Goal: Task Accomplishment & Management: Use online tool/utility

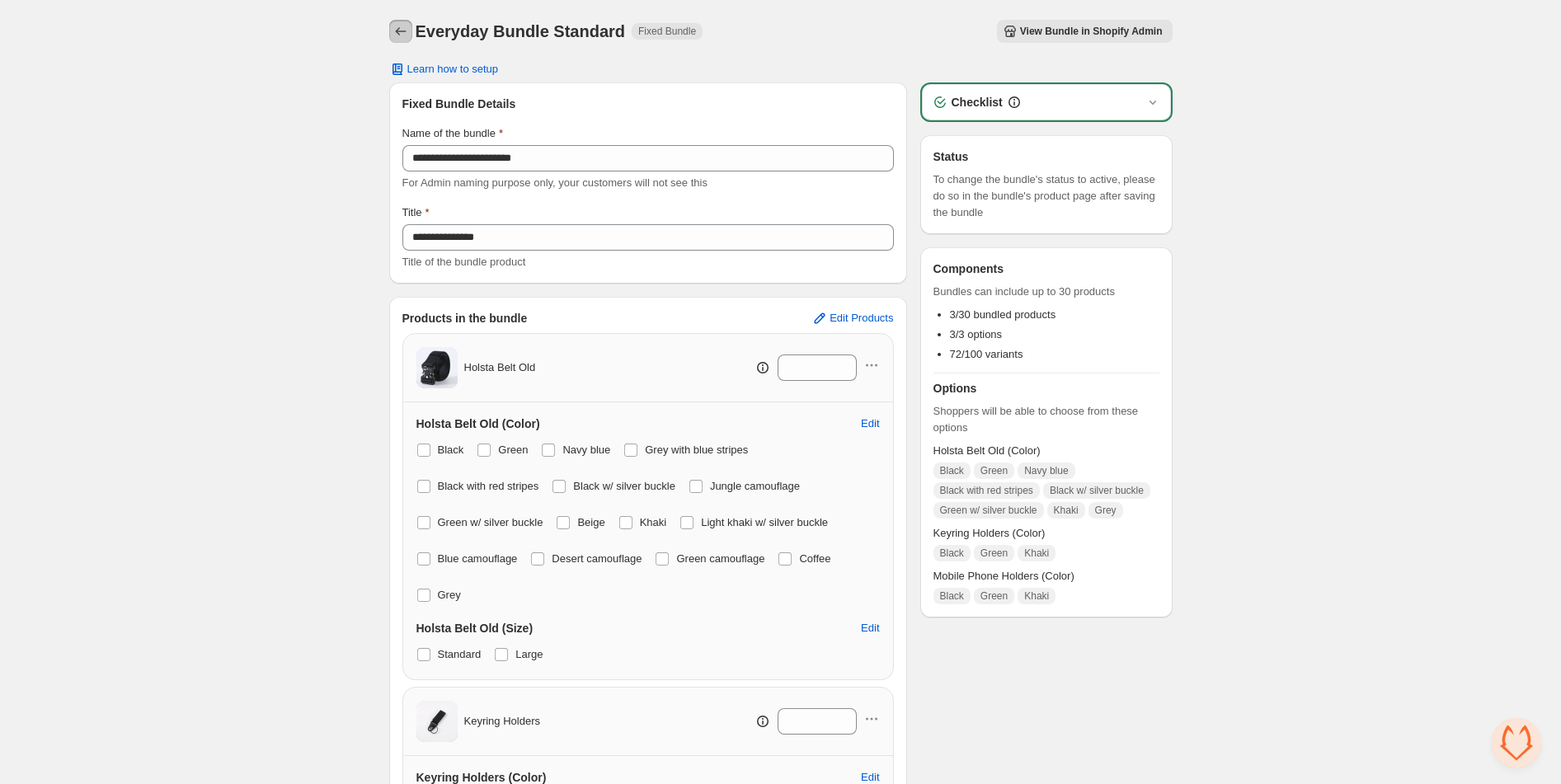
click at [402, 24] on icon "Back" at bounding box center [401, 31] width 16 height 16
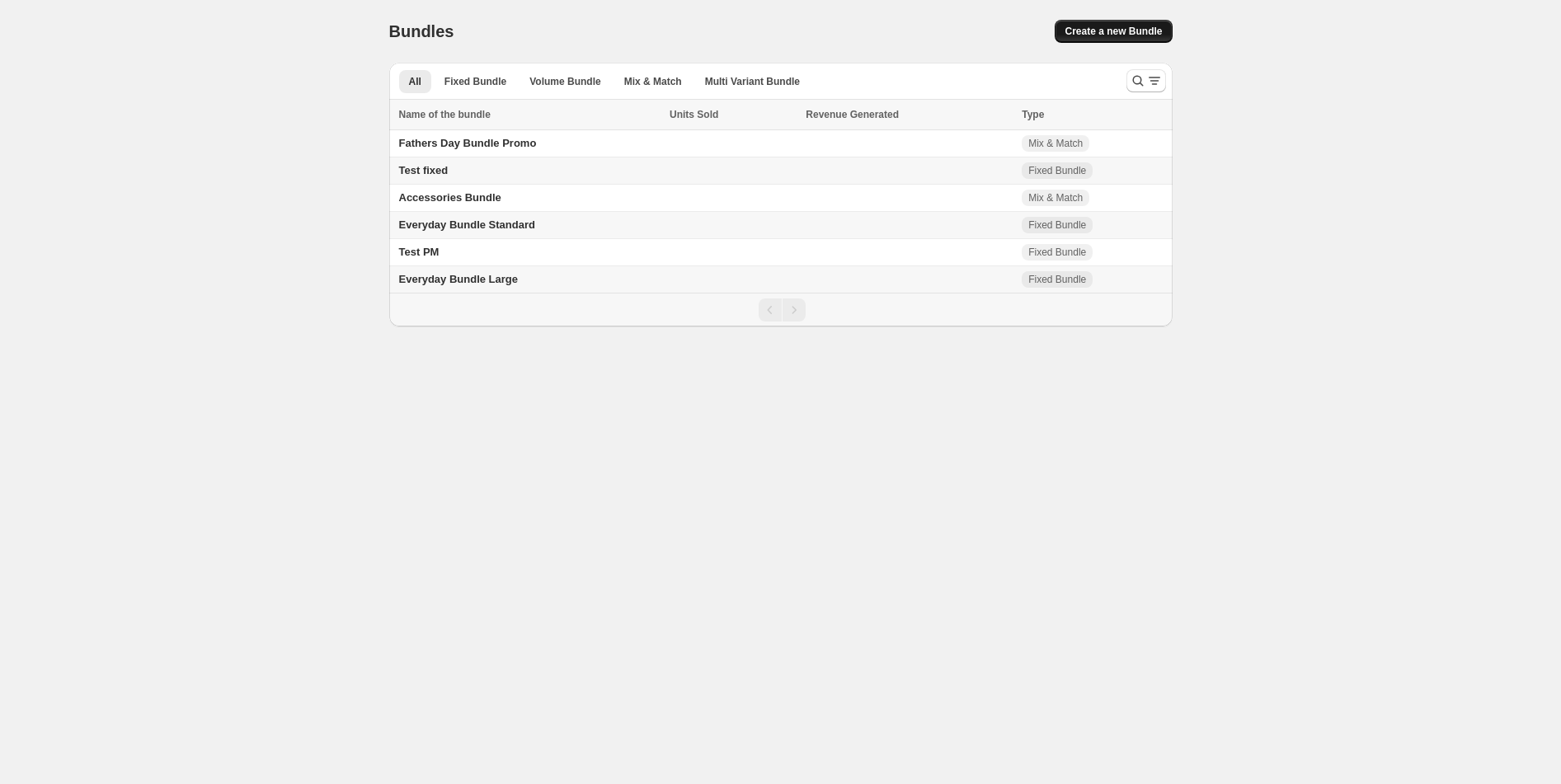
click at [1130, 34] on span "Create a new Bundle" at bounding box center [1113, 31] width 97 height 13
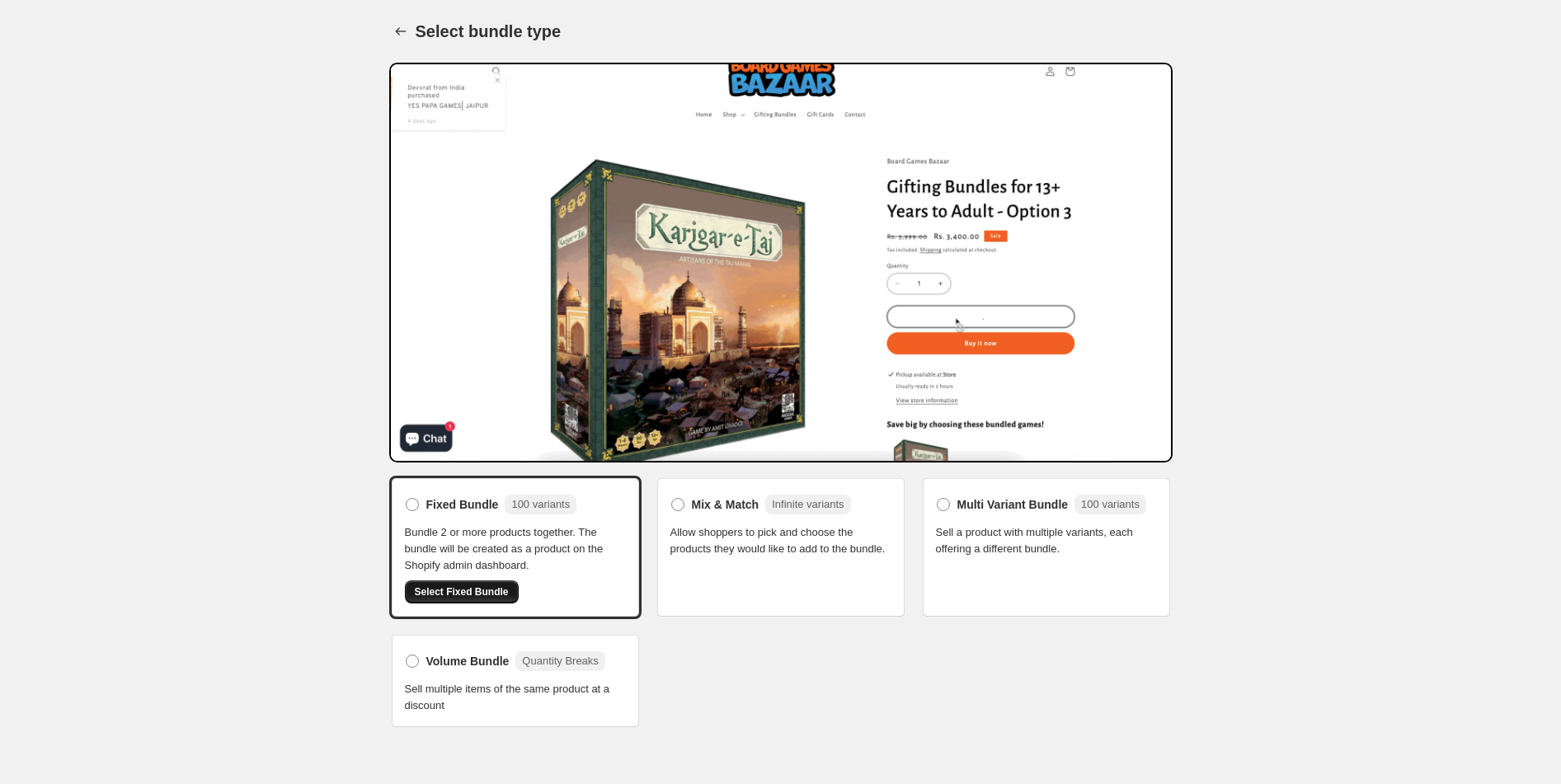
click at [491, 590] on span "Select Fixed Bundle" at bounding box center [461, 591] width 94 height 13
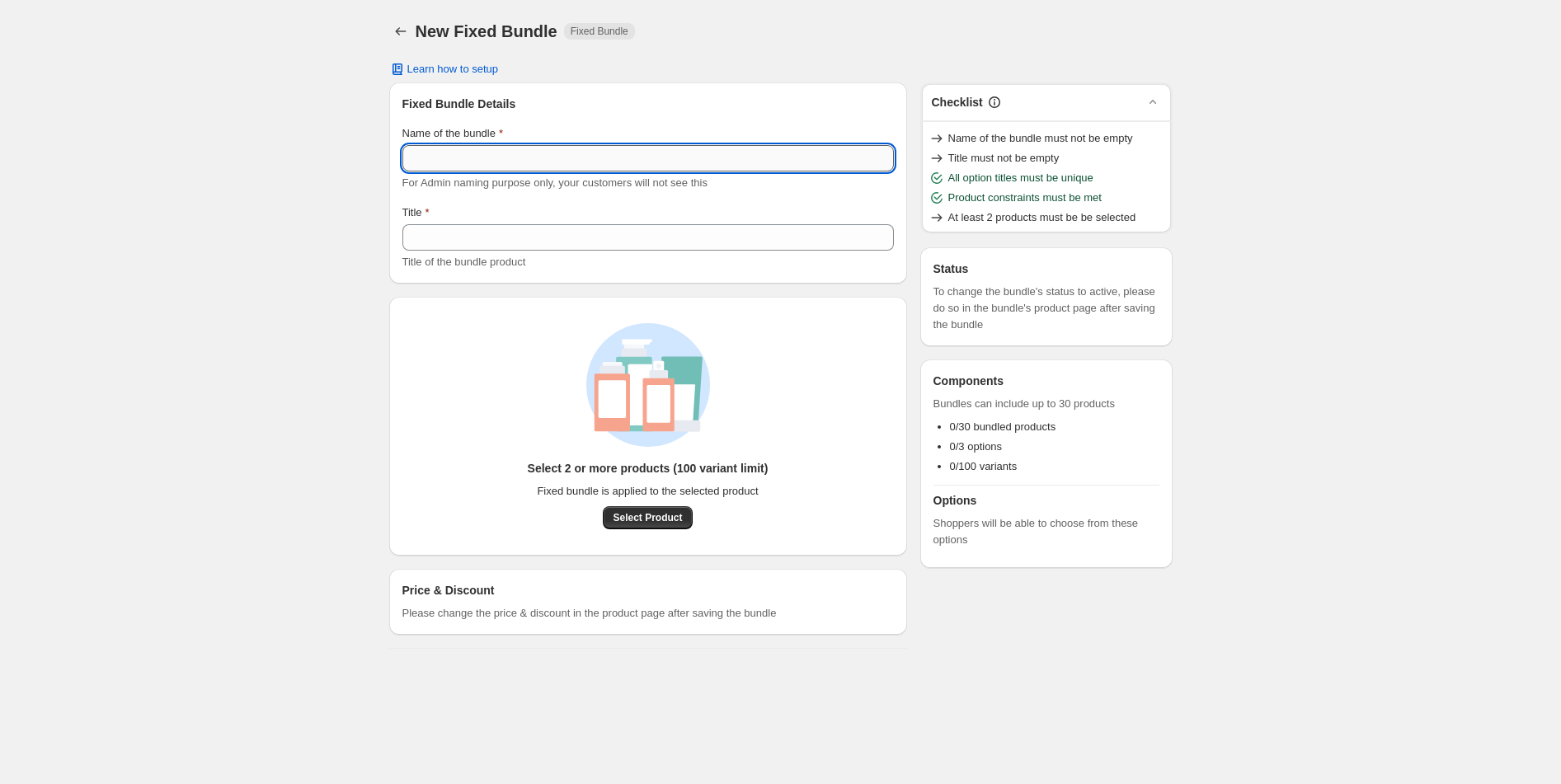
click at [476, 163] on input "Name of the bundle" at bounding box center [648, 159] width 491 height 27
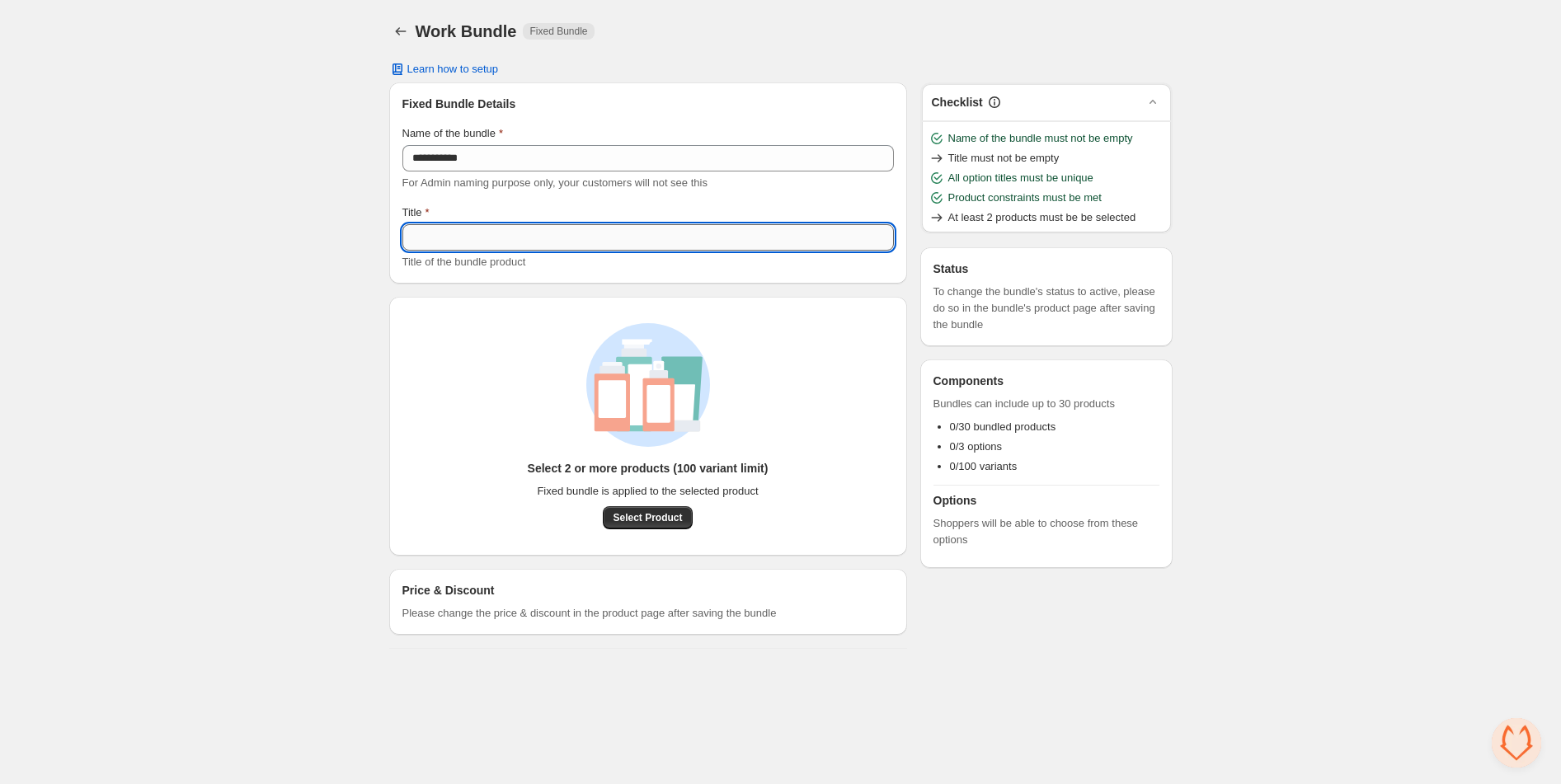
click at [462, 247] on input "Title" at bounding box center [648, 237] width 491 height 27
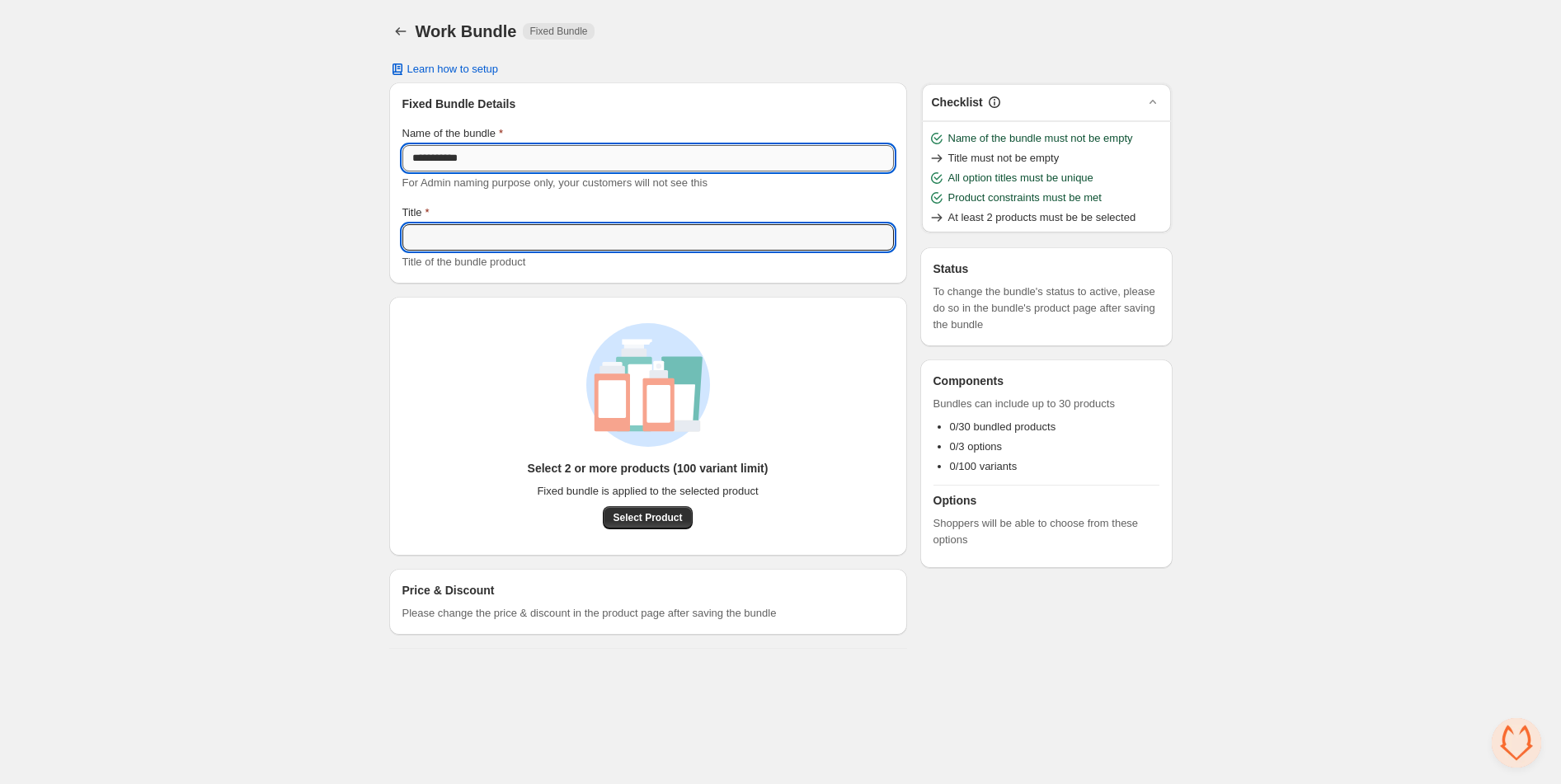
click at [508, 159] on input "**********" at bounding box center [648, 159] width 491 height 27
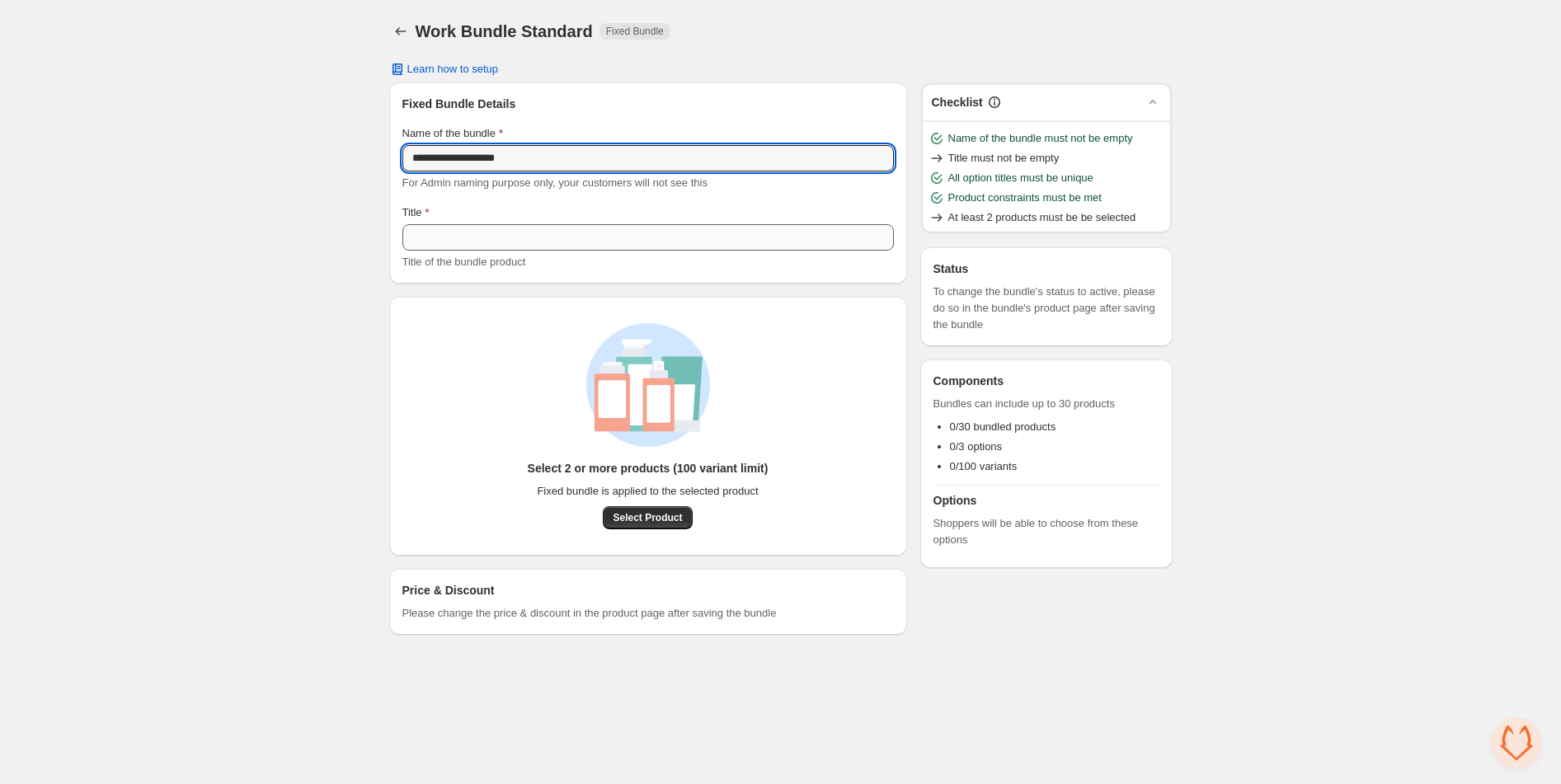
type input "**********"
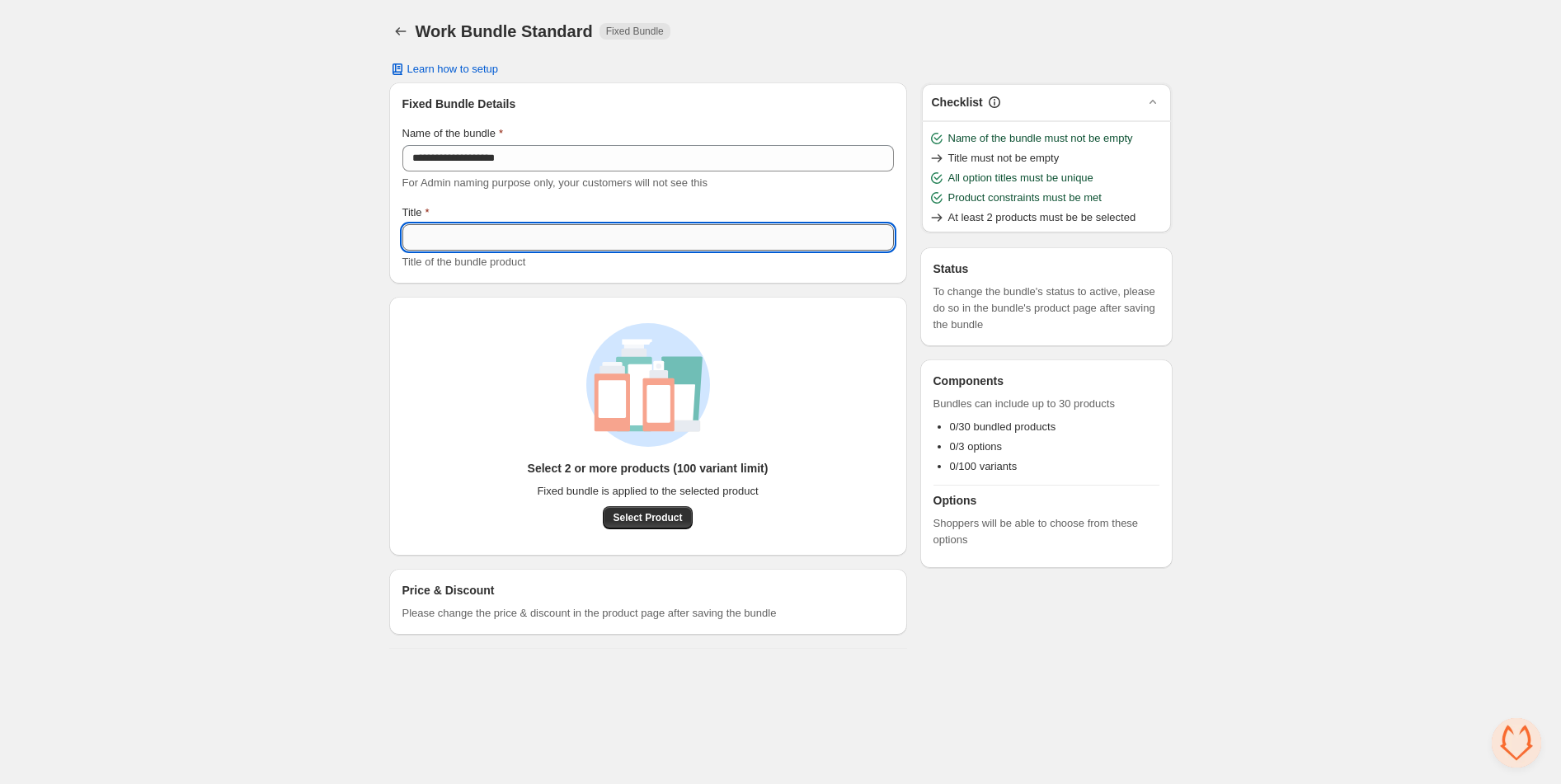
click at [434, 245] on input "Title" at bounding box center [648, 237] width 491 height 27
type input "**********"
click at [622, 519] on span "Select Product" at bounding box center [648, 517] width 70 height 13
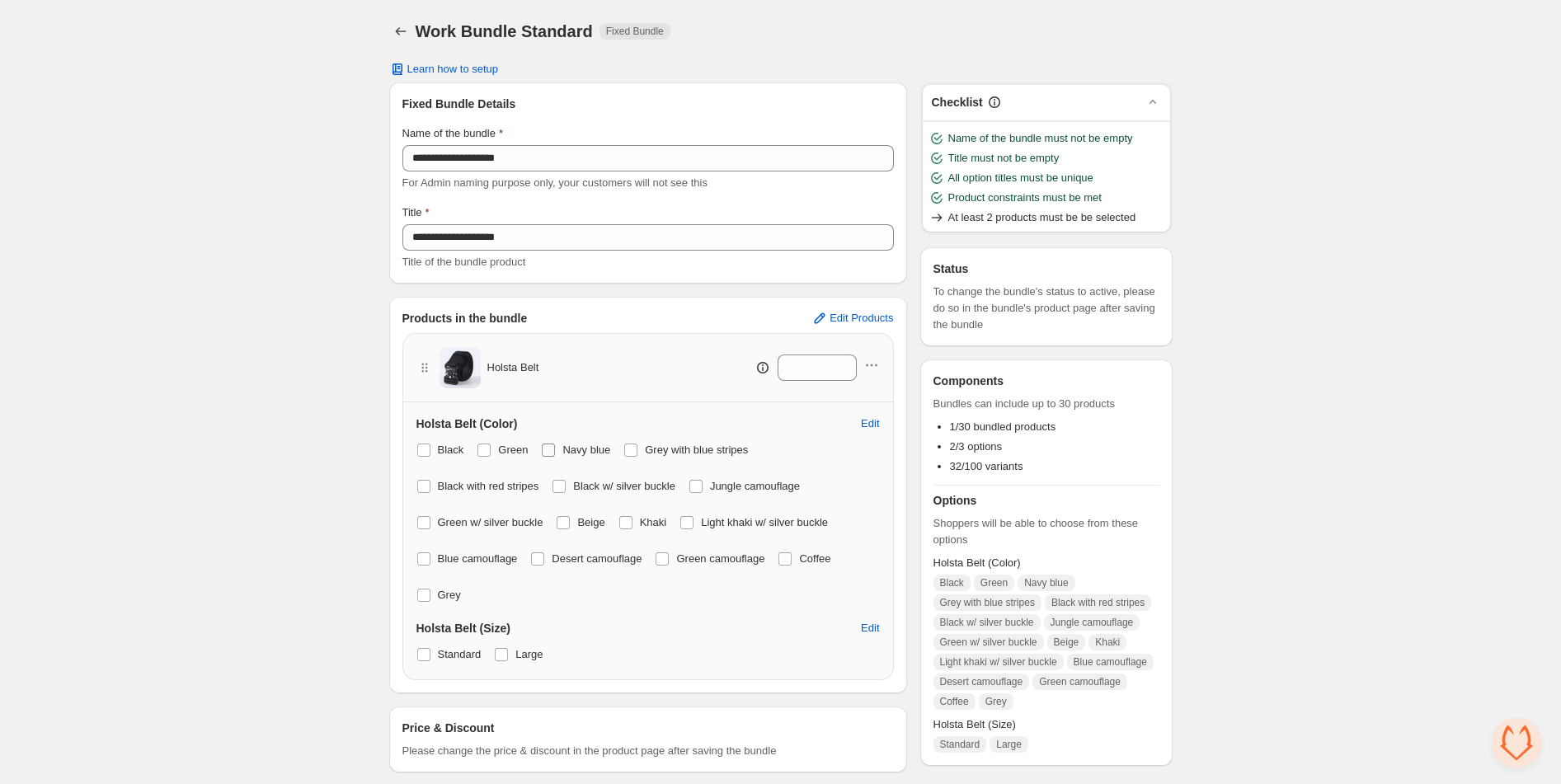
drag, startPoint x: 633, startPoint y: 450, endPoint x: 608, endPoint y: 461, distance: 27.3
click at [632, 450] on span at bounding box center [631, 450] width 13 height 13
click at [703, 483] on span at bounding box center [696, 486] width 13 height 13
click at [570, 519] on span at bounding box center [563, 523] width 13 height 13
click at [694, 521] on span at bounding box center [687, 523] width 13 height 13
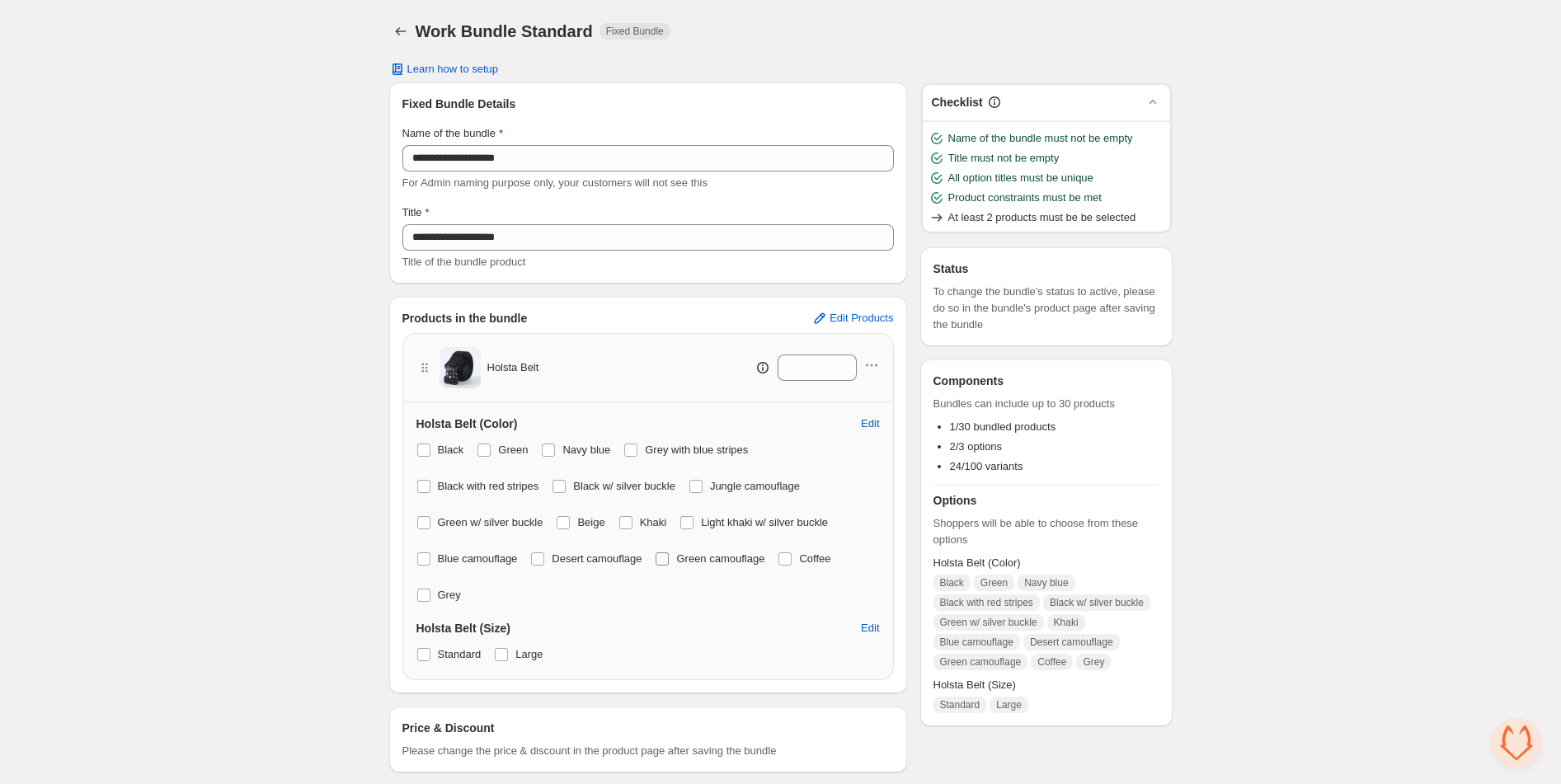
click at [669, 556] on span at bounding box center [662, 558] width 13 height 13
click at [792, 560] on span at bounding box center [785, 558] width 13 height 13
click at [421, 558] on span at bounding box center [424, 558] width 13 height 13
click at [545, 561] on span at bounding box center [537, 559] width 15 height 15
click at [420, 595] on span at bounding box center [424, 595] width 13 height 13
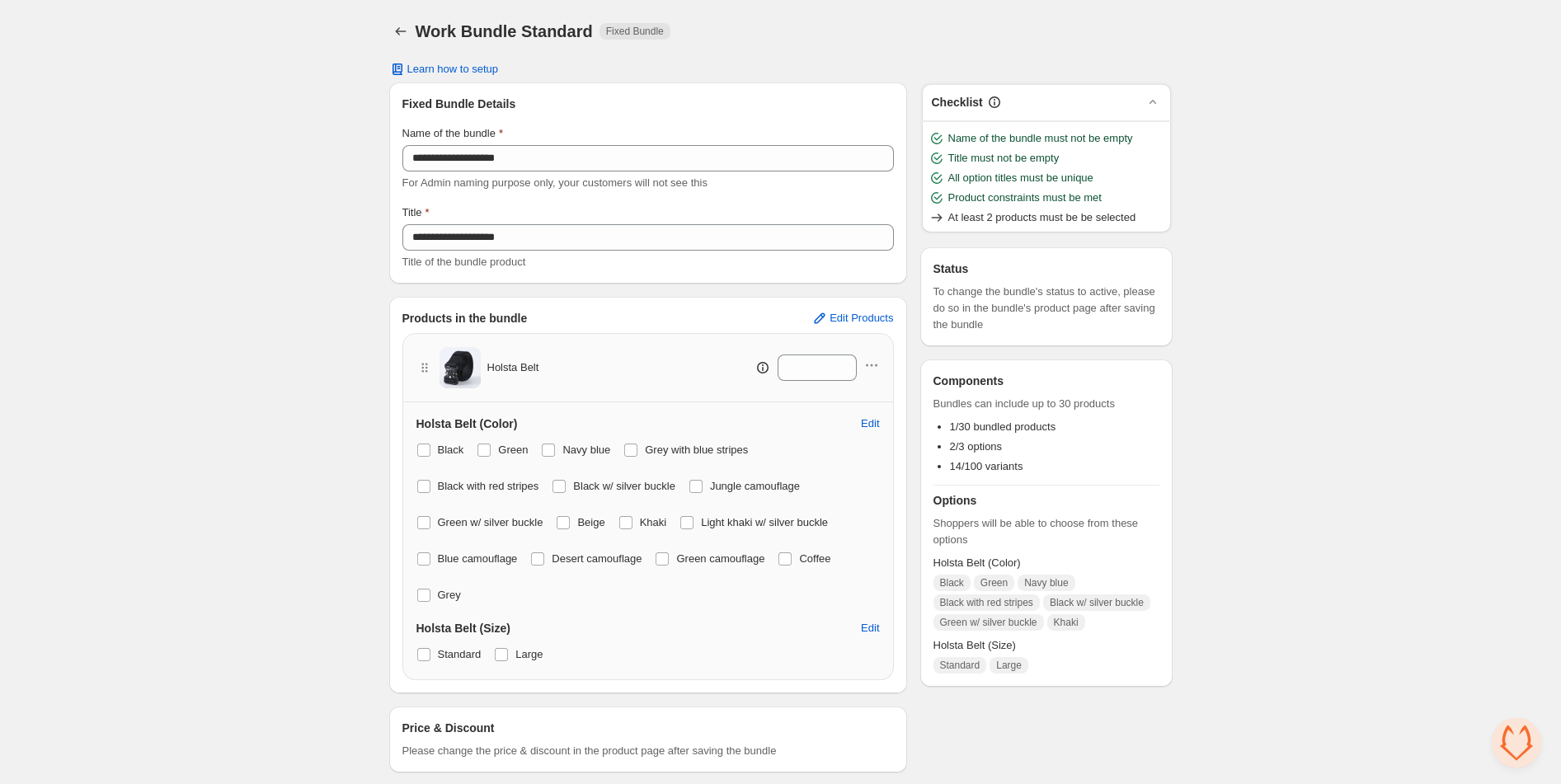
scroll to position [15, 0]
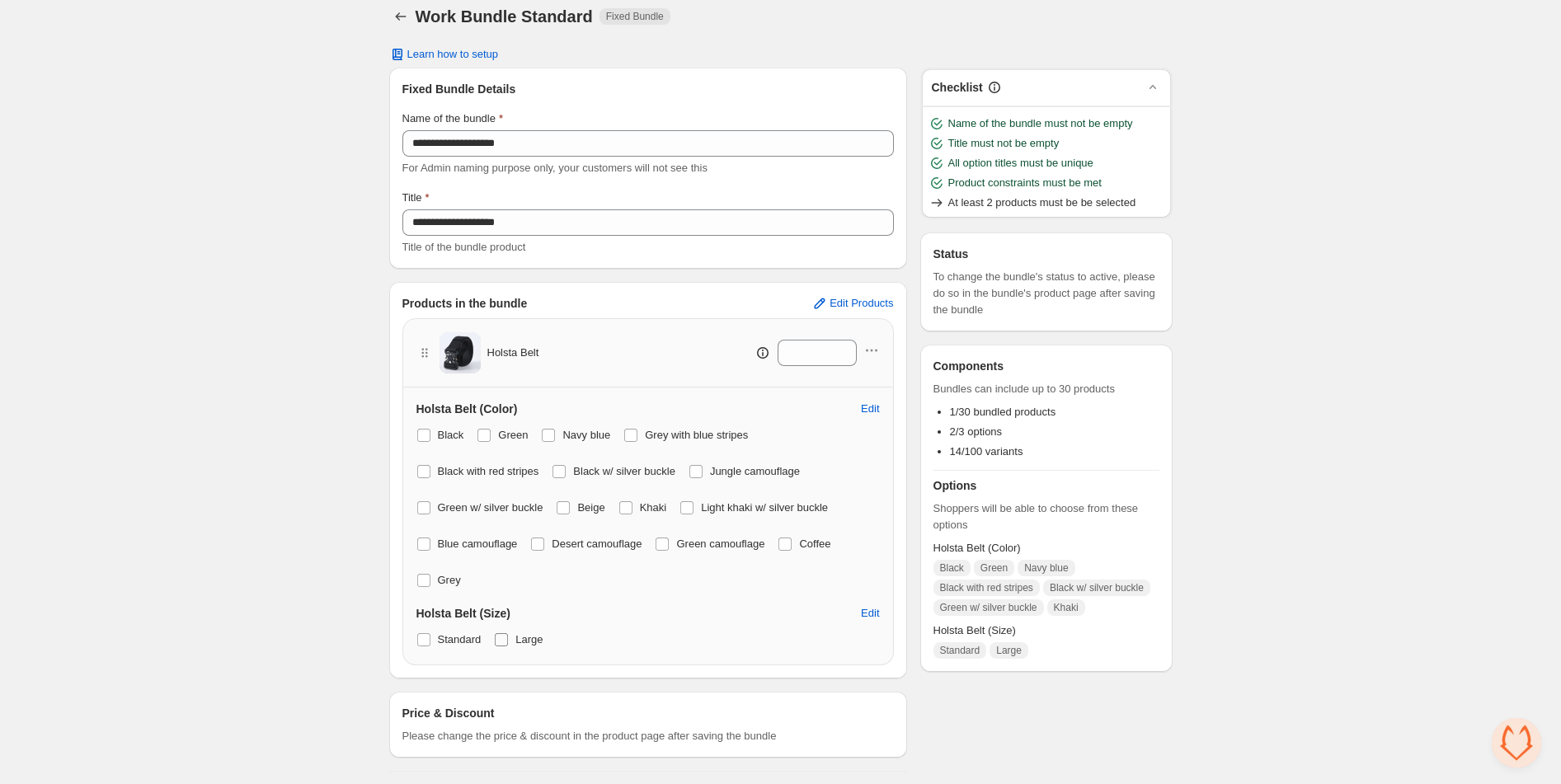
click at [508, 640] on span at bounding box center [501, 640] width 13 height 13
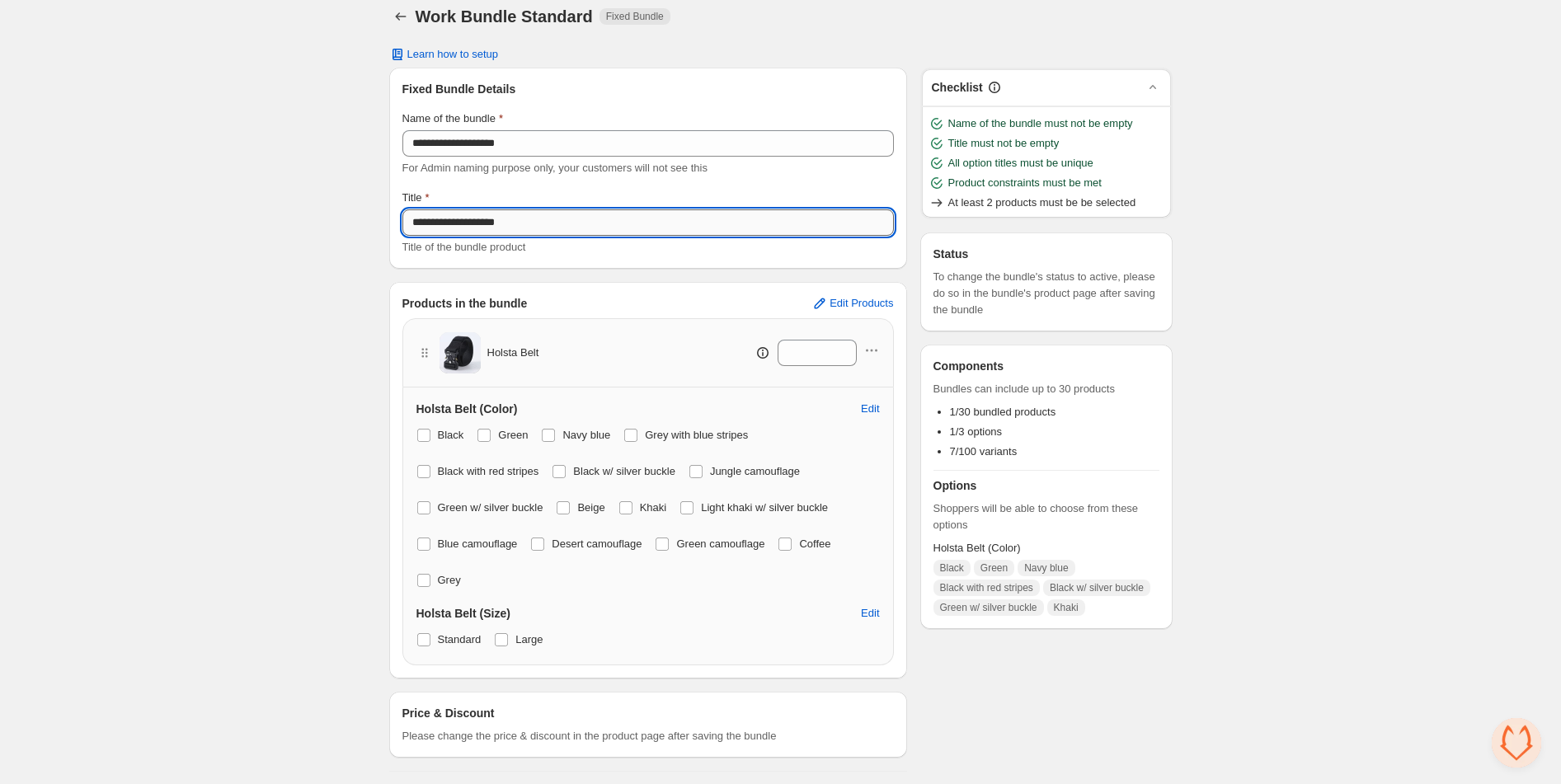
drag, startPoint x: 500, startPoint y: 218, endPoint x: 663, endPoint y: 224, distance: 163.1
click at [664, 223] on input "**********" at bounding box center [648, 223] width 491 height 27
click at [257, 421] on div "**********" at bounding box center [780, 384] width 1561 height 800
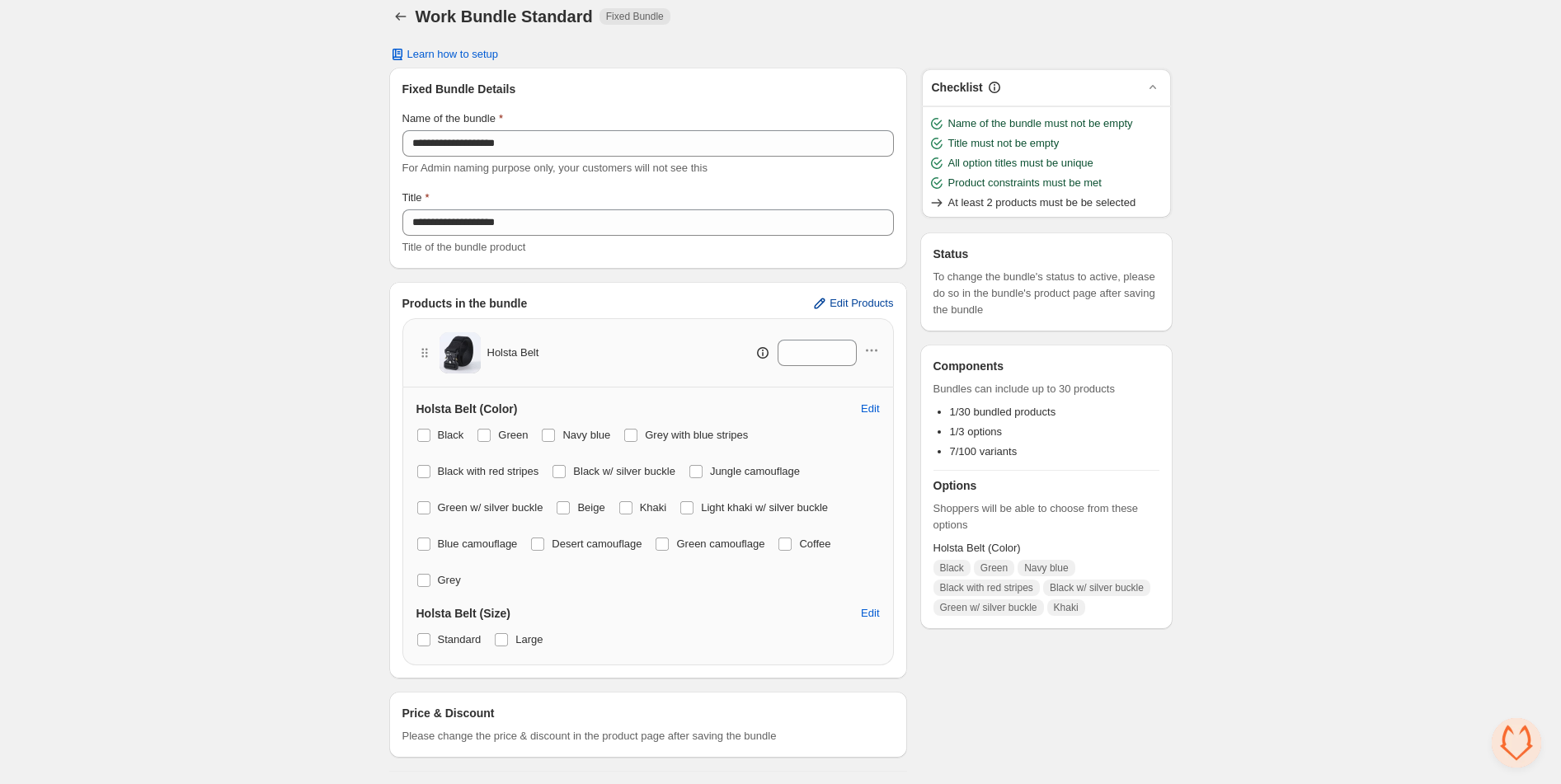
click at [882, 305] on span "Edit Products" at bounding box center [861, 303] width 63 height 13
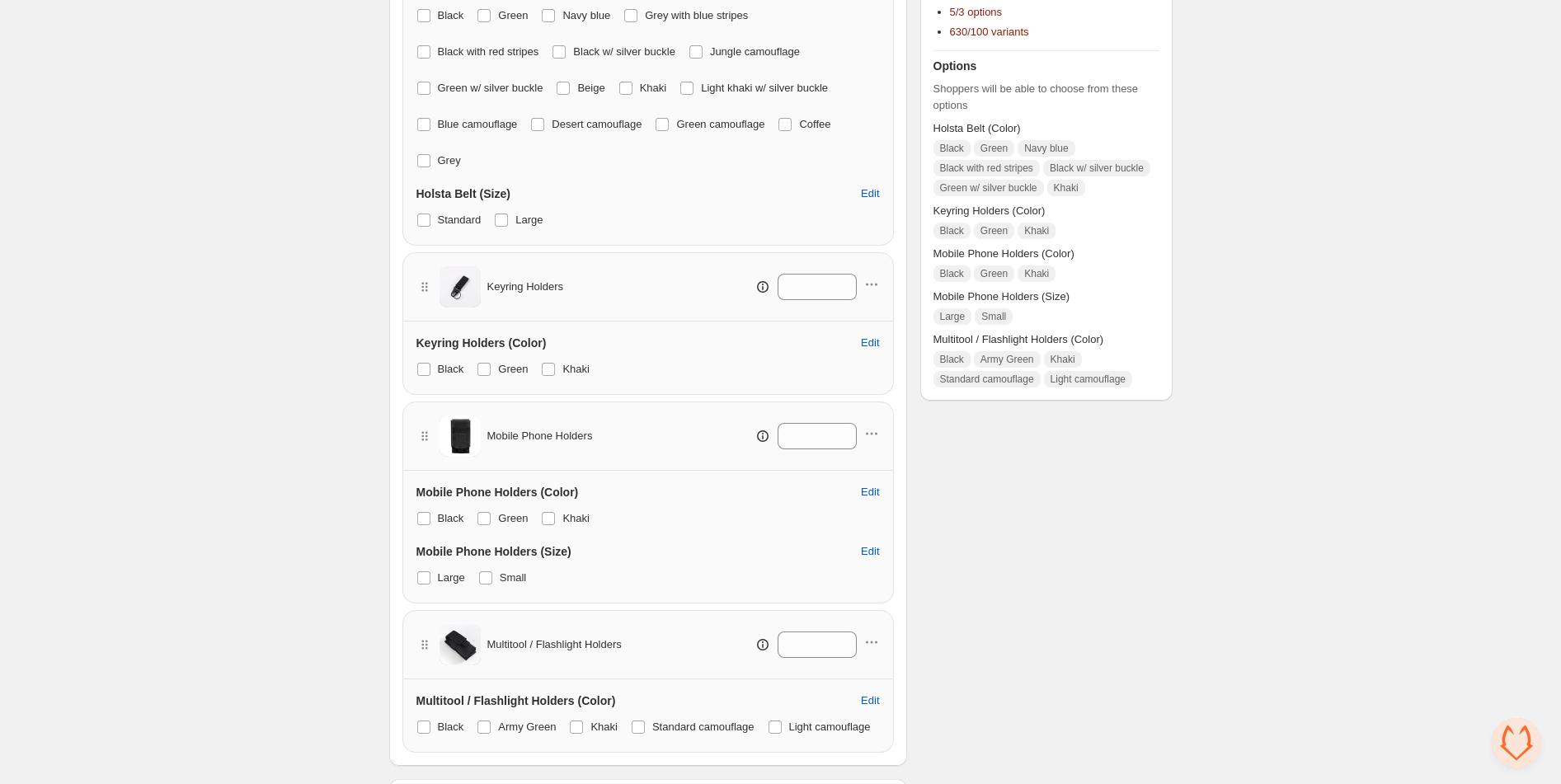
scroll to position [439, 0]
click at [486, 578] on span at bounding box center [485, 574] width 13 height 13
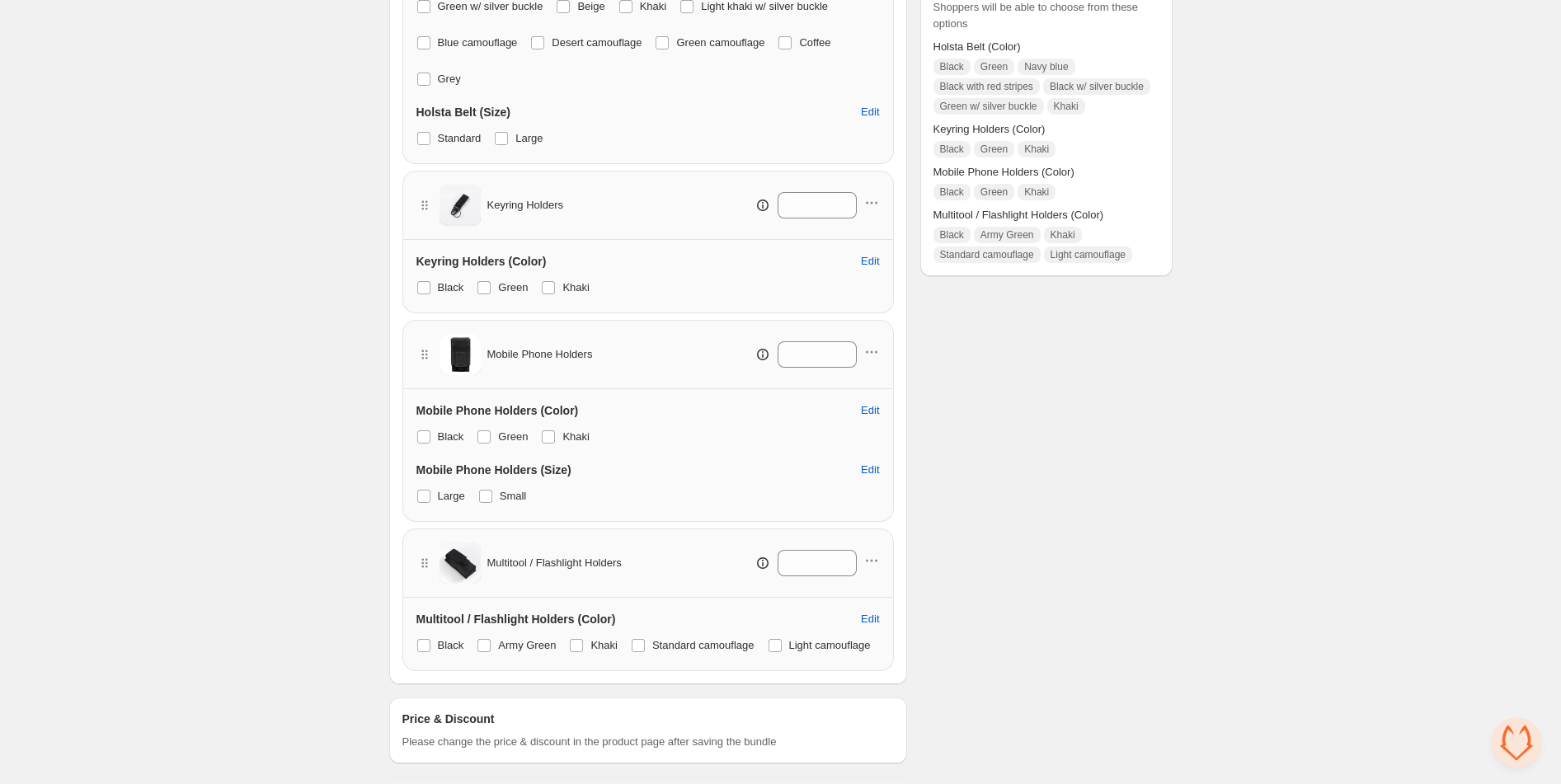
scroll to position [559, 0]
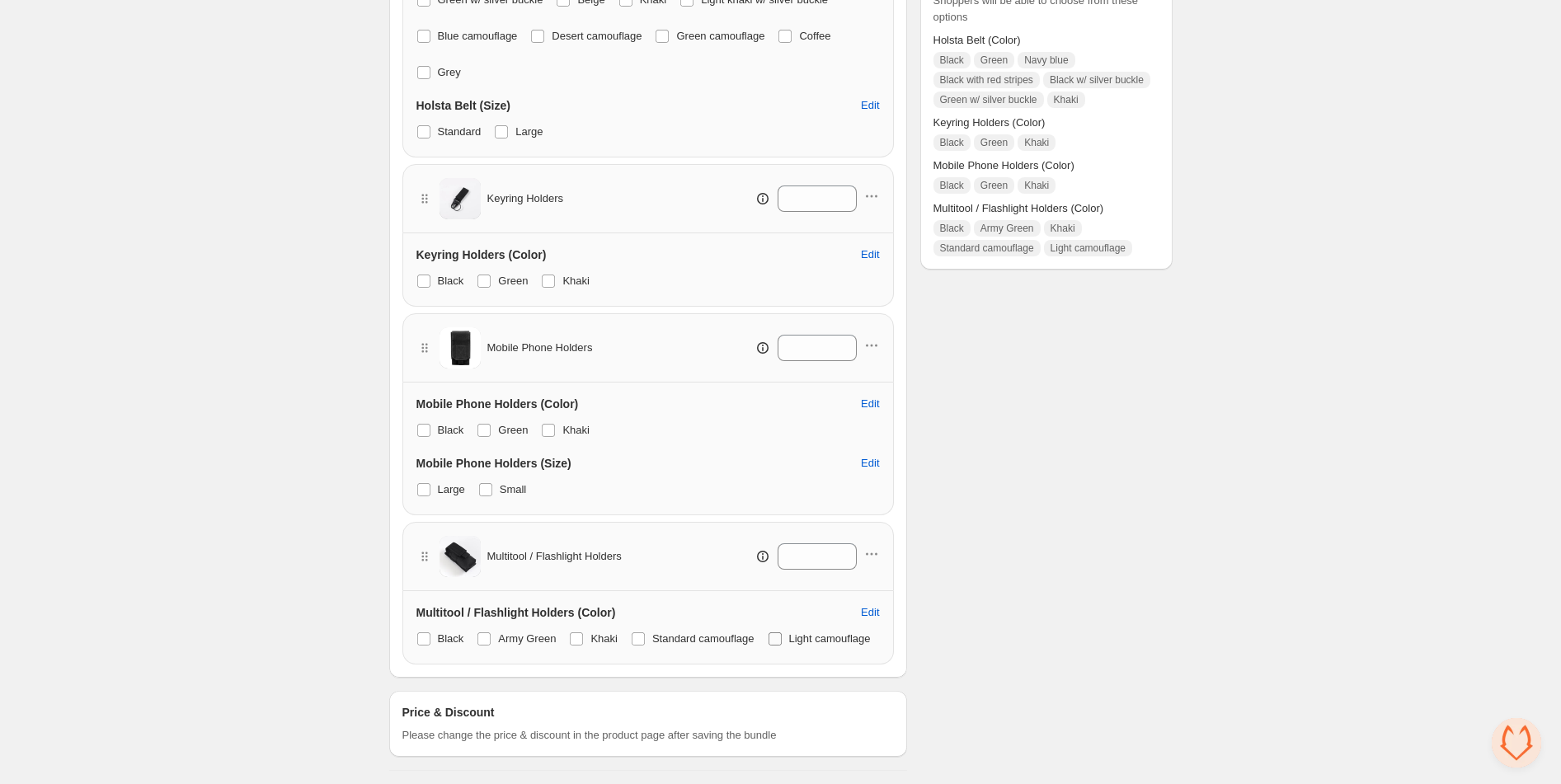
click at [769, 634] on span at bounding box center [775, 639] width 13 height 13
click at [642, 632] on span at bounding box center [638, 639] width 13 height 13
click at [483, 632] on span at bounding box center [483, 639] width 13 height 13
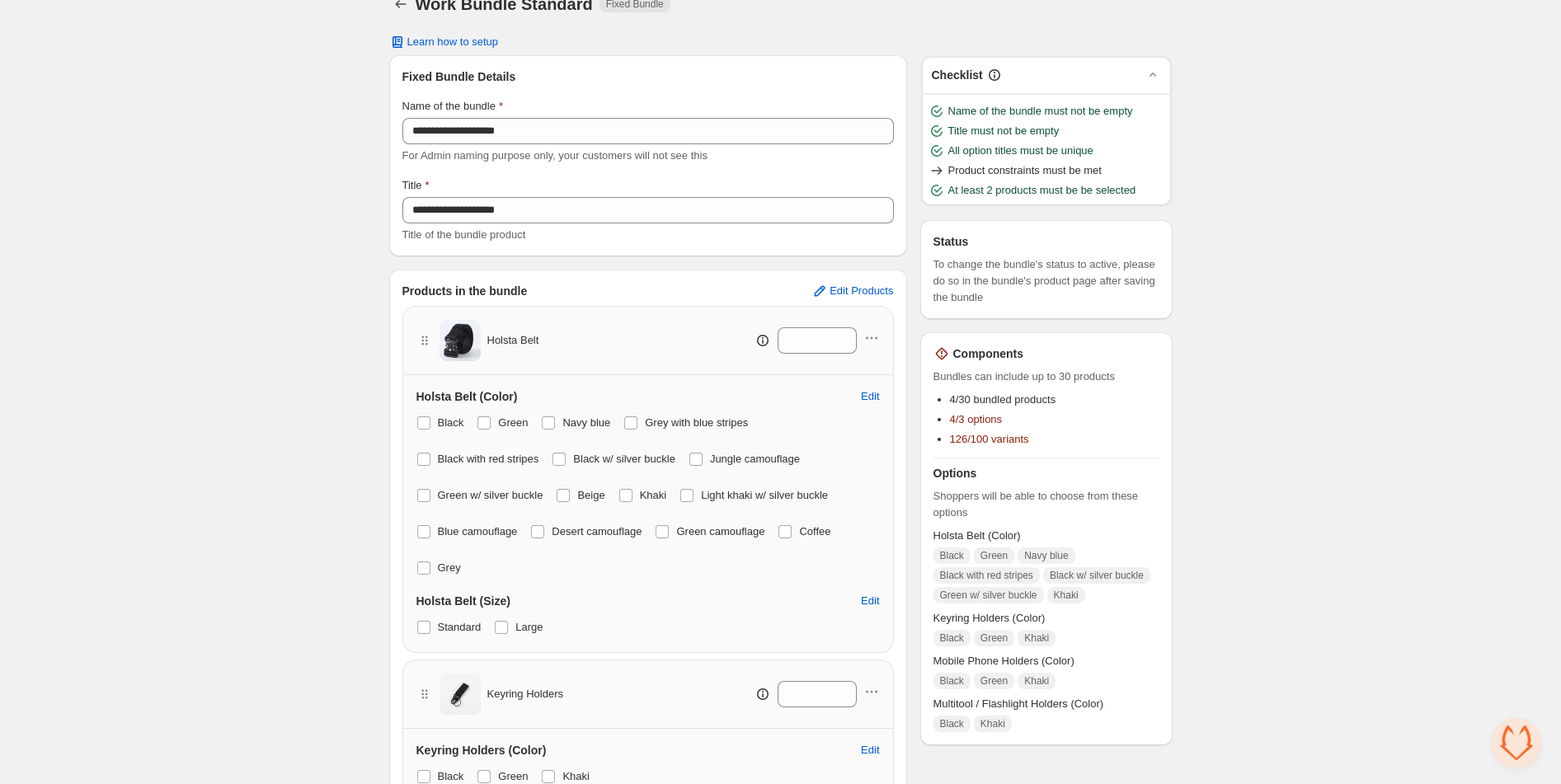
scroll to position [0, 0]
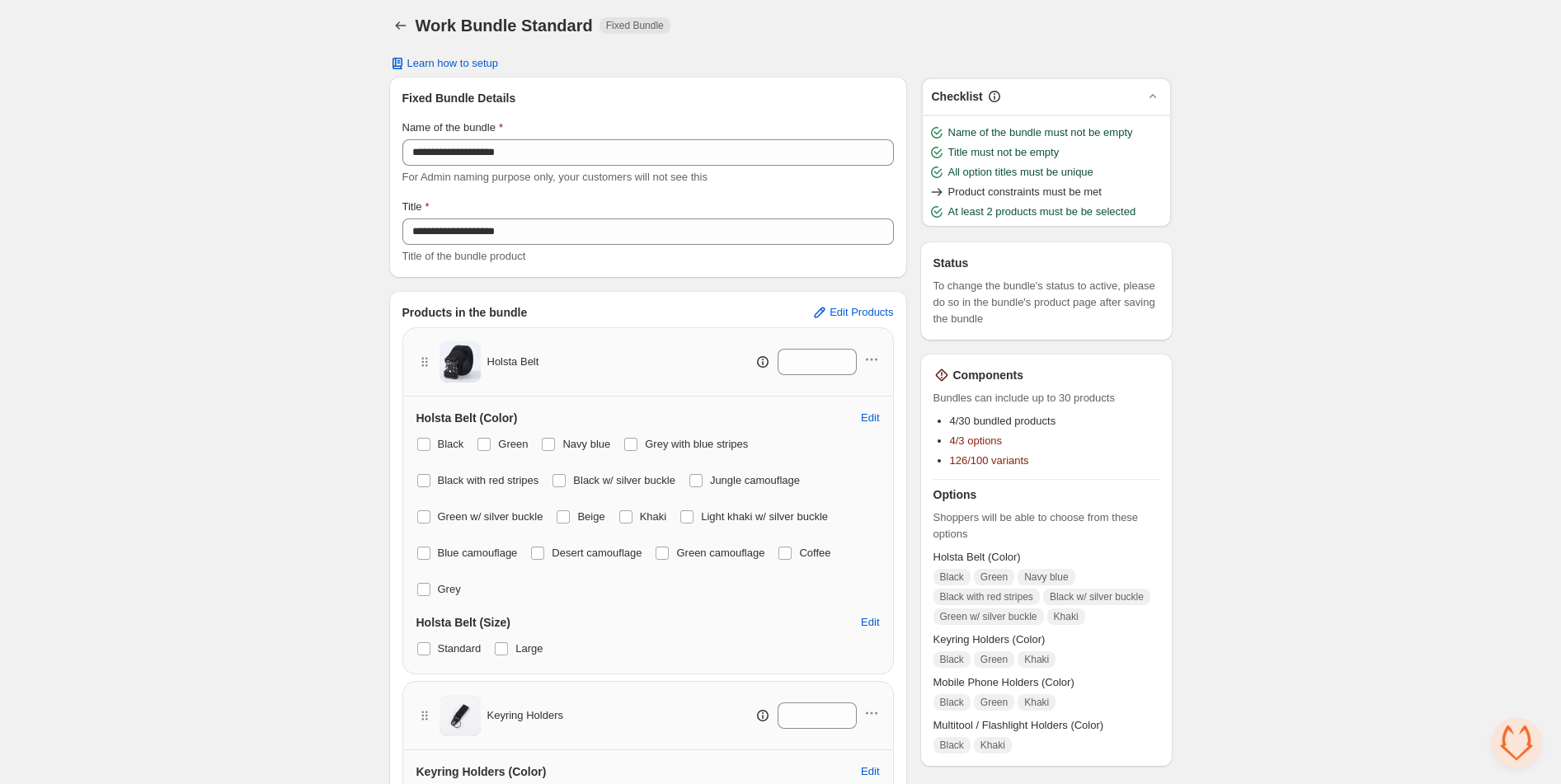
click at [939, 375] on icon "button" at bounding box center [942, 375] width 16 height 16
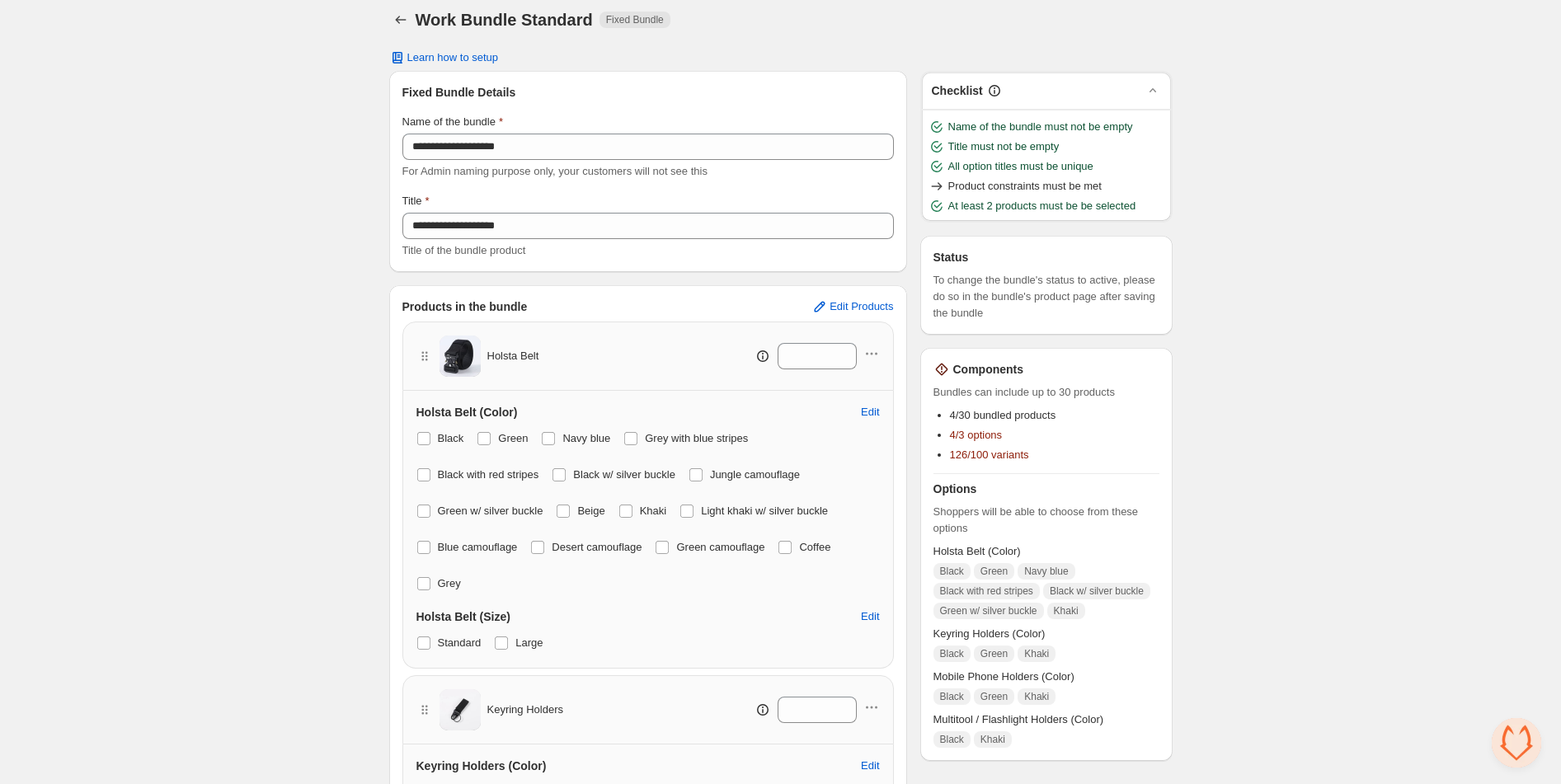
click at [941, 369] on icon "button" at bounding box center [942, 368] width 2 height 4
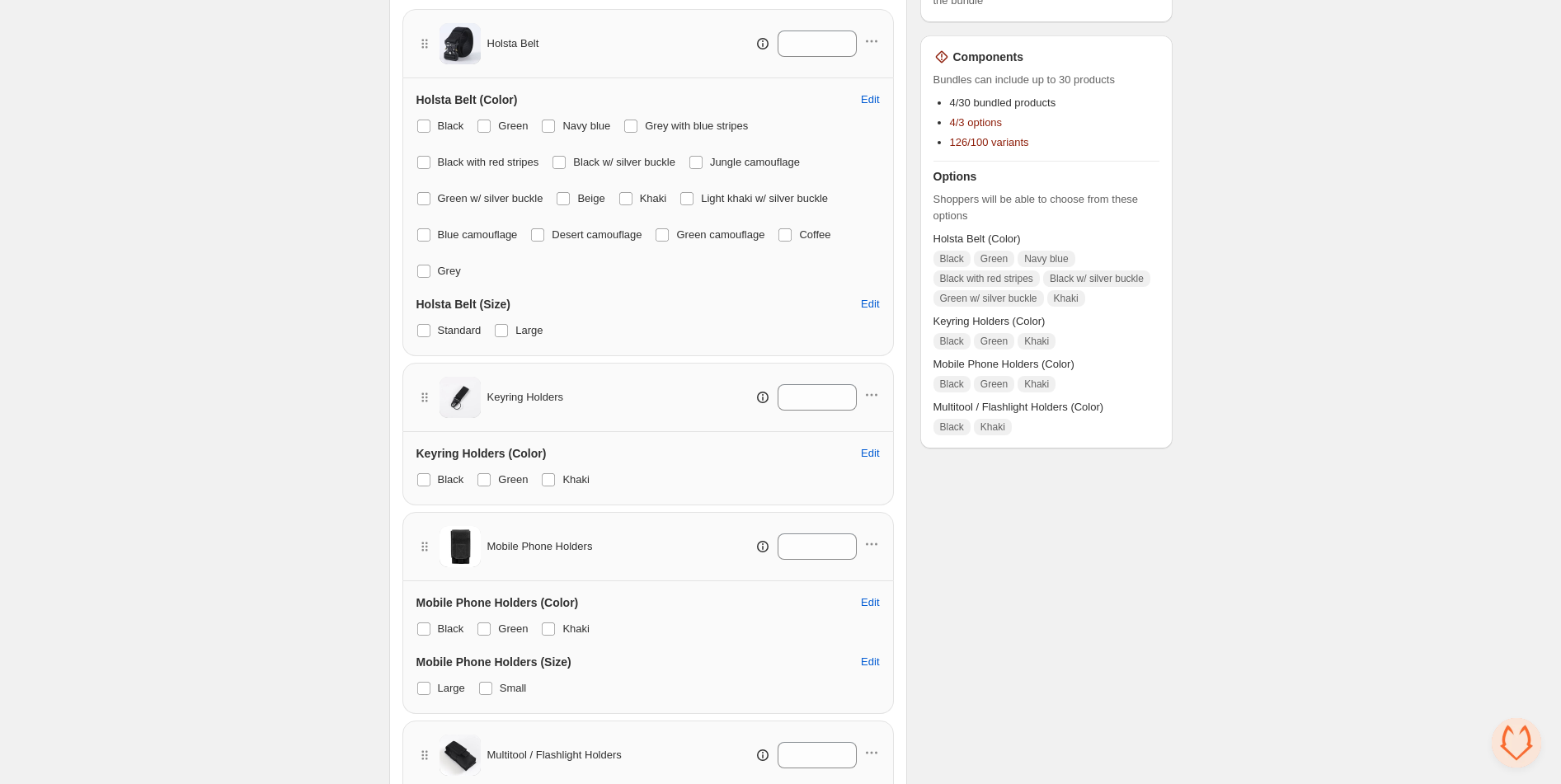
scroll to position [333, 0]
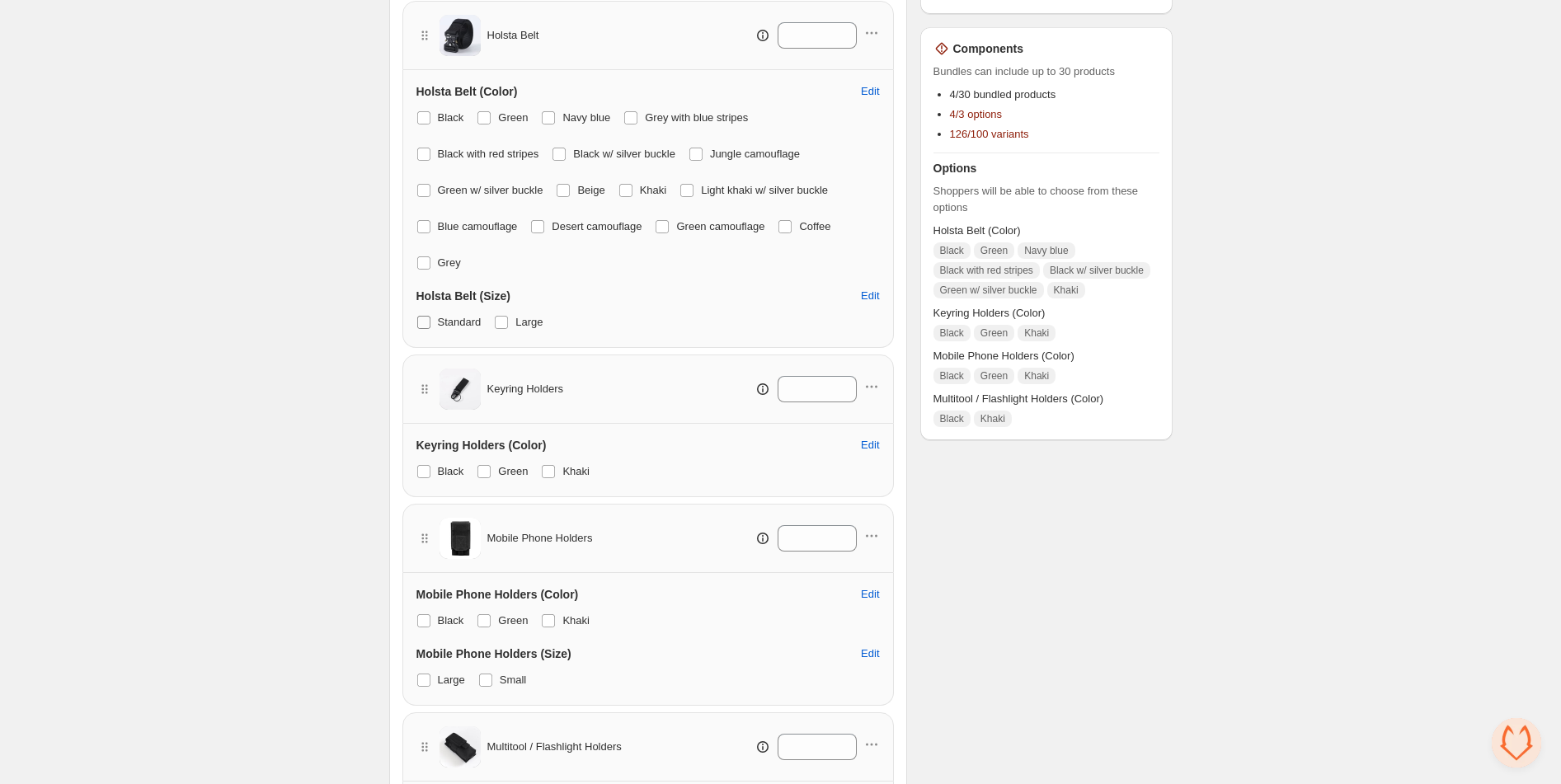
click at [425, 325] on span at bounding box center [424, 322] width 13 height 13
drag, startPoint x: 556, startPoint y: 466, endPoint x: 500, endPoint y: 475, distance: 56.7
click at [554, 468] on span at bounding box center [548, 471] width 13 height 13
click at [482, 468] on span at bounding box center [483, 471] width 13 height 13
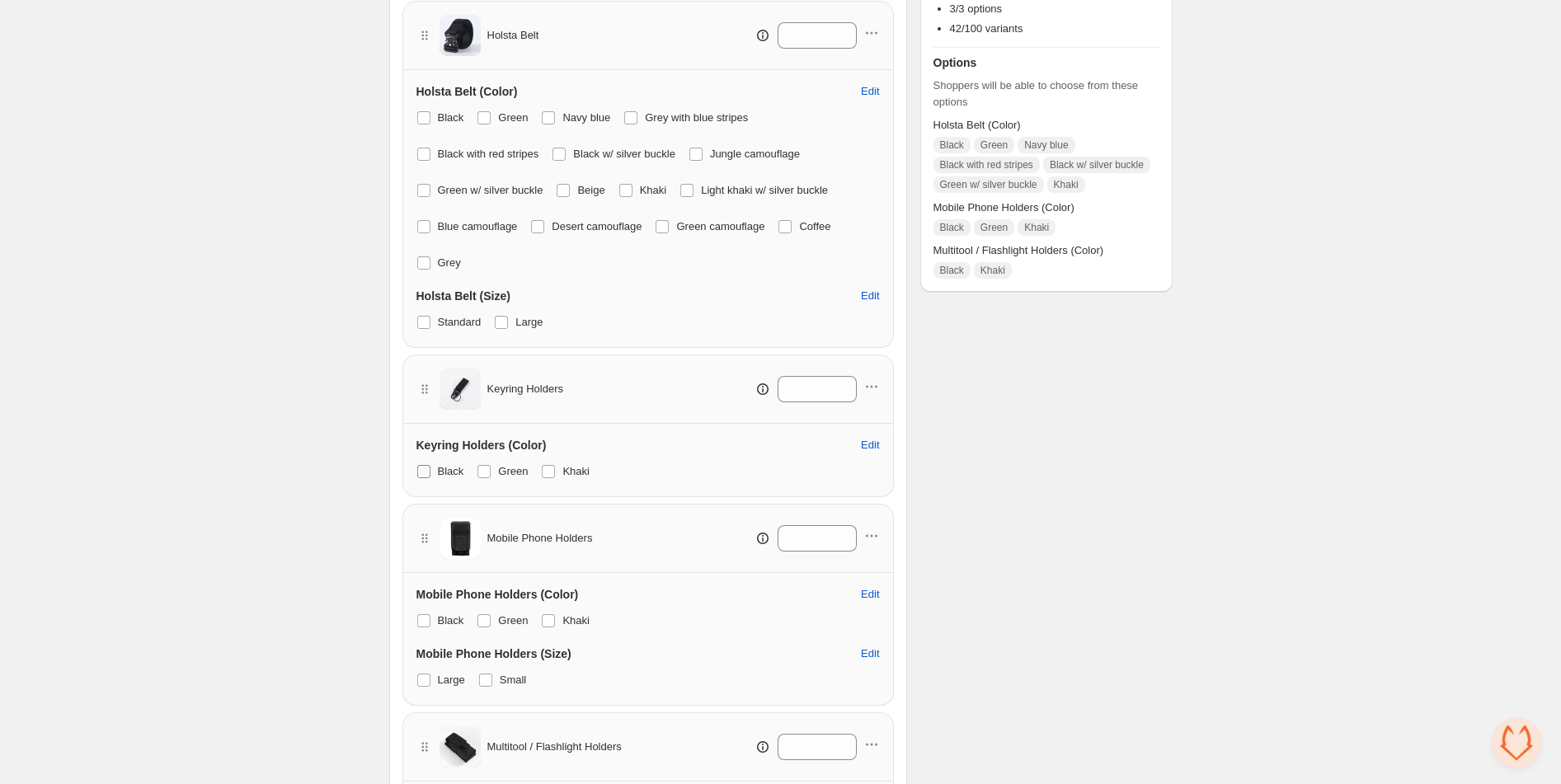
click at [428, 471] on span at bounding box center [424, 471] width 13 height 13
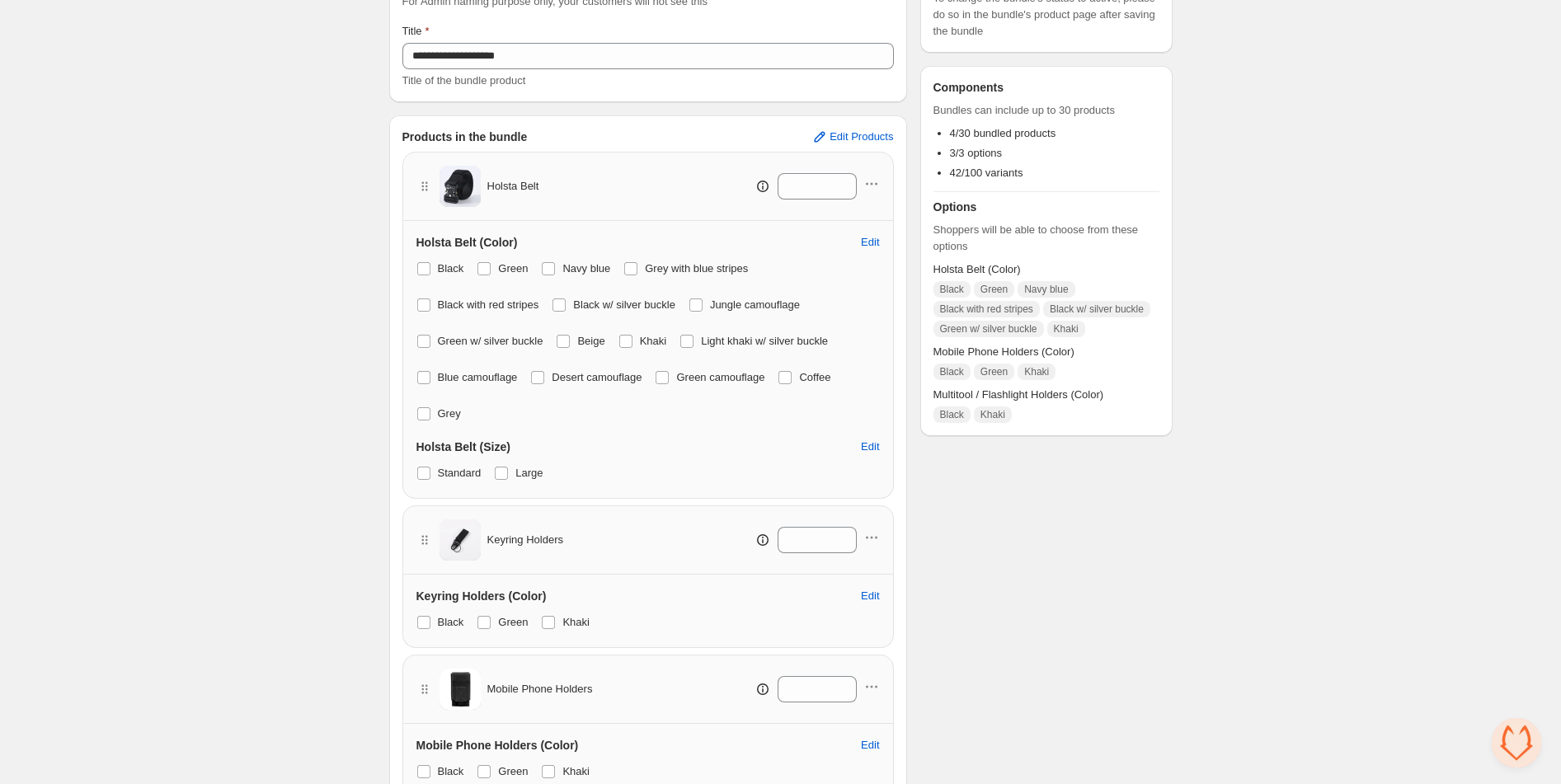
scroll to position [186, 0]
click at [485, 620] on span at bounding box center [483, 618] width 13 height 13
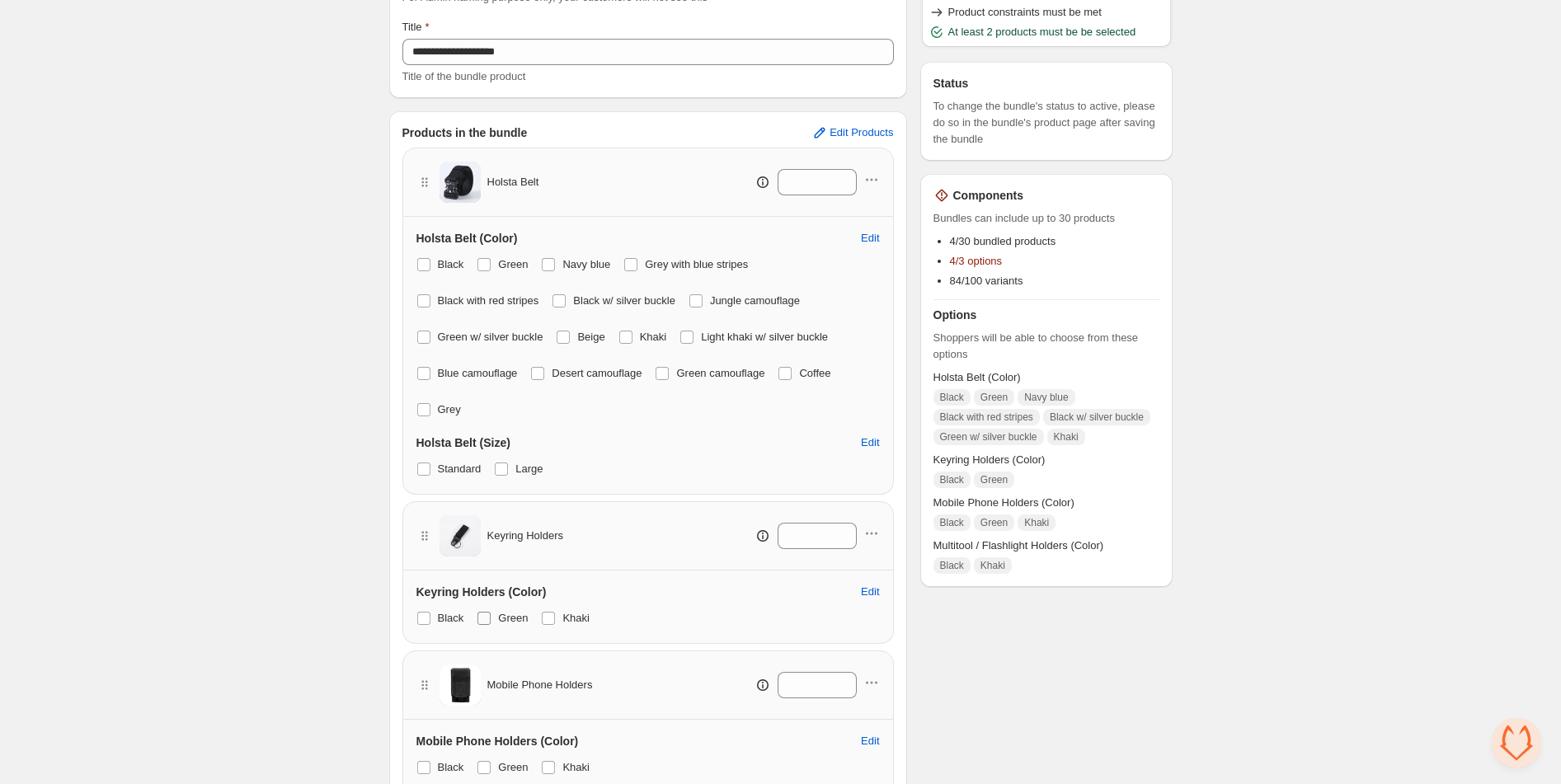
click at [485, 620] on span at bounding box center [483, 618] width 13 height 13
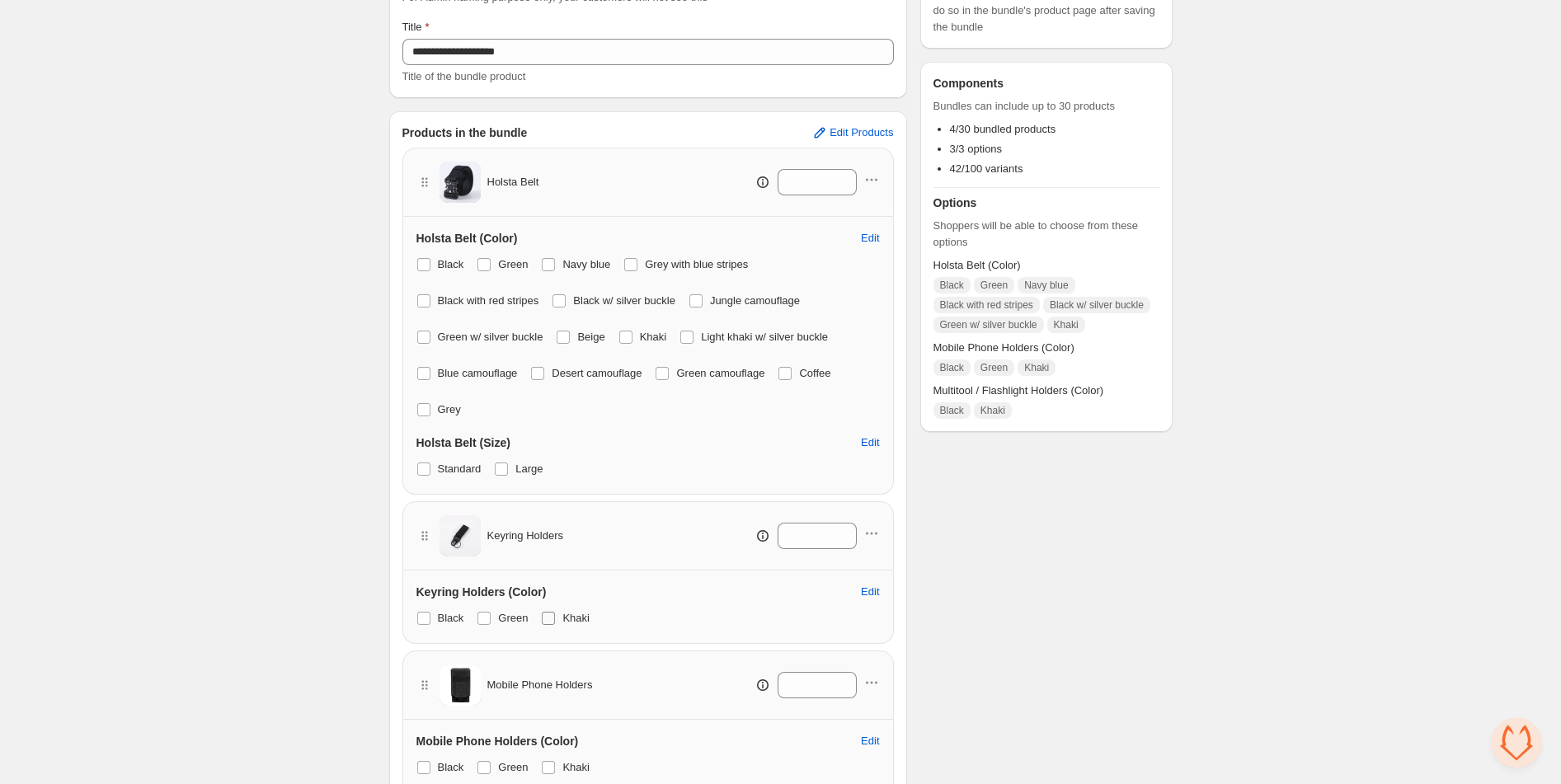
click at [555, 615] on span at bounding box center [548, 618] width 13 height 13
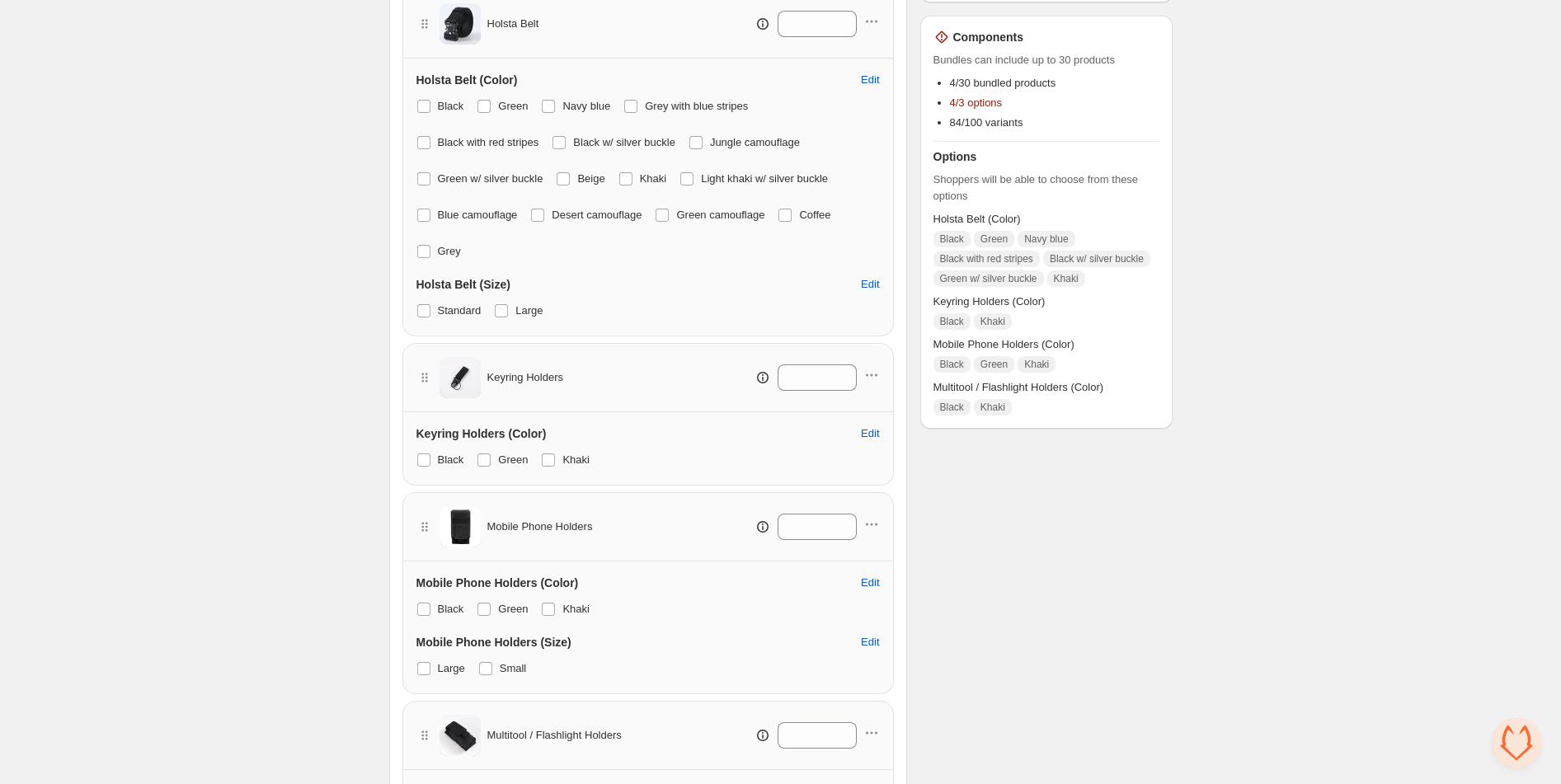
scroll to position [323, 0]
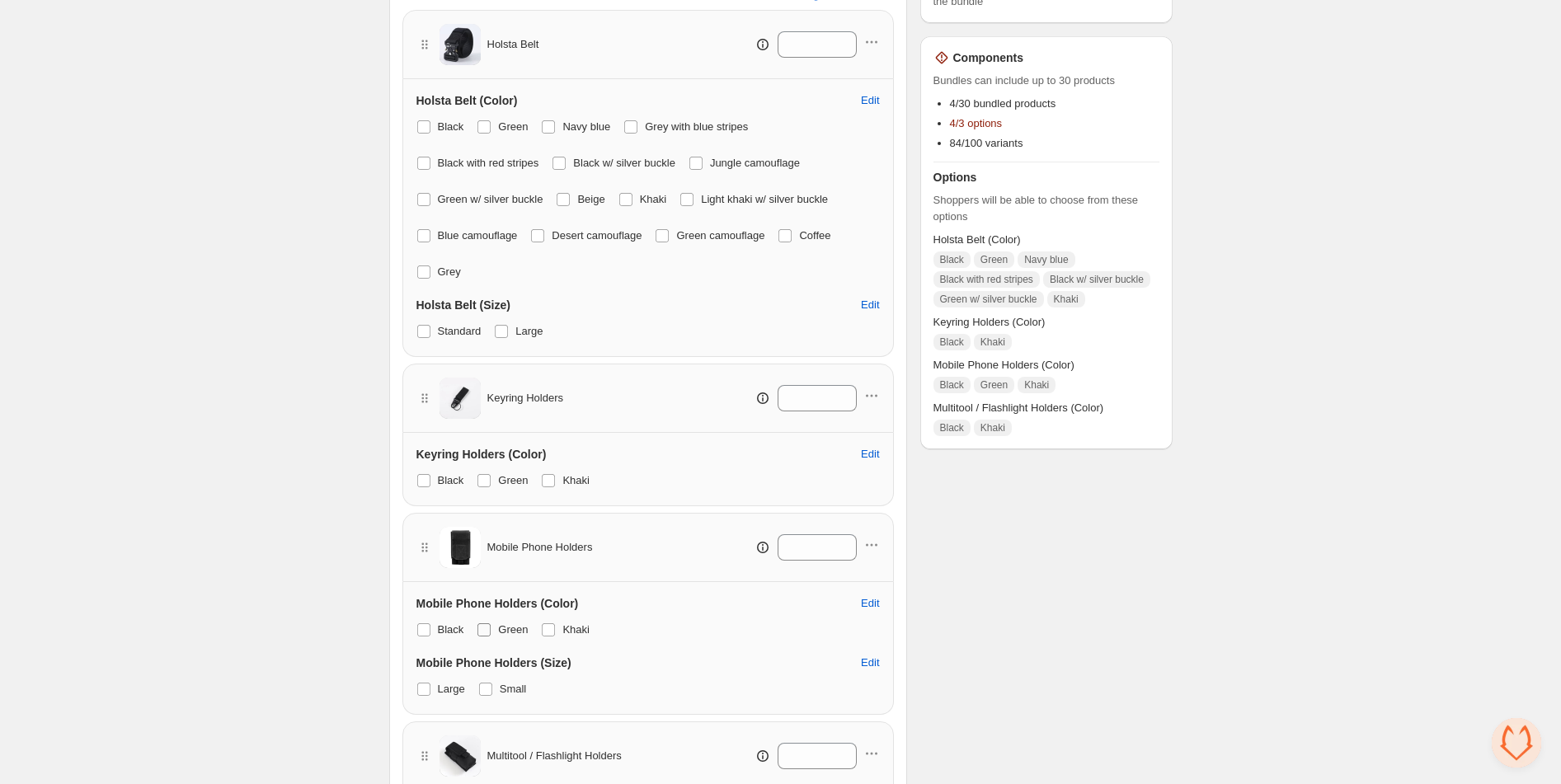
click at [486, 632] on span at bounding box center [483, 630] width 13 height 13
click at [551, 631] on span at bounding box center [548, 630] width 13 height 13
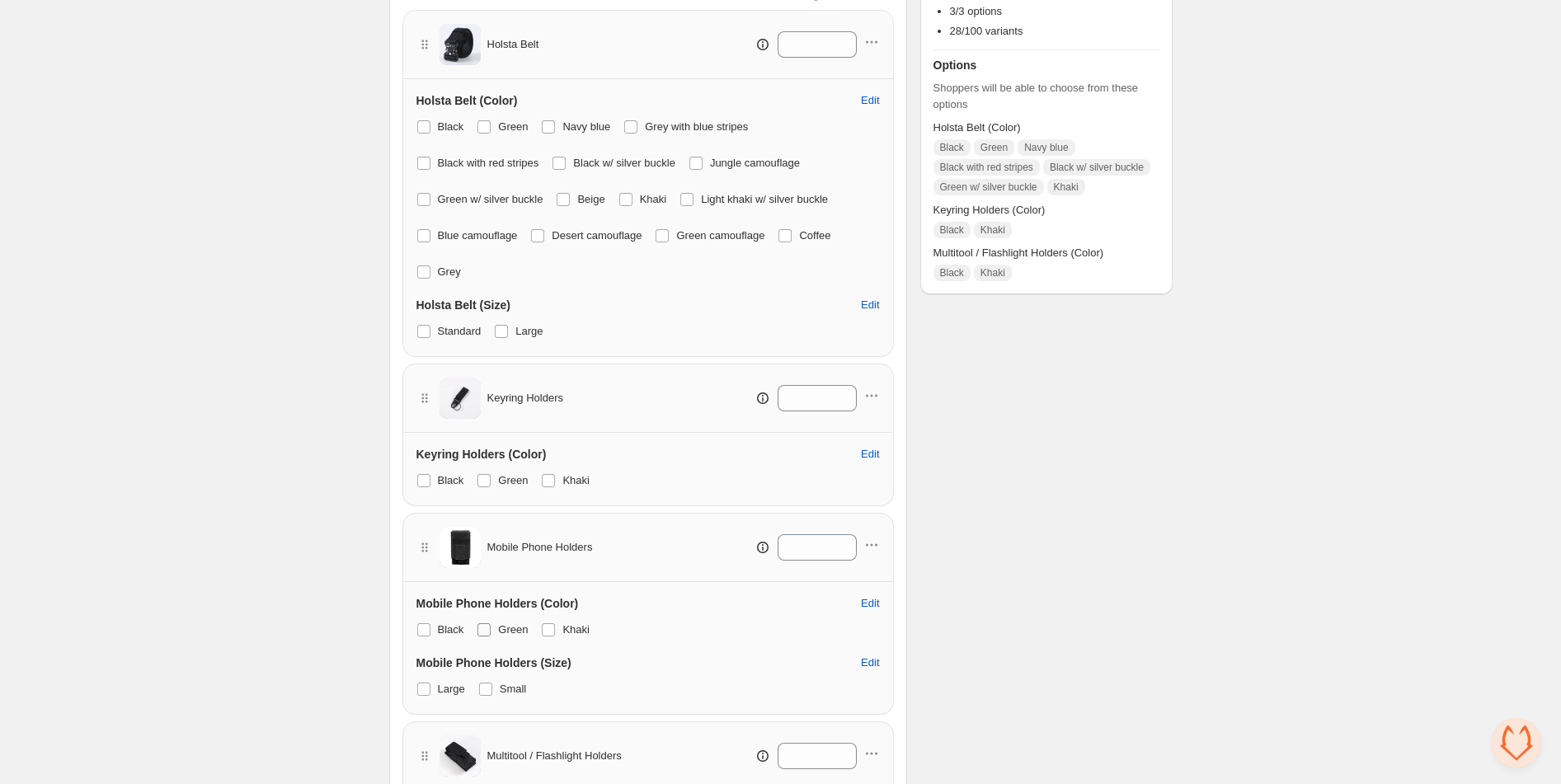
drag, startPoint x: 479, startPoint y: 630, endPoint x: 514, endPoint y: 629, distance: 35.0
click at [479, 630] on span at bounding box center [483, 630] width 13 height 13
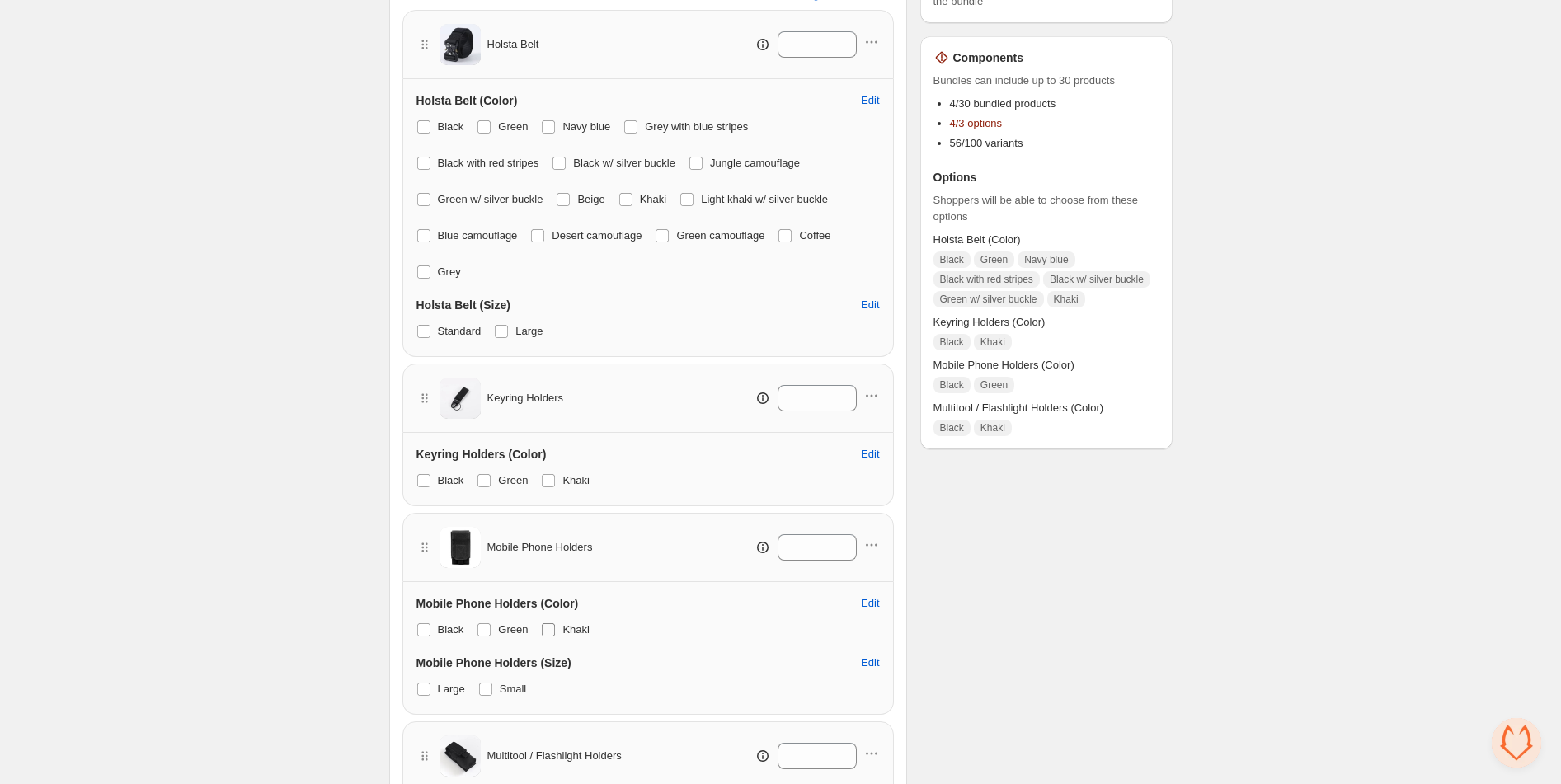
click at [552, 629] on span at bounding box center [548, 630] width 13 height 13
drag, startPoint x: 488, startPoint y: 475, endPoint x: 268, endPoint y: 578, distance: 242.9
click at [487, 475] on span at bounding box center [483, 481] width 13 height 13
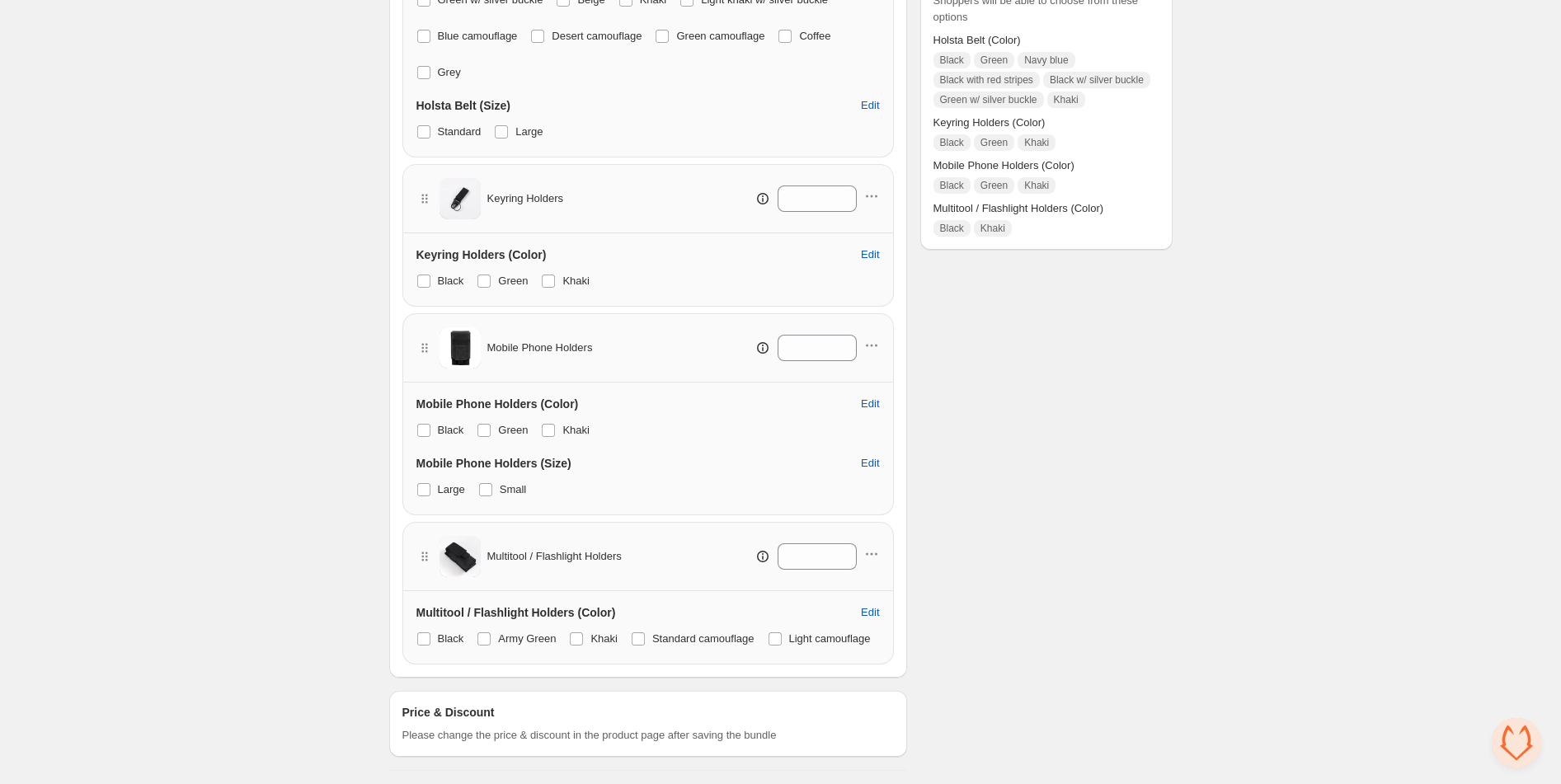
scroll to position [559, 0]
click at [583, 632] on span at bounding box center [576, 639] width 13 height 13
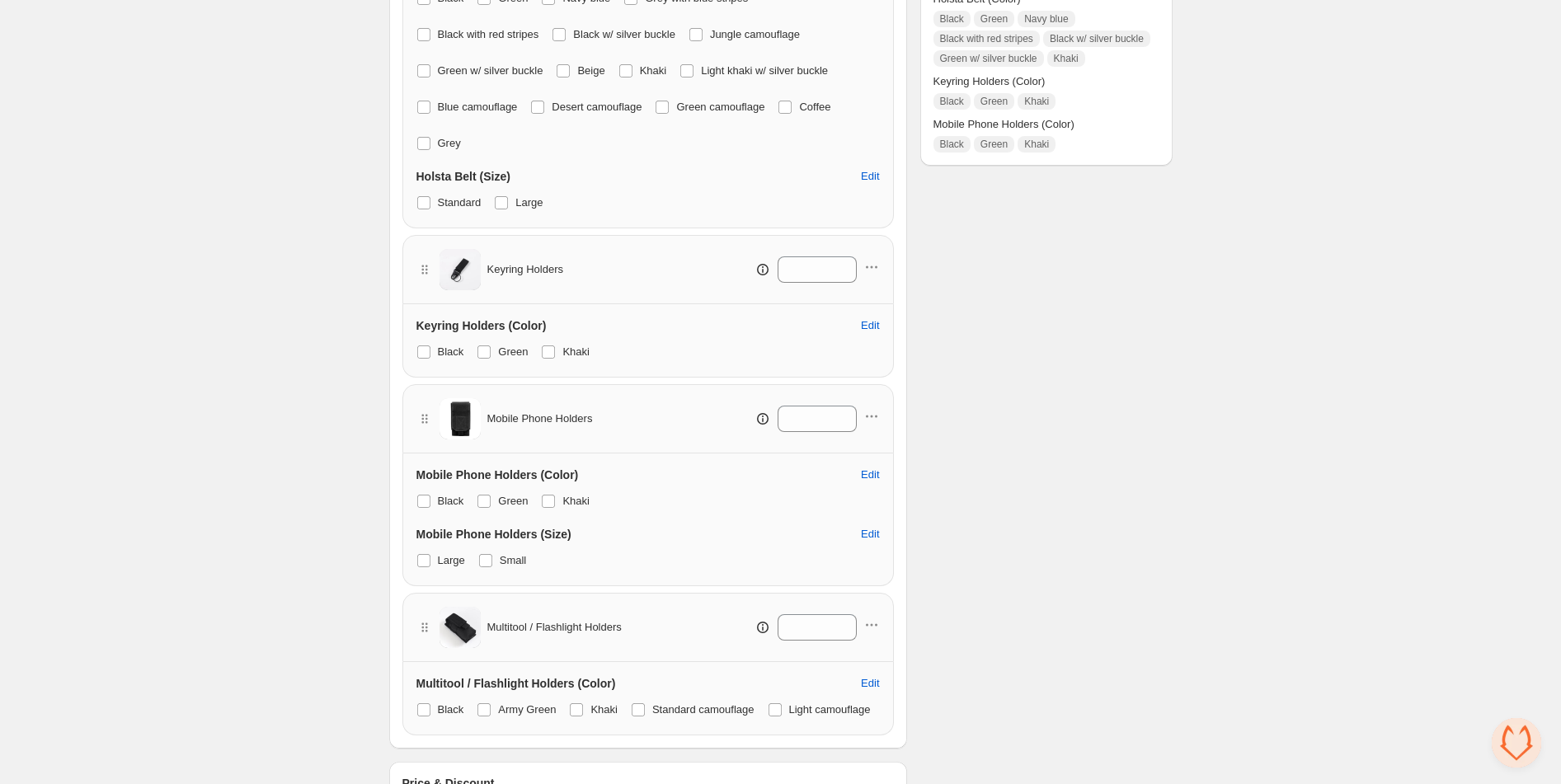
scroll to position [441, 0]
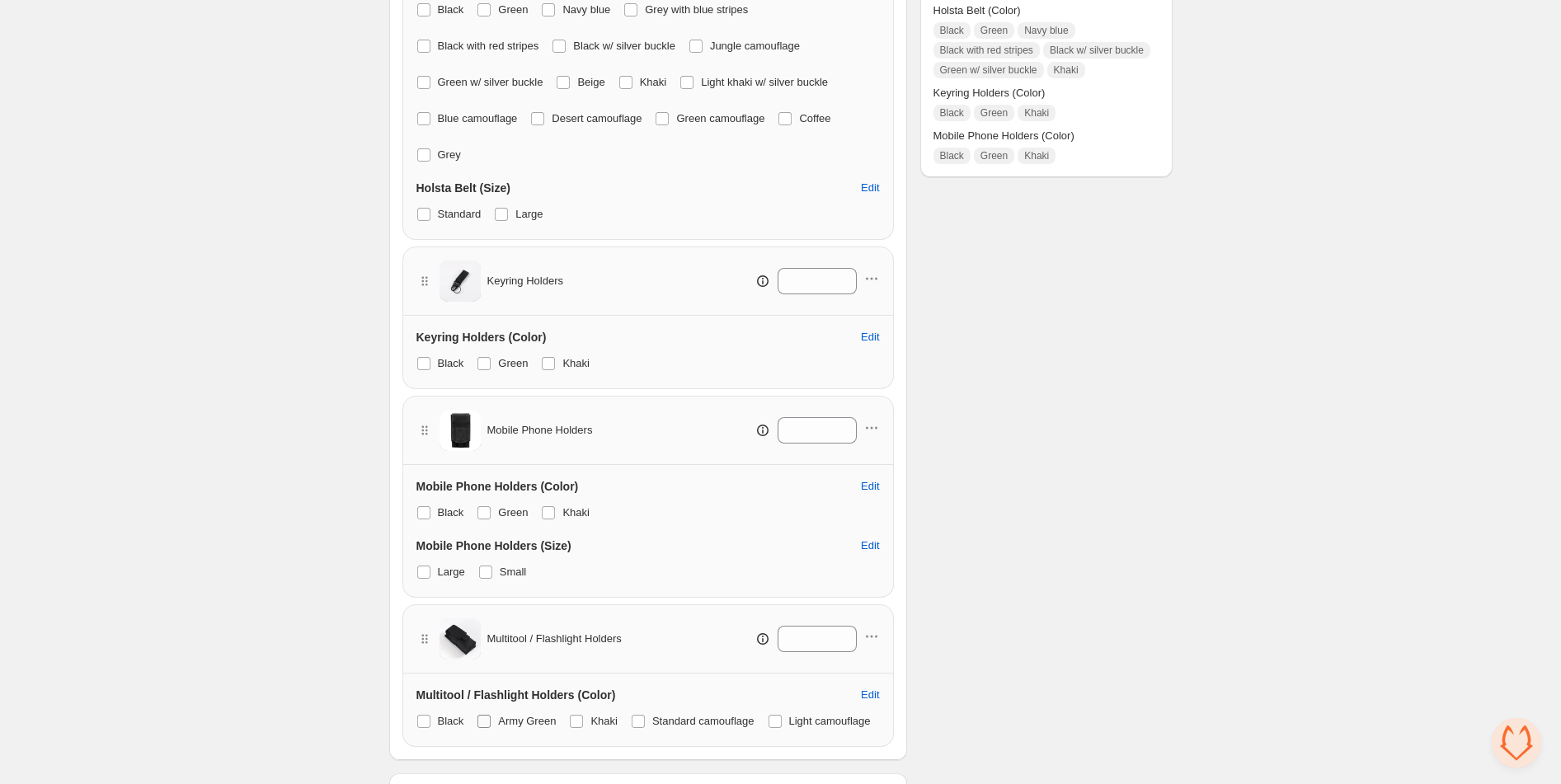
click at [491, 726] on span at bounding box center [483, 722] width 13 height 13
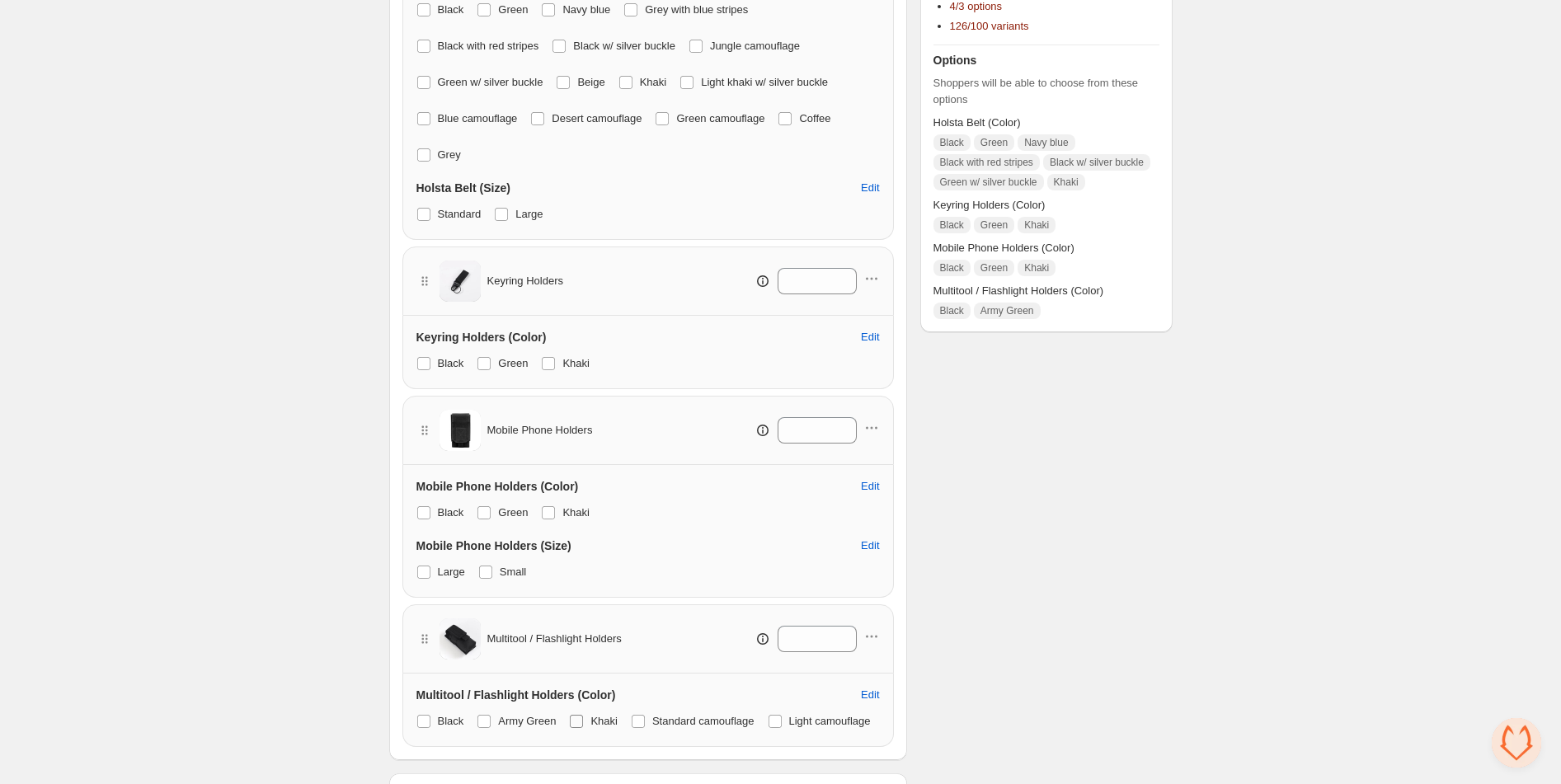
click at [581, 719] on span at bounding box center [576, 722] width 13 height 13
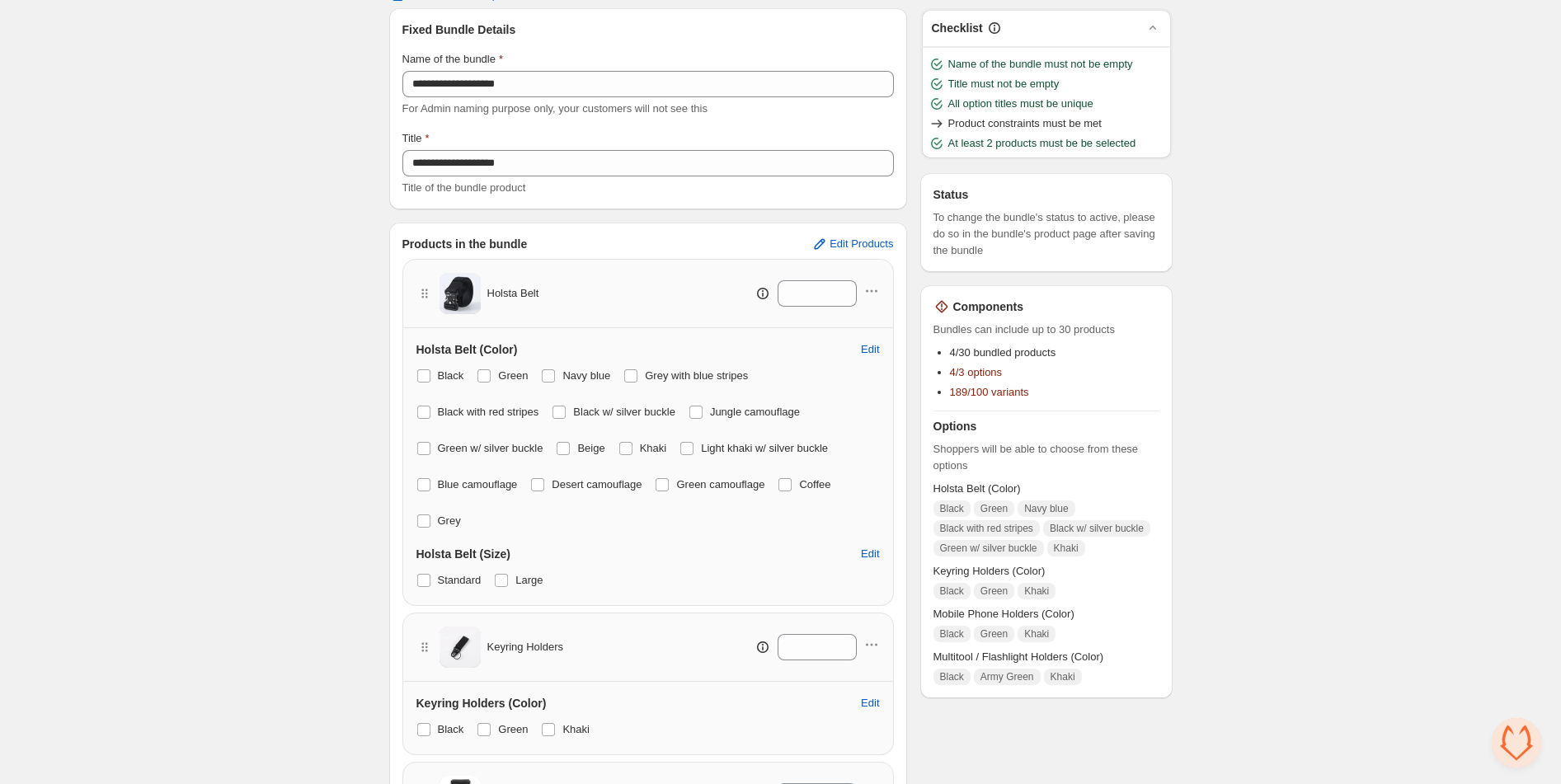
scroll to position [93, 0]
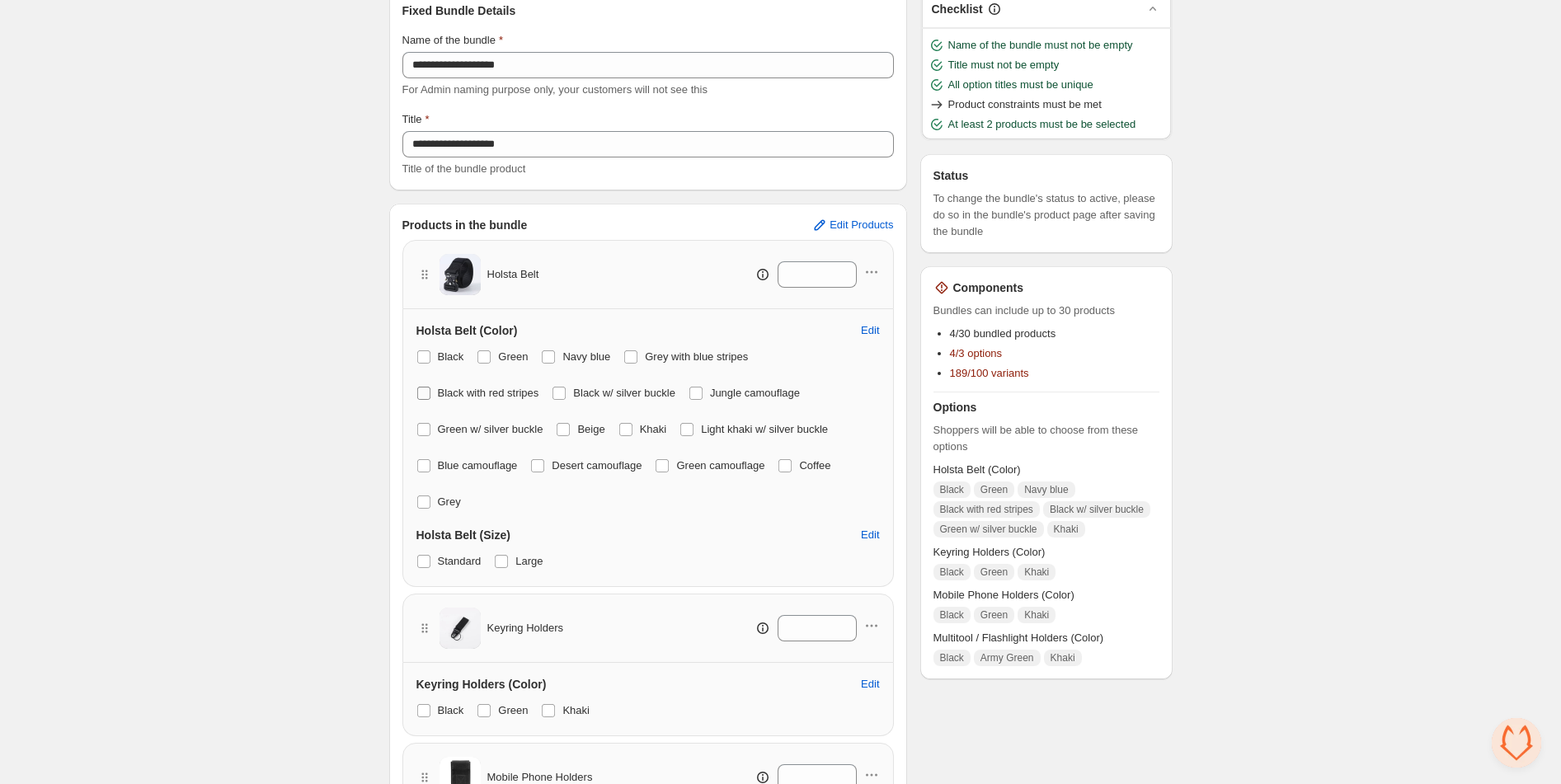
click at [428, 394] on span at bounding box center [424, 393] width 13 height 13
click at [566, 389] on span at bounding box center [558, 393] width 13 height 13
click at [423, 426] on span at bounding box center [424, 429] width 13 height 13
click at [632, 428] on span at bounding box center [625, 429] width 13 height 13
click at [633, 427] on span at bounding box center [625, 429] width 15 height 15
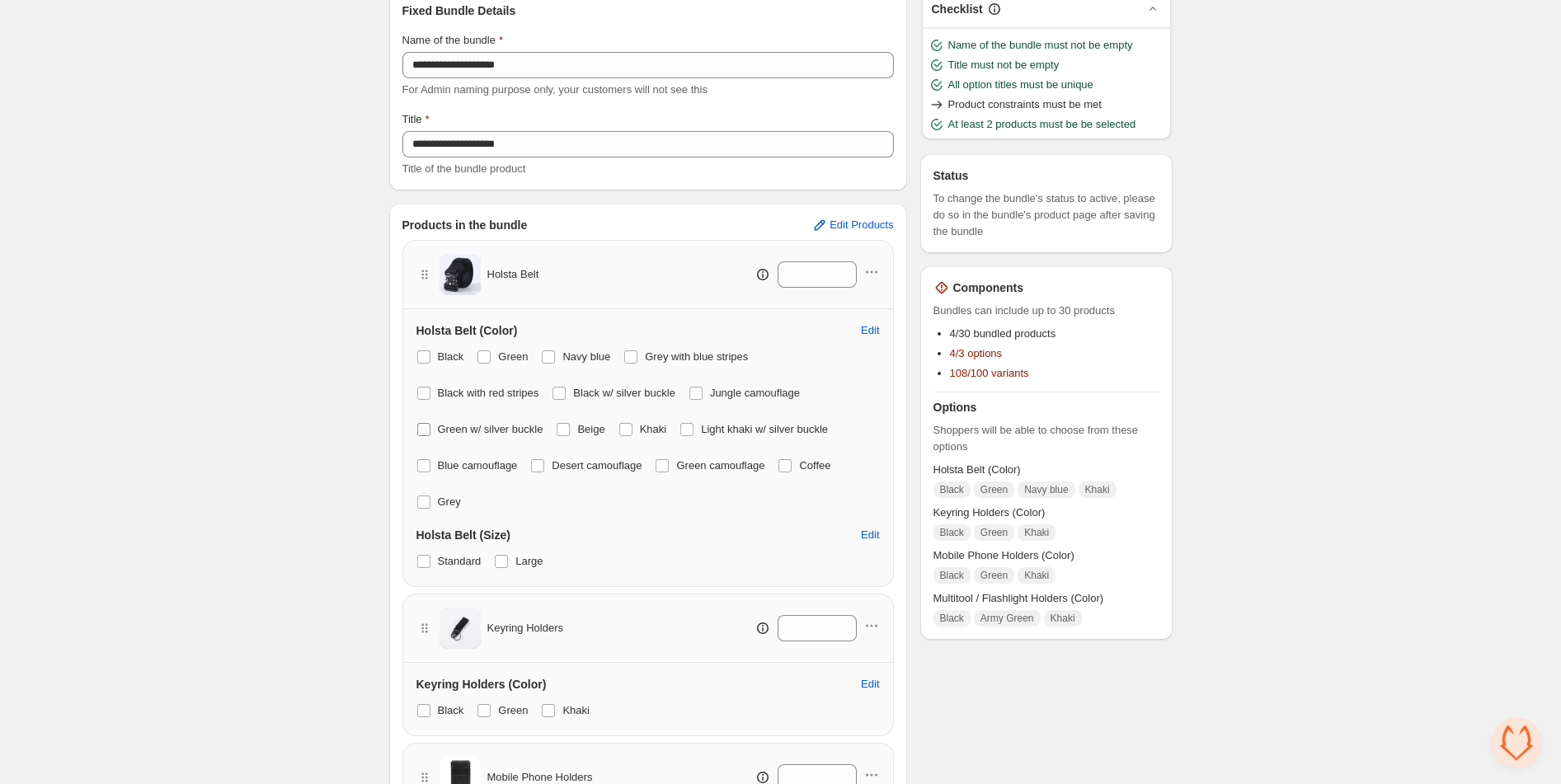
click at [422, 434] on span at bounding box center [424, 429] width 13 height 13
click at [425, 393] on span at bounding box center [424, 393] width 13 height 13
click at [559, 392] on span at bounding box center [559, 393] width 15 height 15
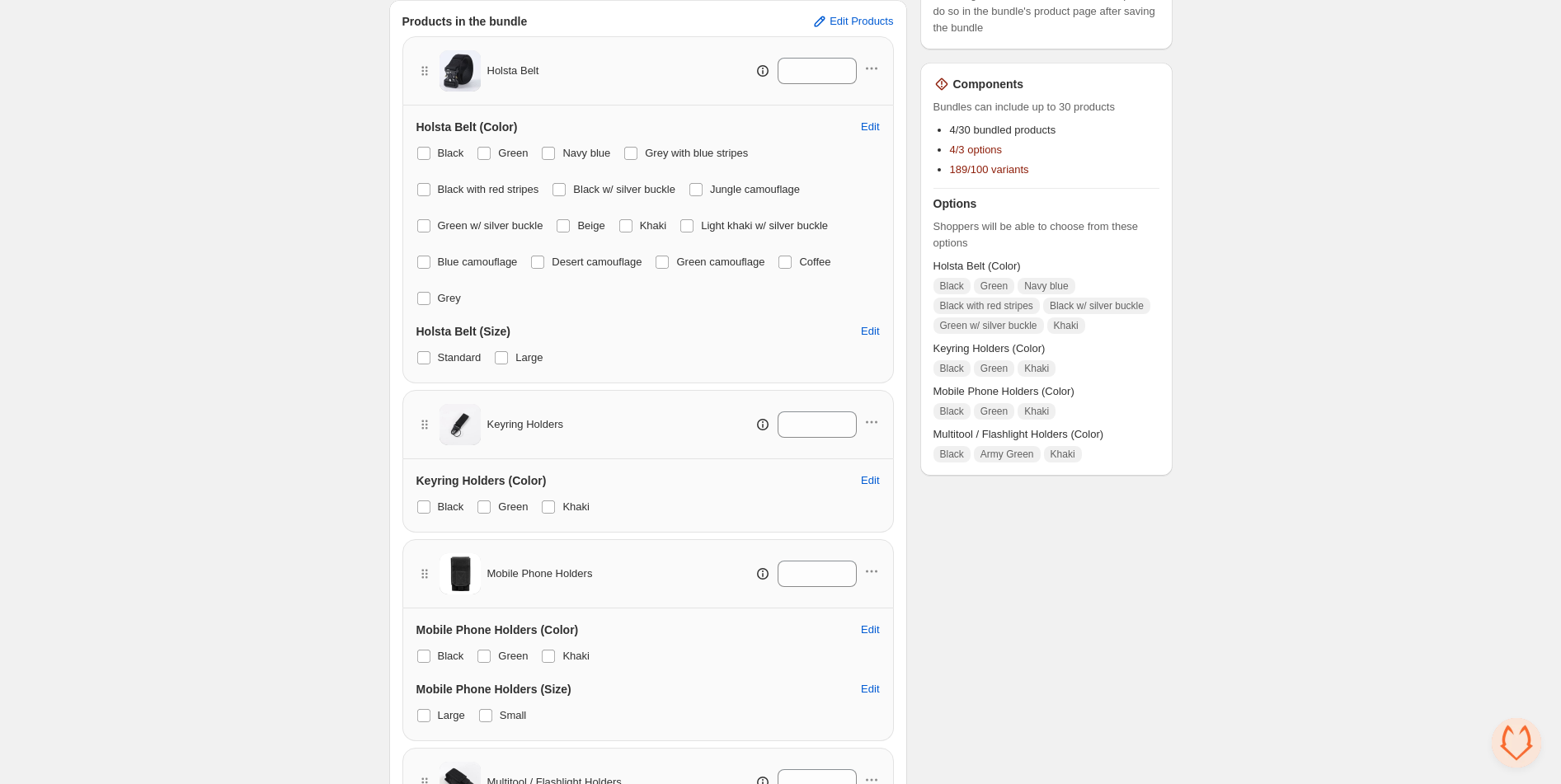
scroll to position [294, 0]
drag, startPoint x: 550, startPoint y: 156, endPoint x: 566, endPoint y: 196, distance: 43.1
click at [550, 156] on span at bounding box center [548, 155] width 13 height 13
drag, startPoint x: 566, startPoint y: 193, endPoint x: 549, endPoint y: 196, distance: 17.3
click at [565, 193] on span at bounding box center [558, 192] width 13 height 13
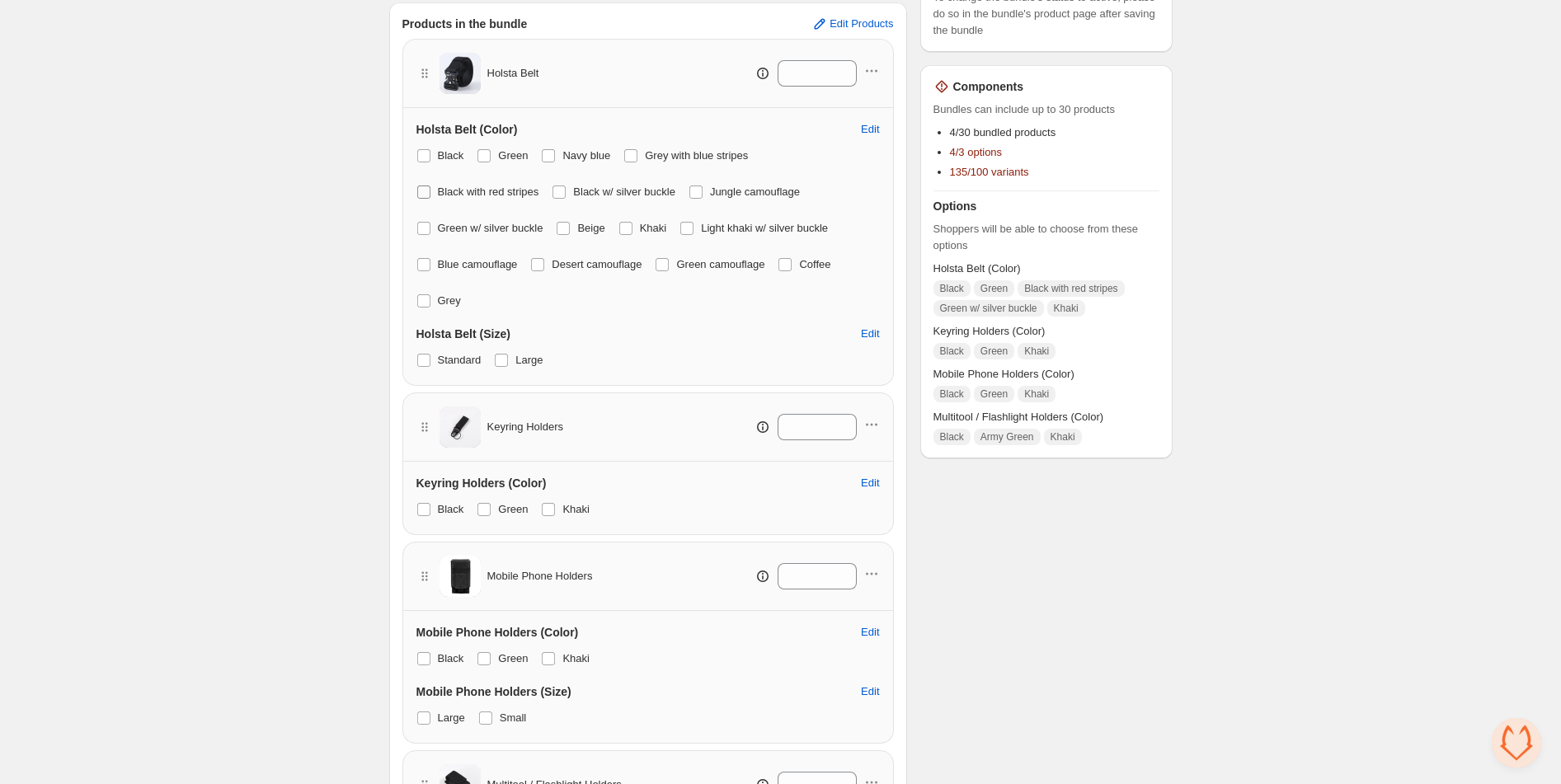
click at [422, 194] on span at bounding box center [424, 192] width 13 height 13
click at [420, 232] on span at bounding box center [424, 228] width 13 height 13
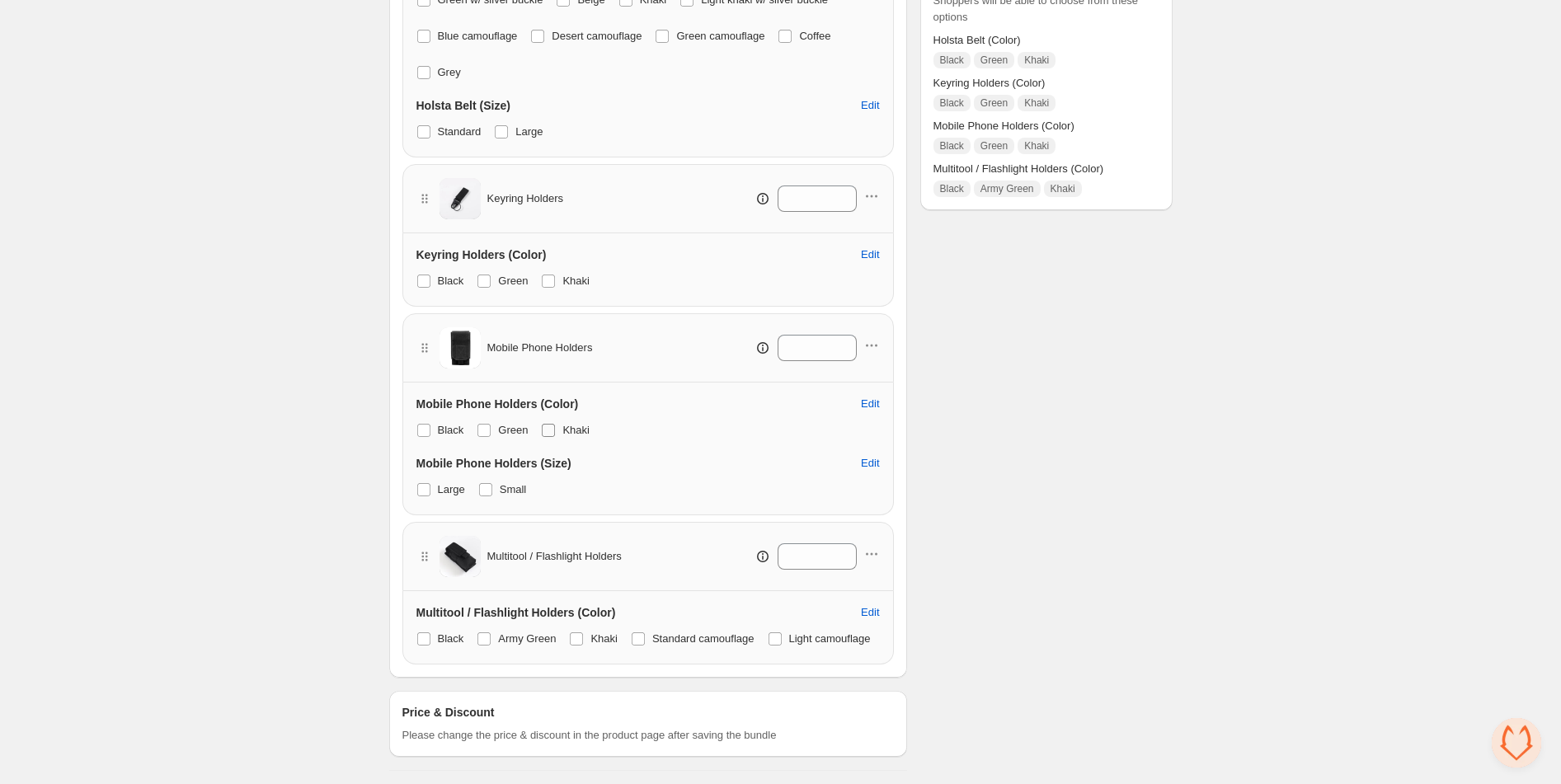
click at [552, 424] on span at bounding box center [548, 430] width 13 height 13
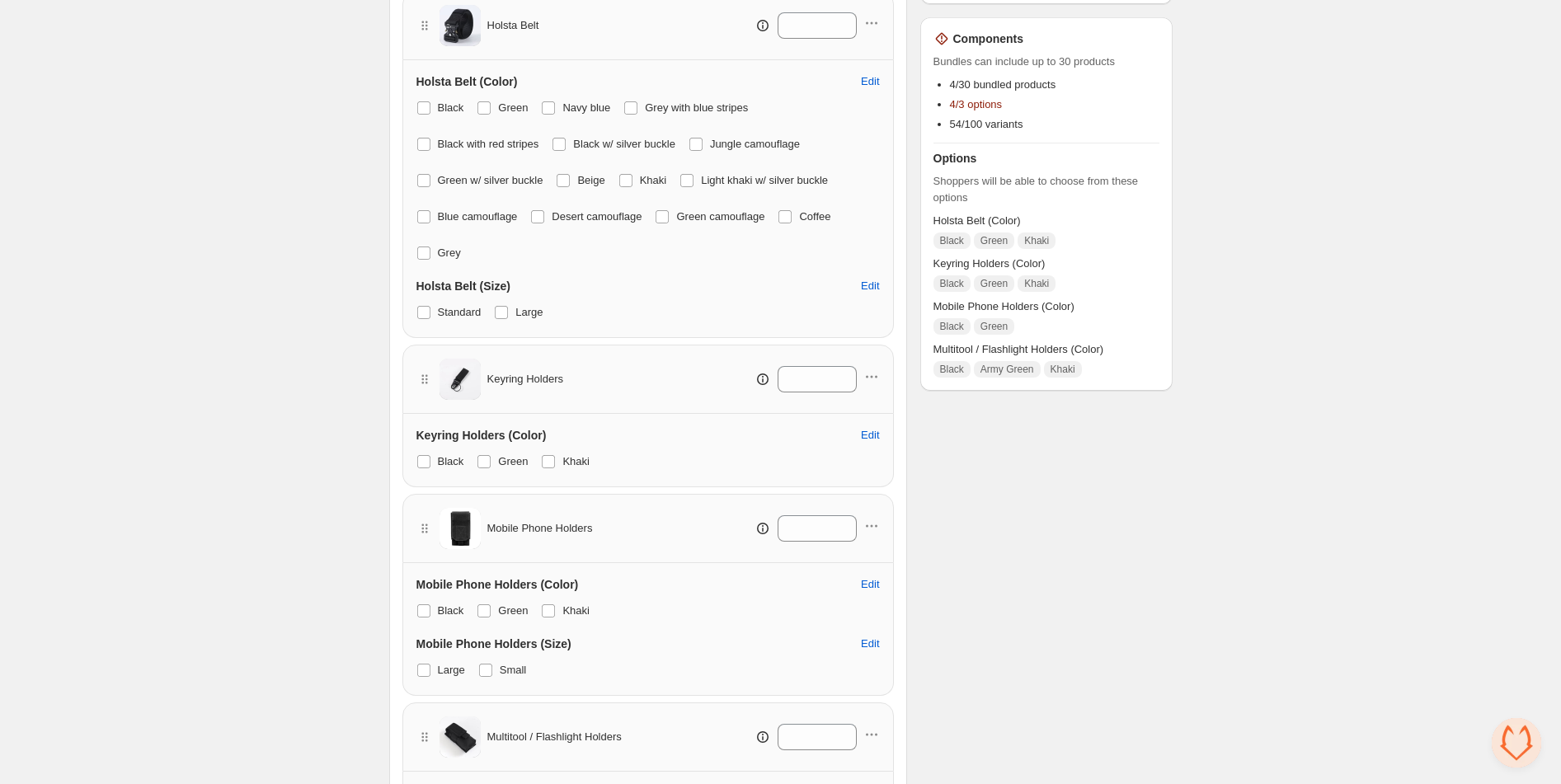
scroll to position [342, 0]
click at [486, 615] on span at bounding box center [483, 612] width 13 height 13
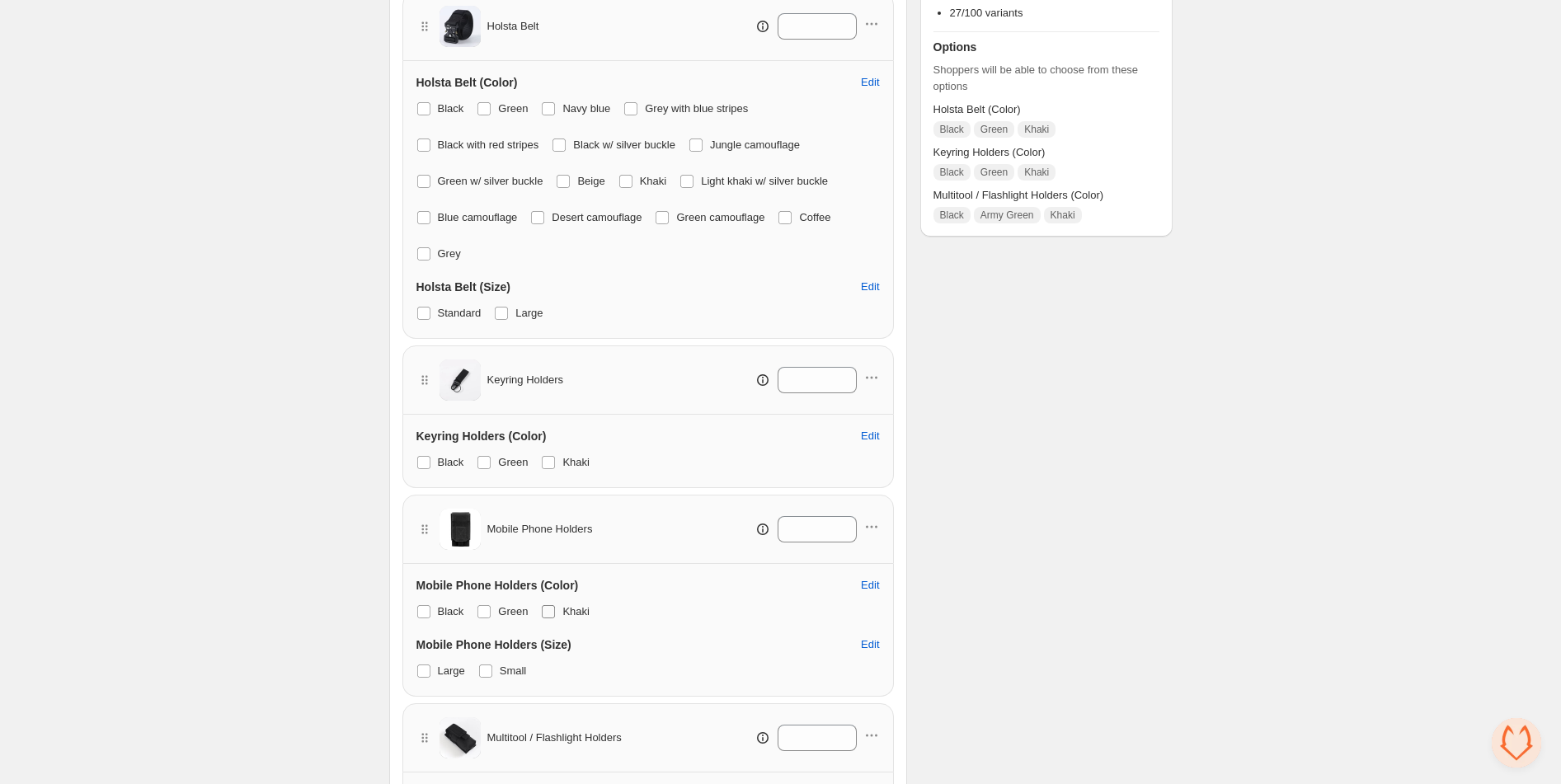
click at [548, 612] on span at bounding box center [548, 612] width 13 height 13
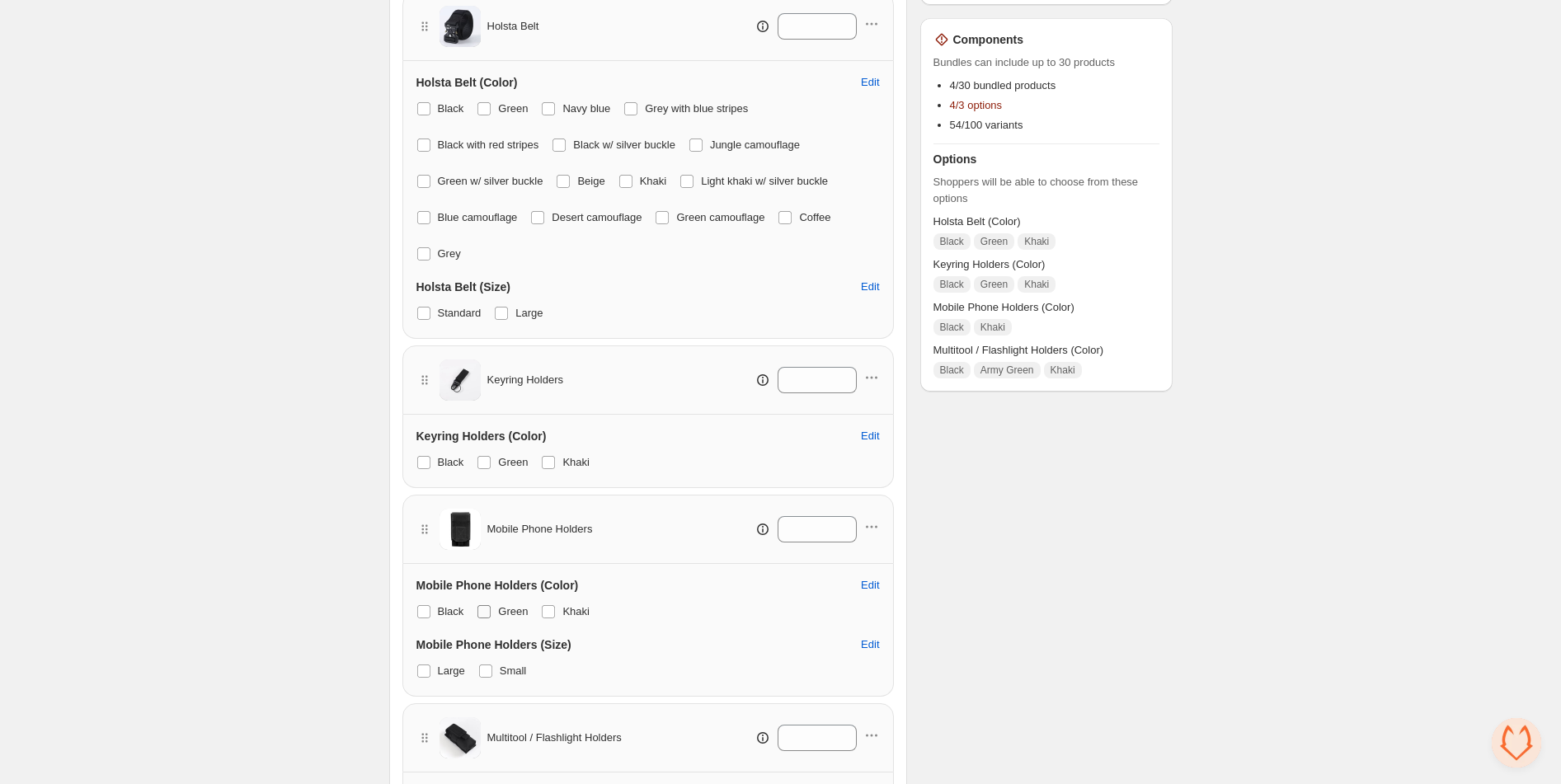
click at [491, 613] on span at bounding box center [483, 612] width 13 height 13
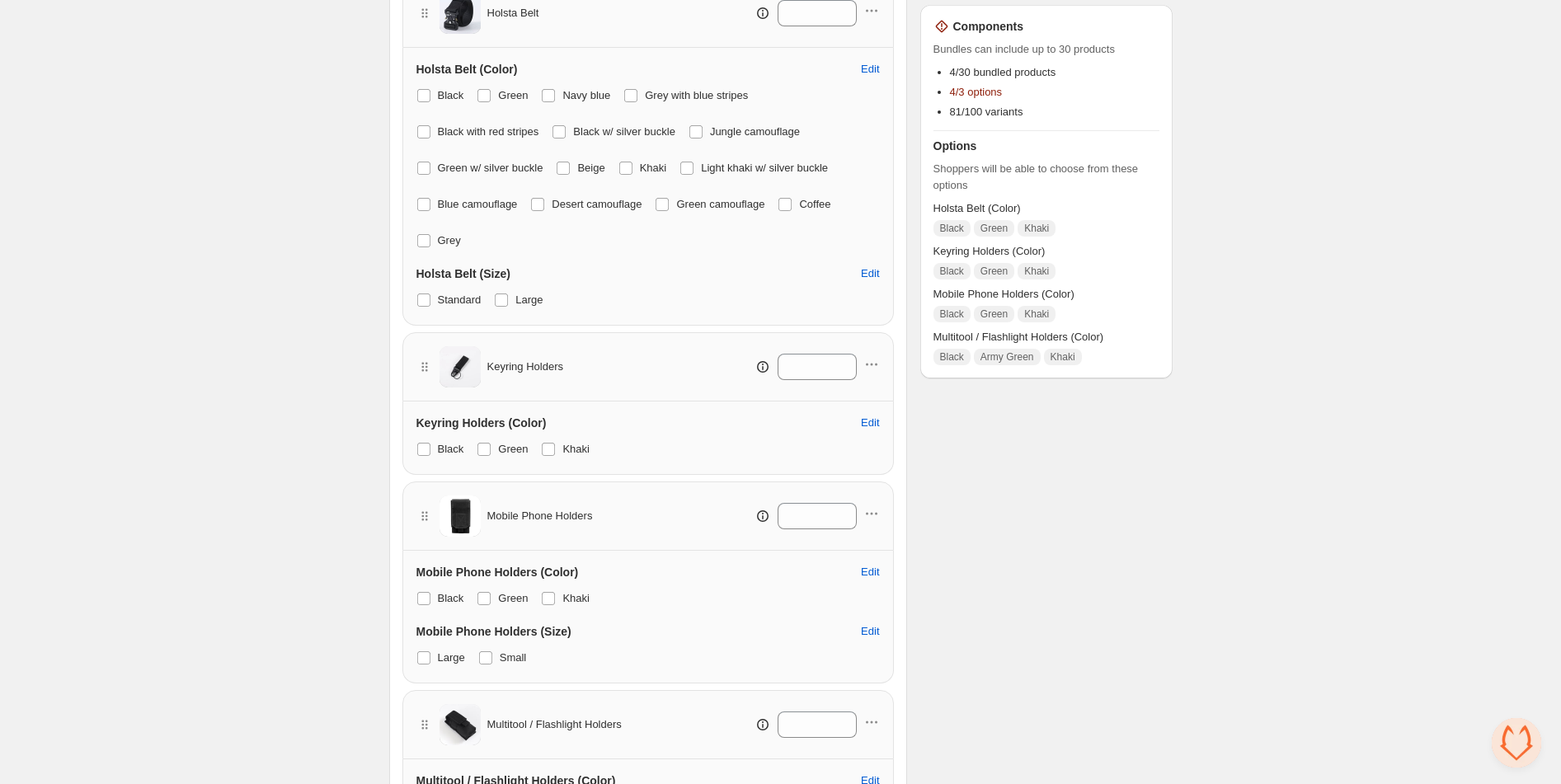
scroll to position [356, 0]
click at [495, 657] on label "Small" at bounding box center [502, 656] width 49 height 23
click at [483, 658] on span at bounding box center [485, 656] width 13 height 13
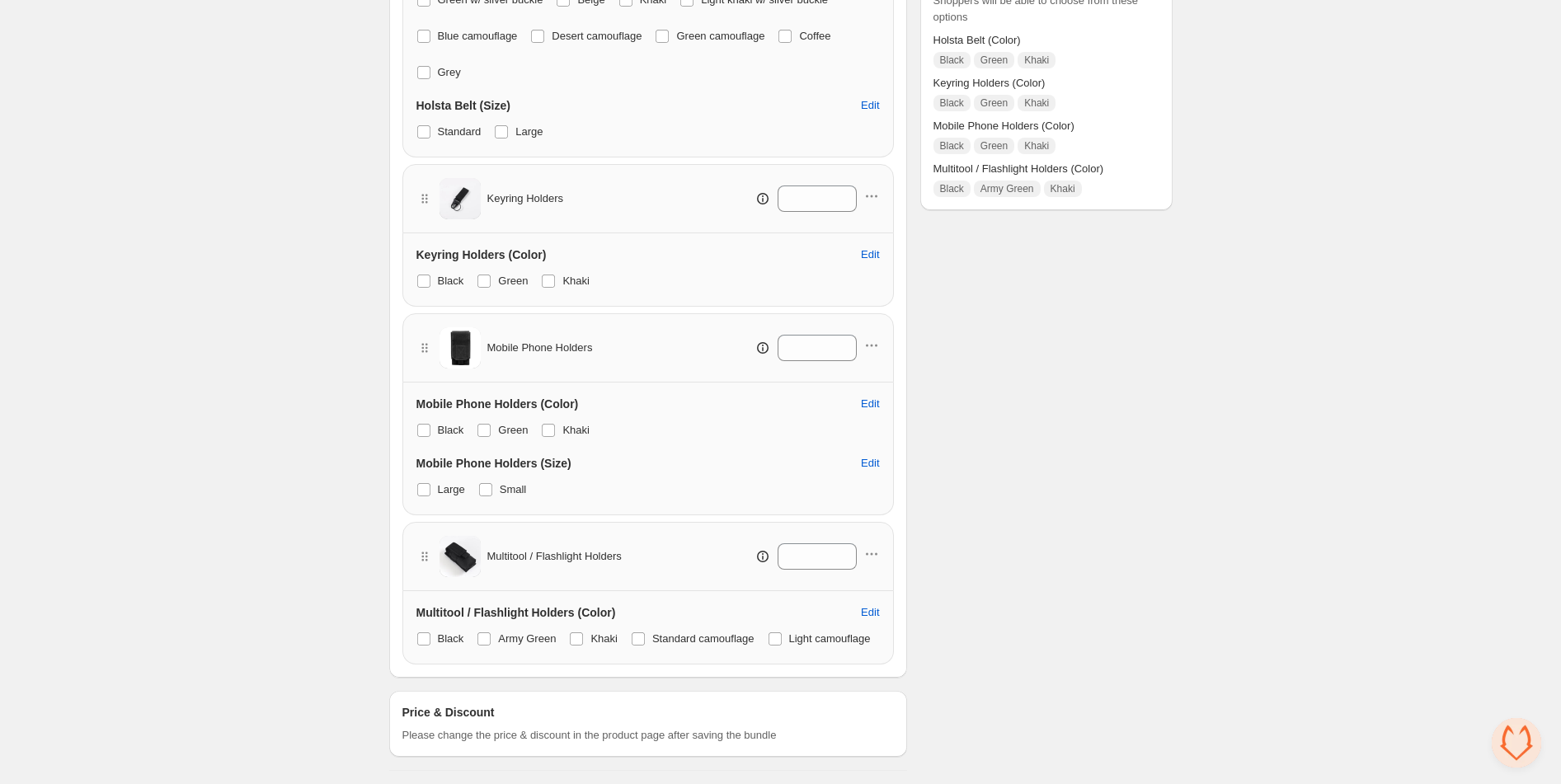
scroll to position [558, 0]
click at [578, 632] on span at bounding box center [576, 639] width 13 height 13
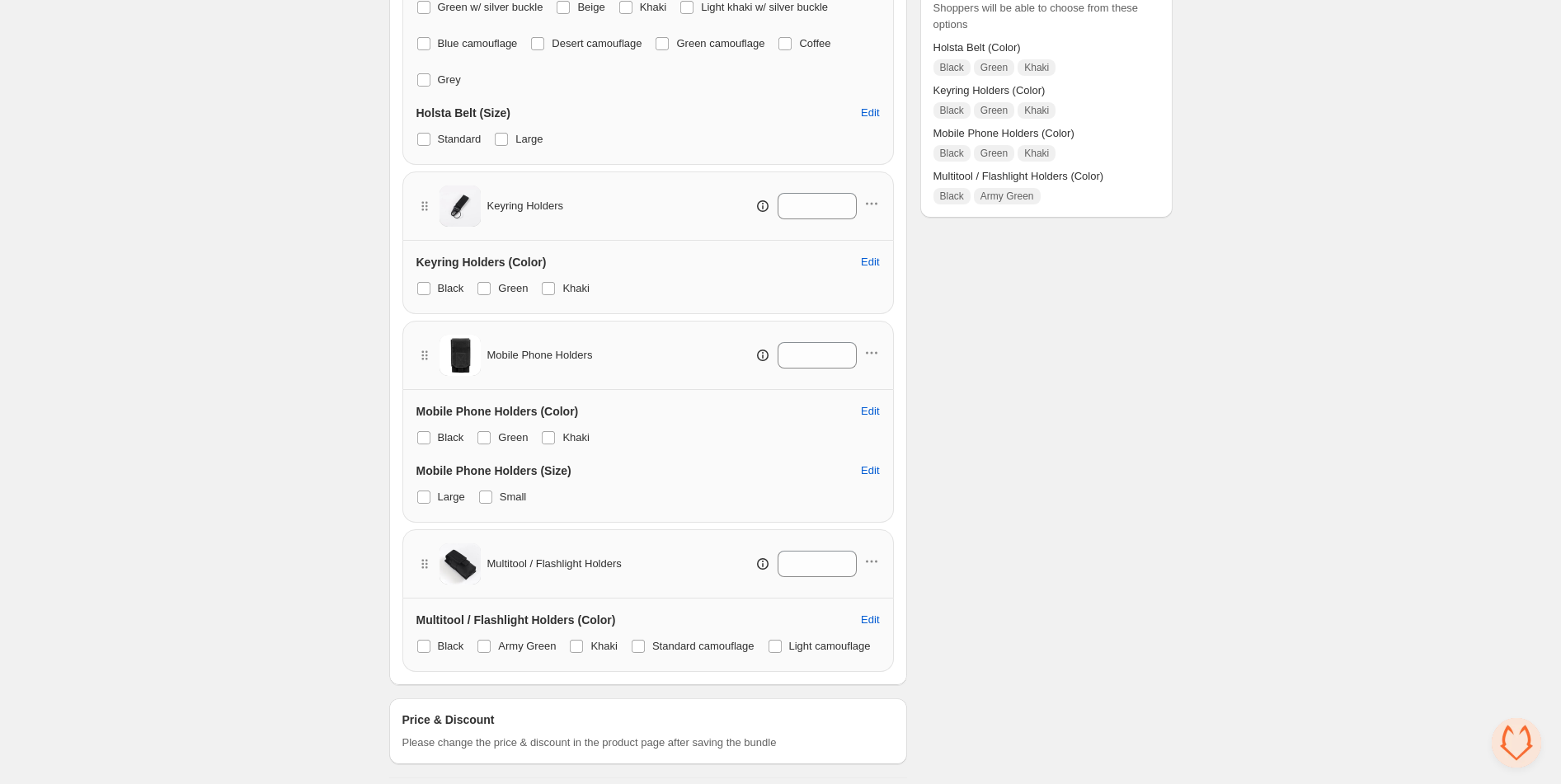
scroll to position [520, 0]
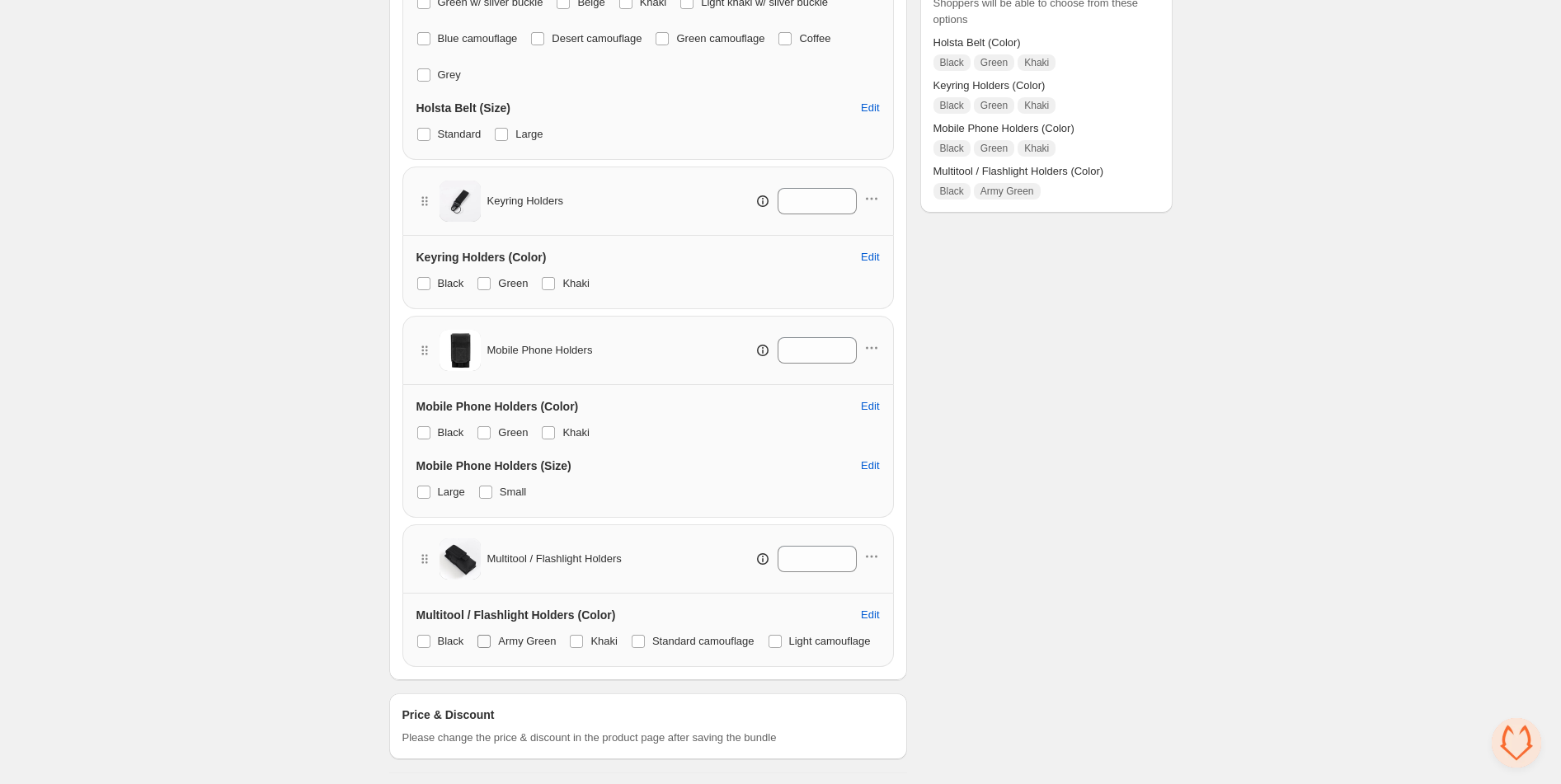
click at [486, 640] on span at bounding box center [483, 641] width 13 height 13
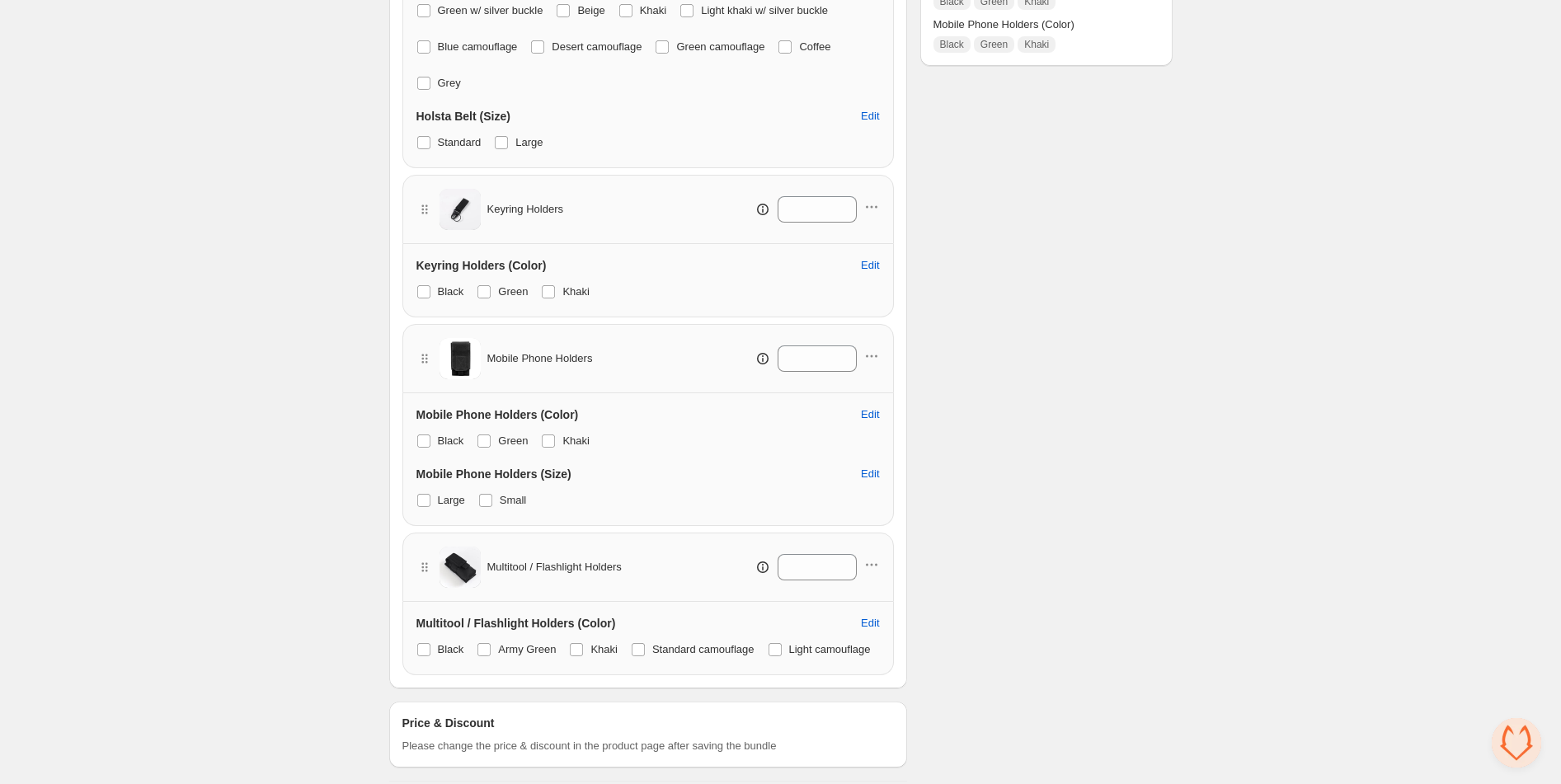
scroll to position [504, 0]
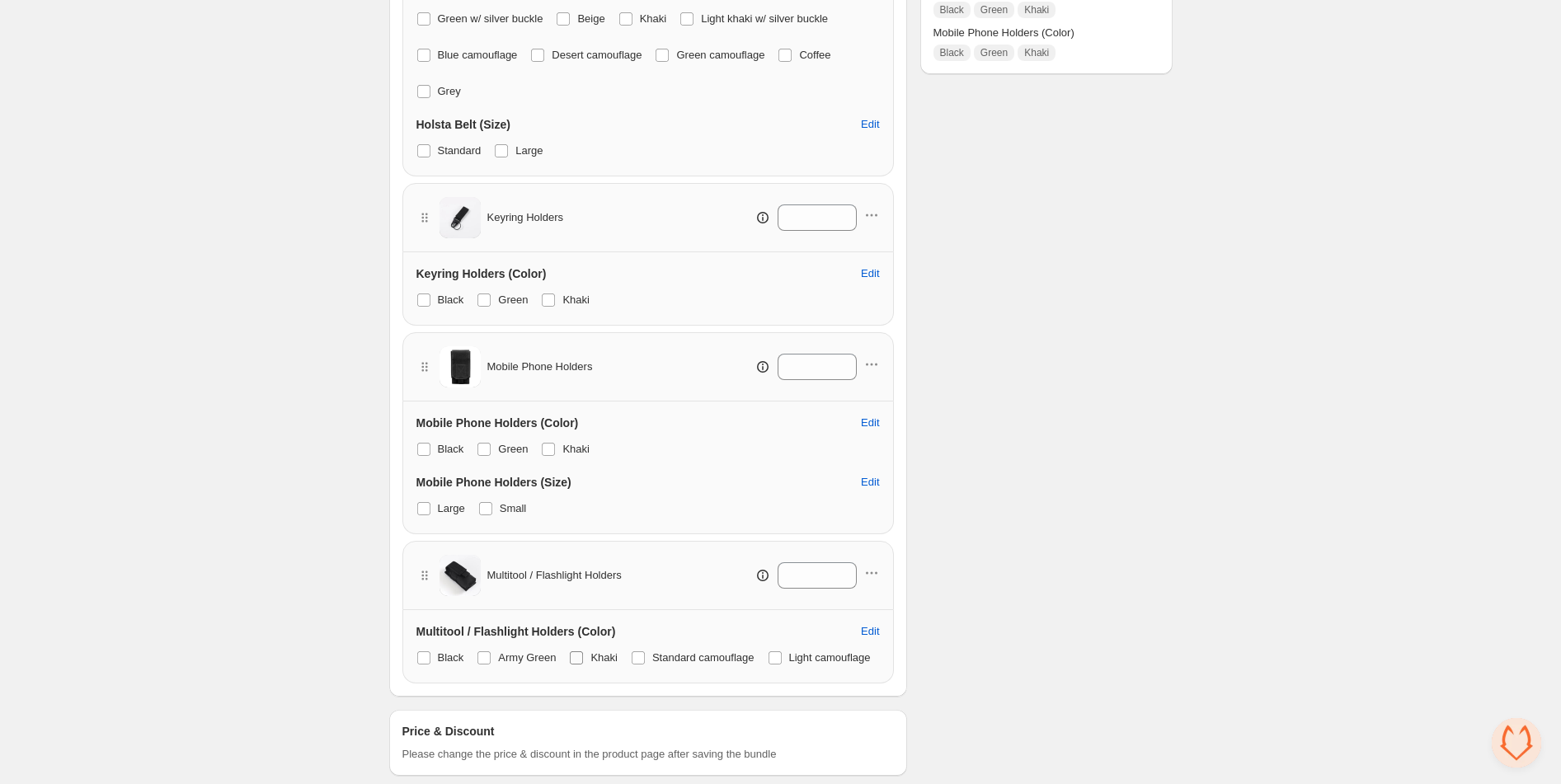
click at [580, 659] on span at bounding box center [576, 657] width 13 height 13
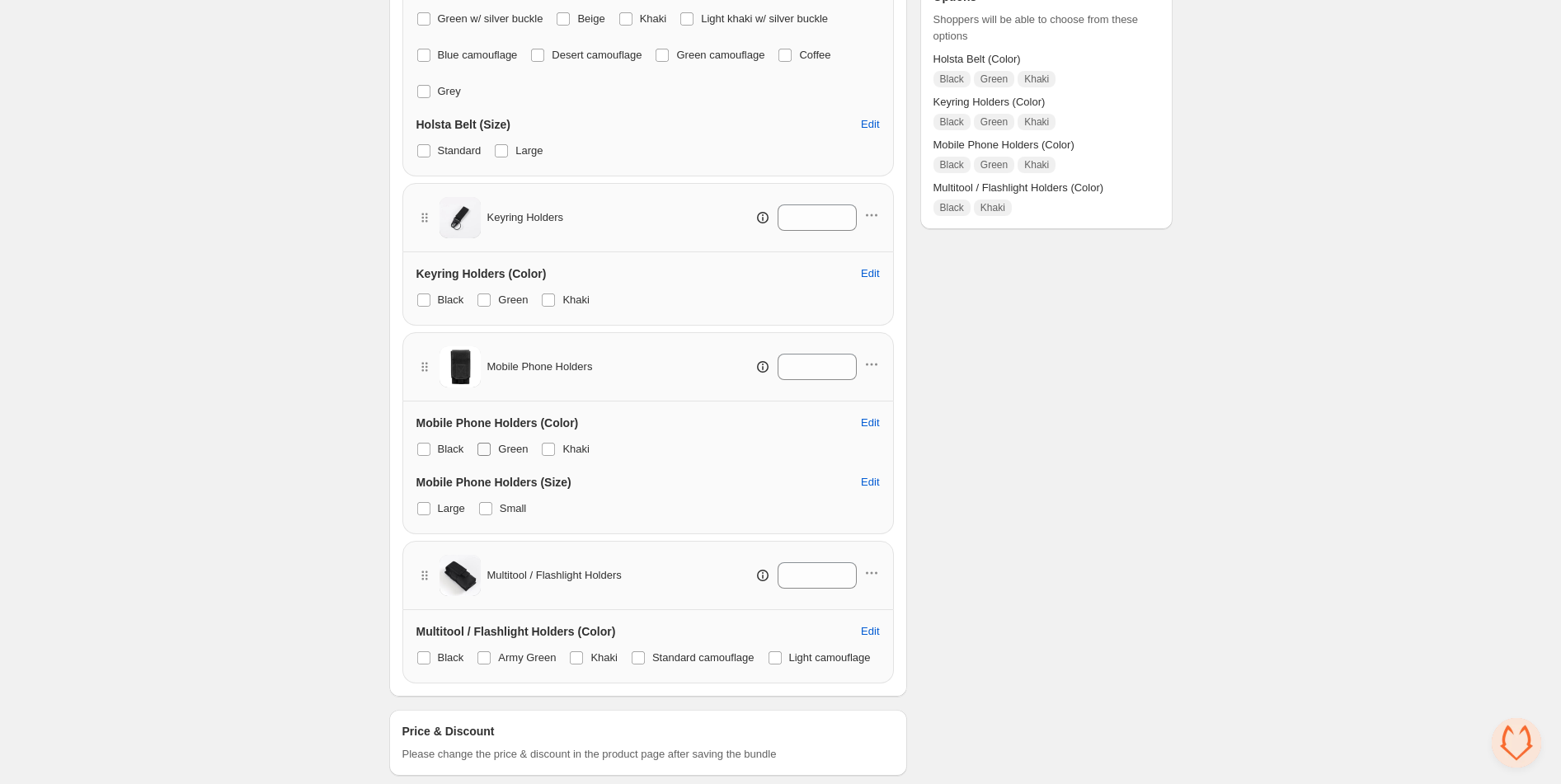
click at [489, 450] on span at bounding box center [483, 449] width 13 height 13
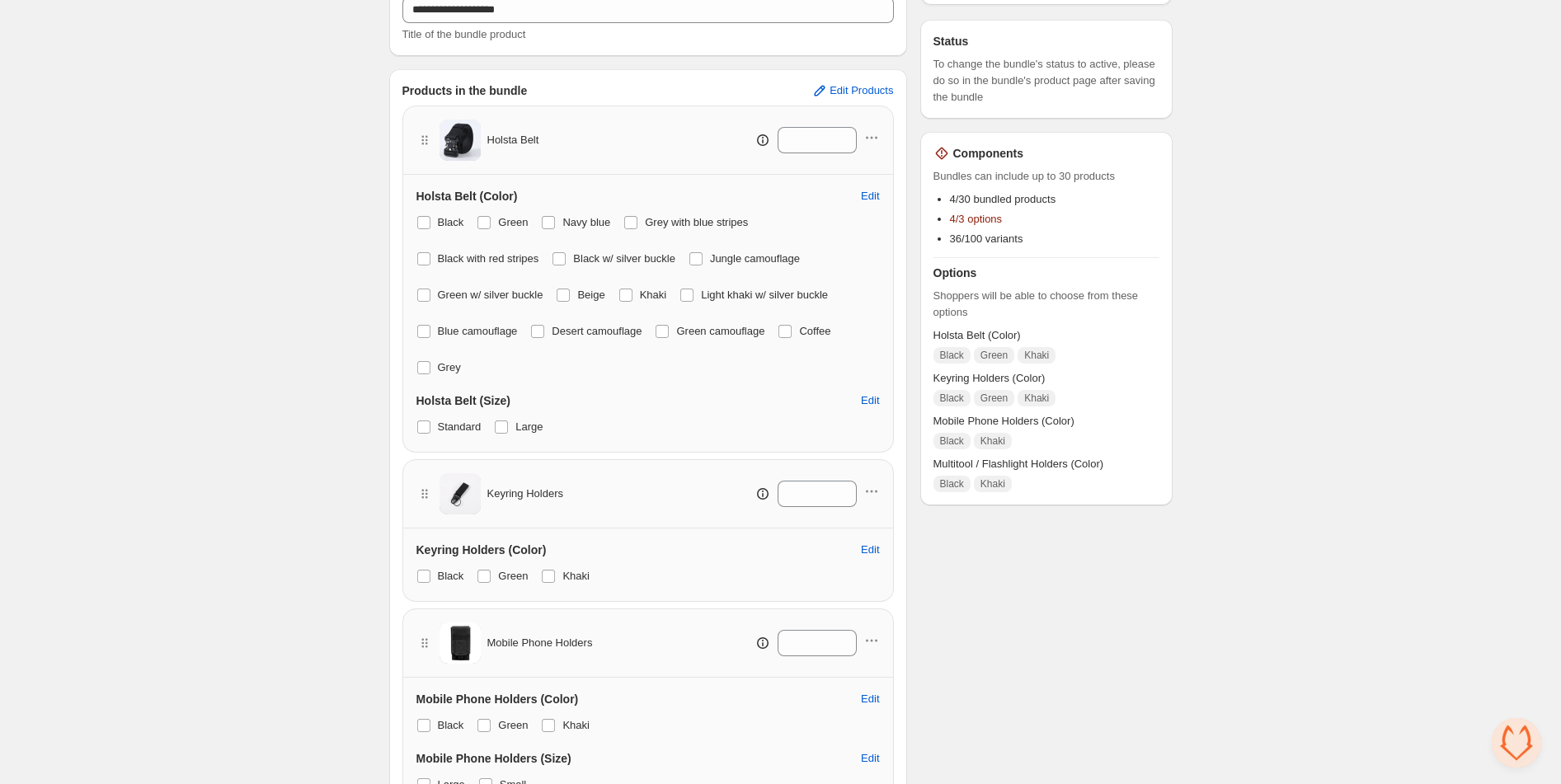
scroll to position [227, 0]
click at [490, 576] on span at bounding box center [483, 577] width 13 height 13
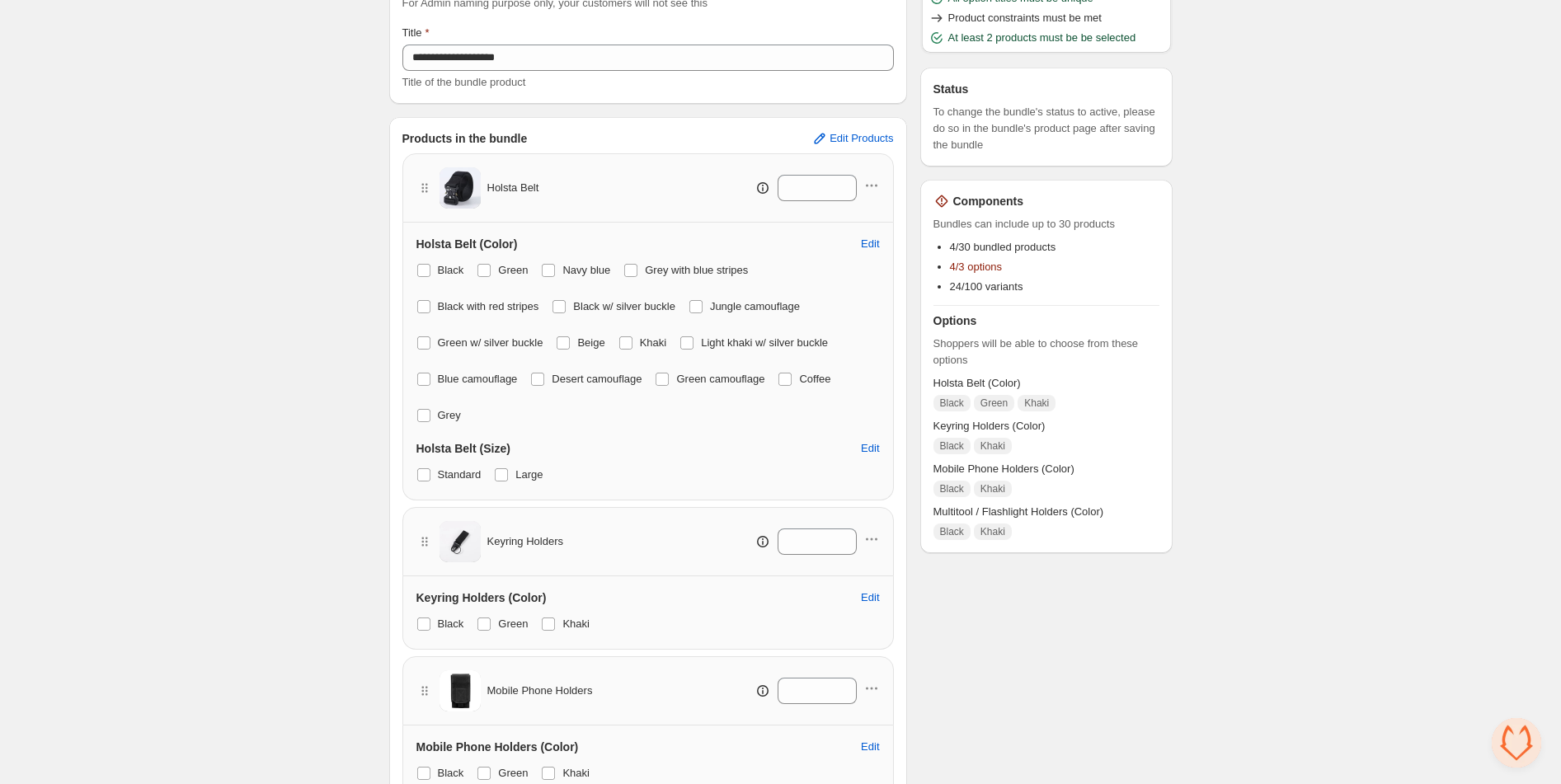
scroll to position [176, 0]
click at [487, 275] on span at bounding box center [483, 274] width 13 height 13
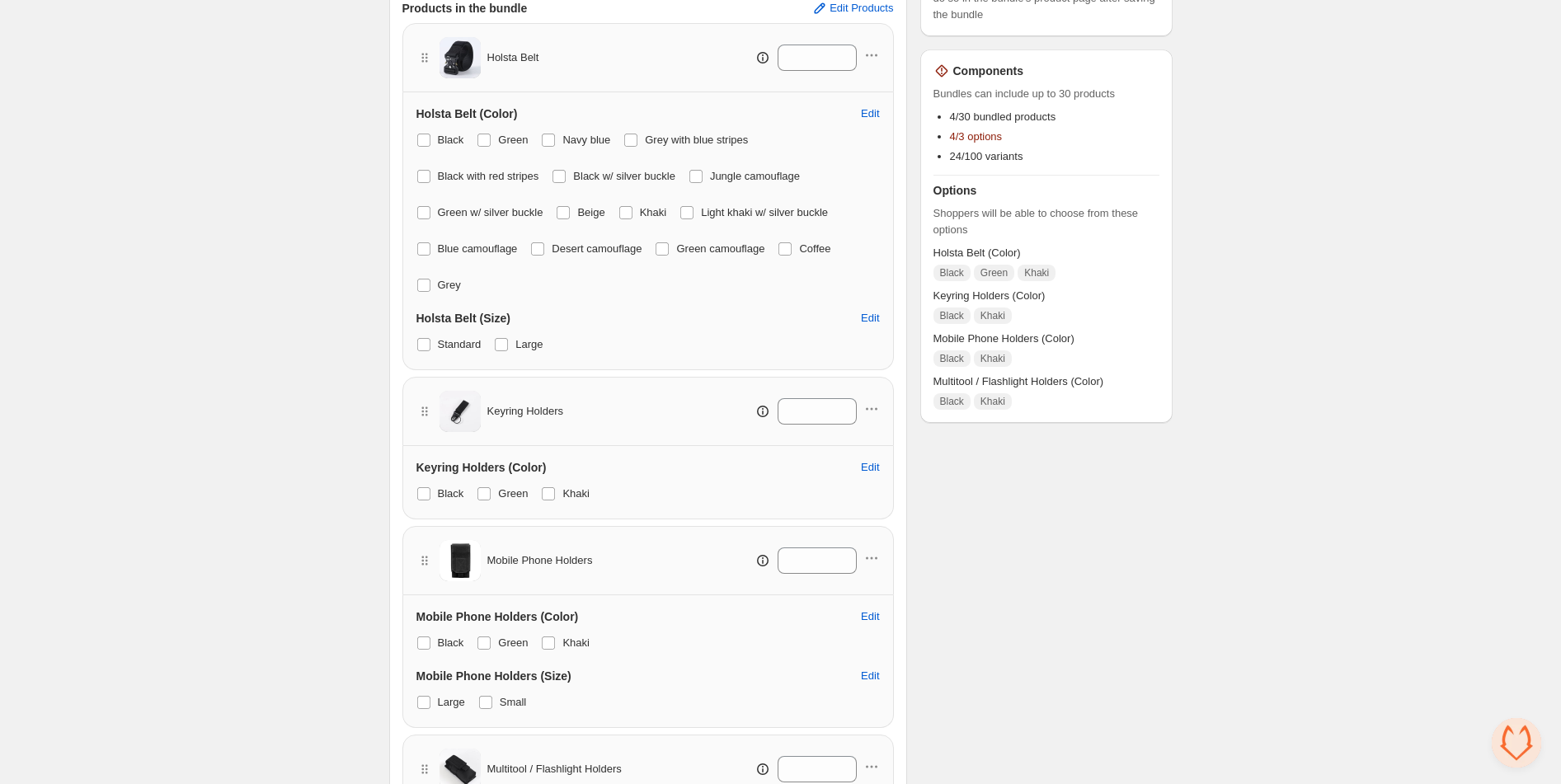
scroll to position [315, 0]
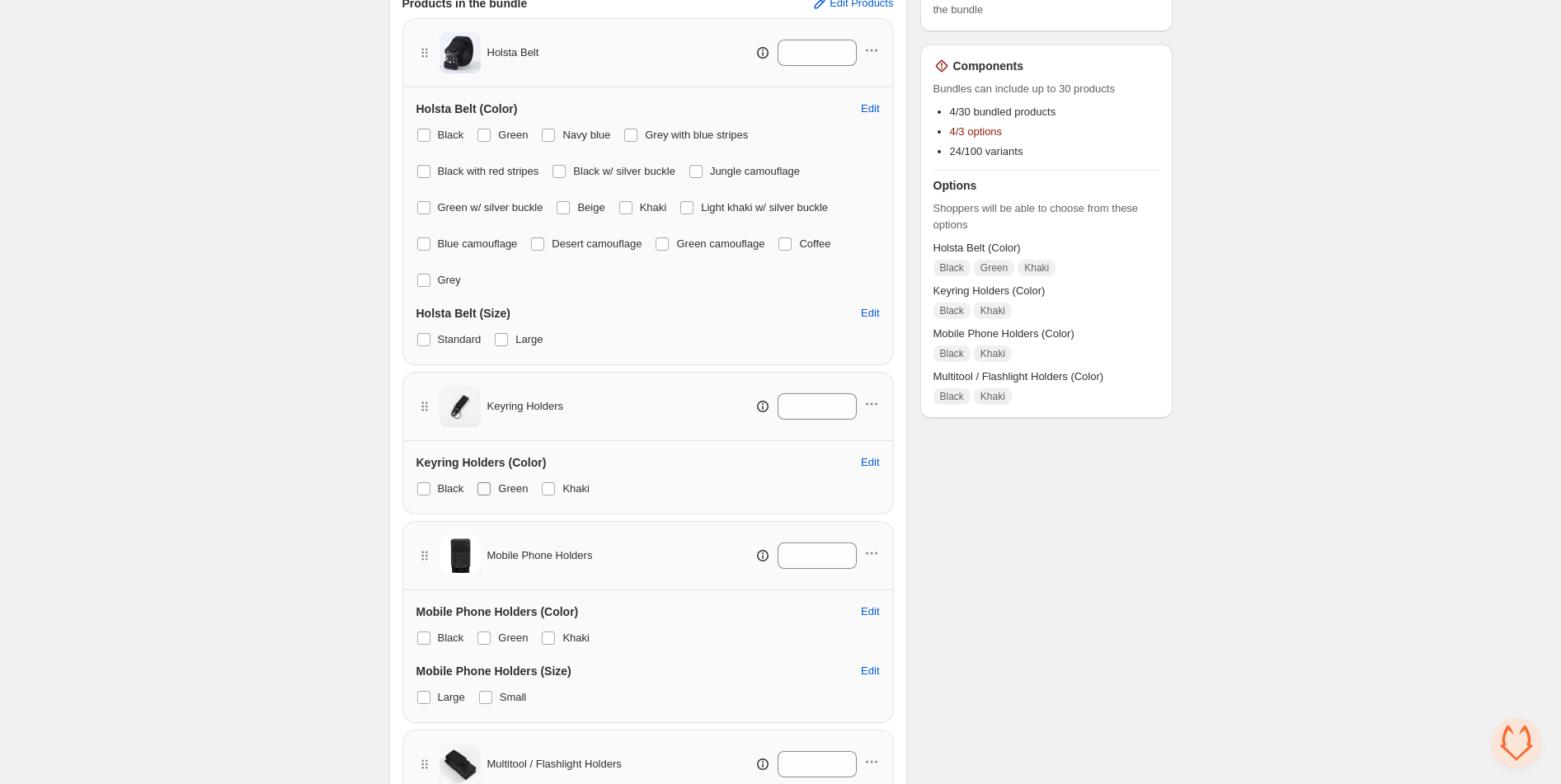
click at [484, 492] on span at bounding box center [483, 489] width 13 height 13
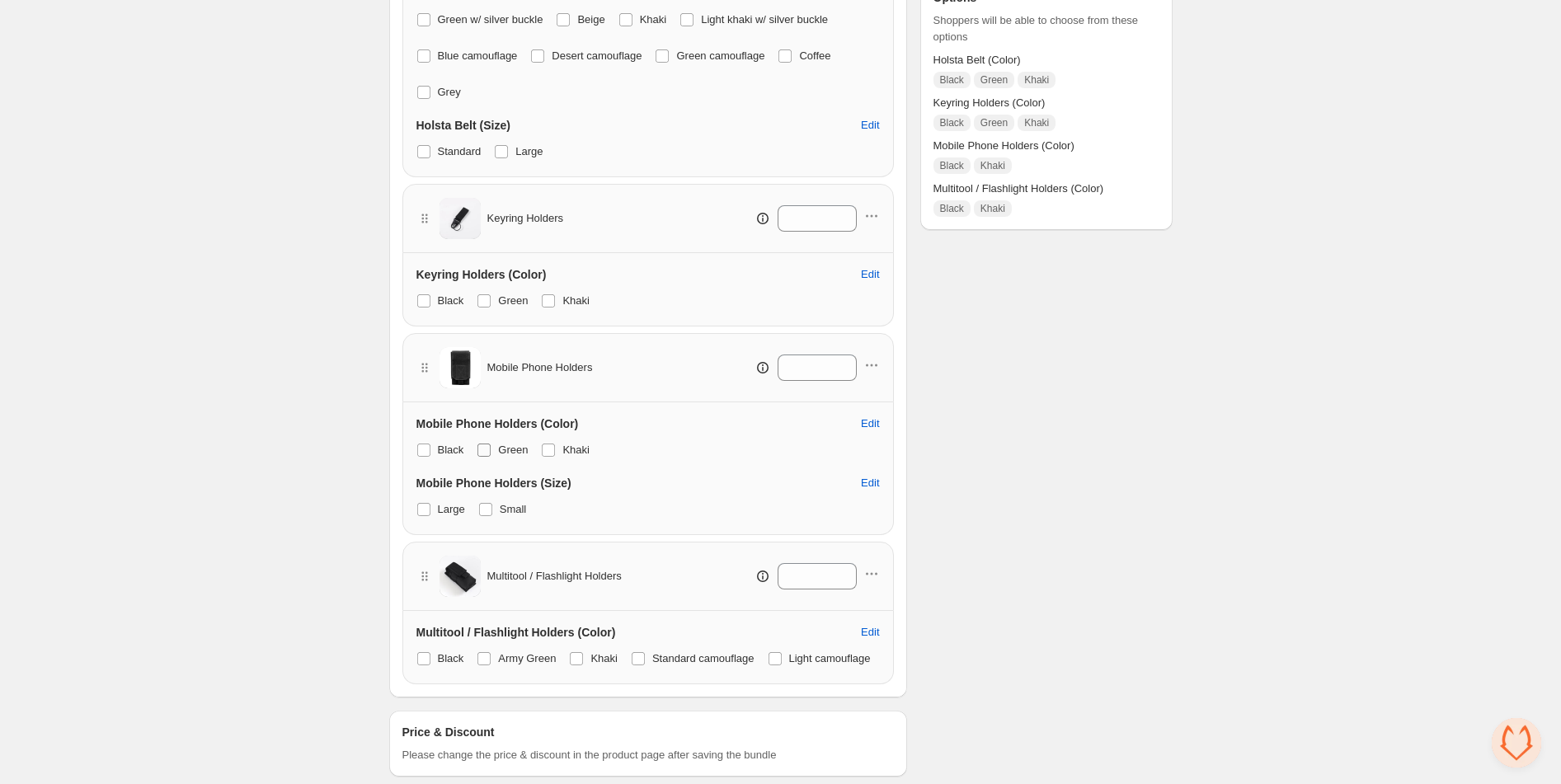
scroll to position [500, 0]
drag, startPoint x: 486, startPoint y: 661, endPoint x: 581, endPoint y: 541, distance: 153.1
click at [486, 662] on span at bounding box center [483, 661] width 13 height 13
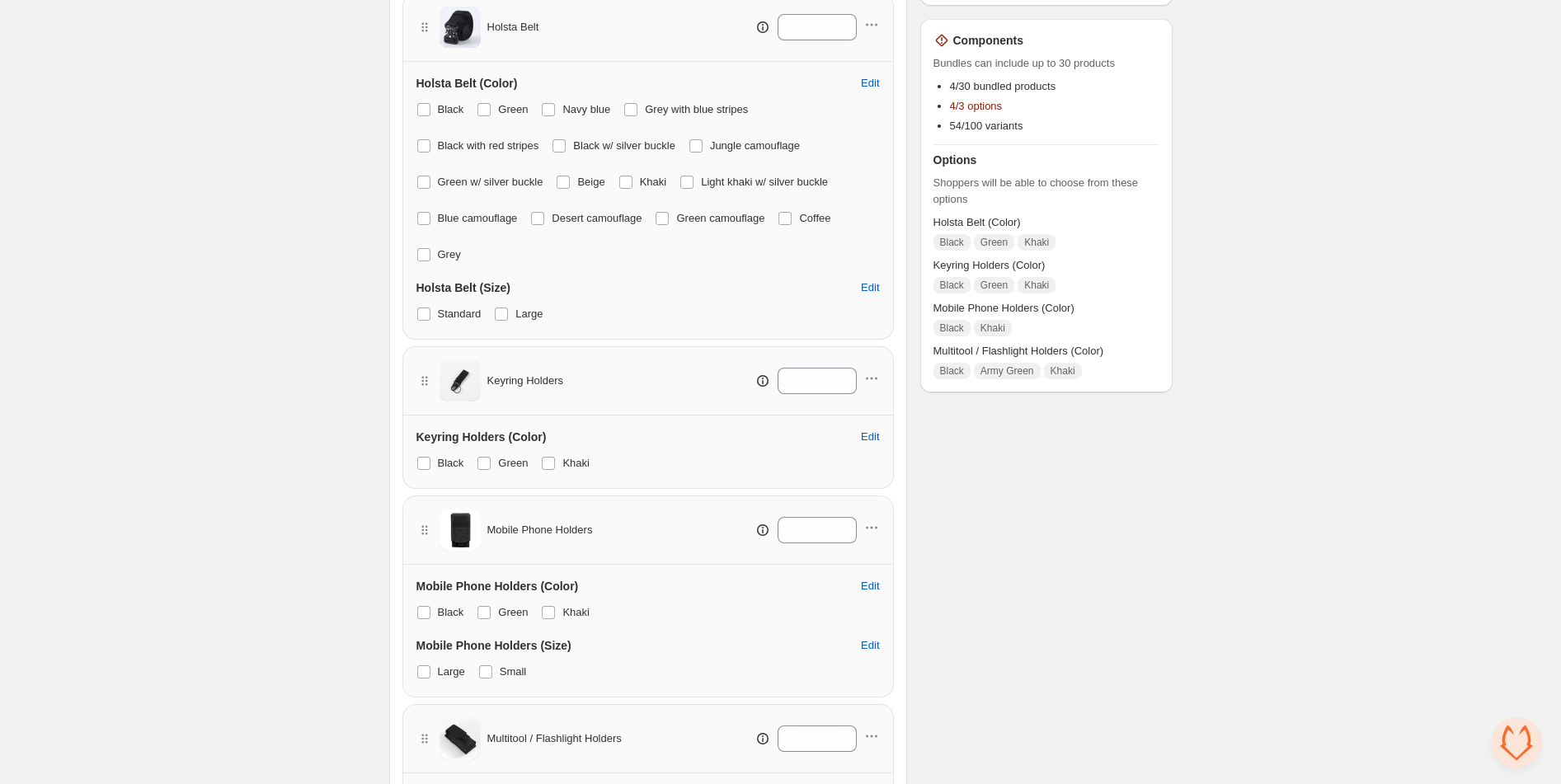
scroll to position [339, 0]
click at [547, 615] on span at bounding box center [548, 614] width 13 height 13
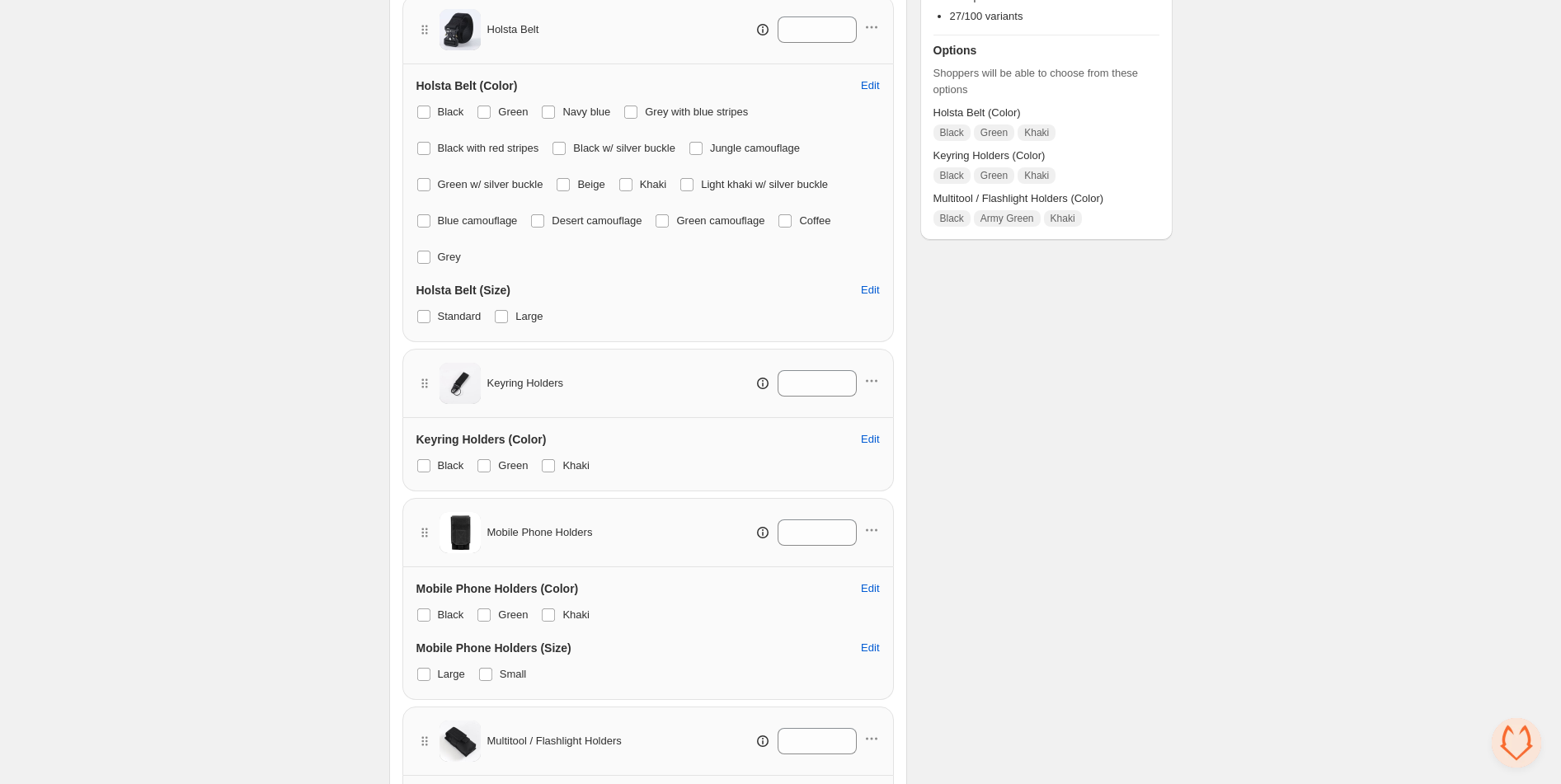
scroll to position [264, 0]
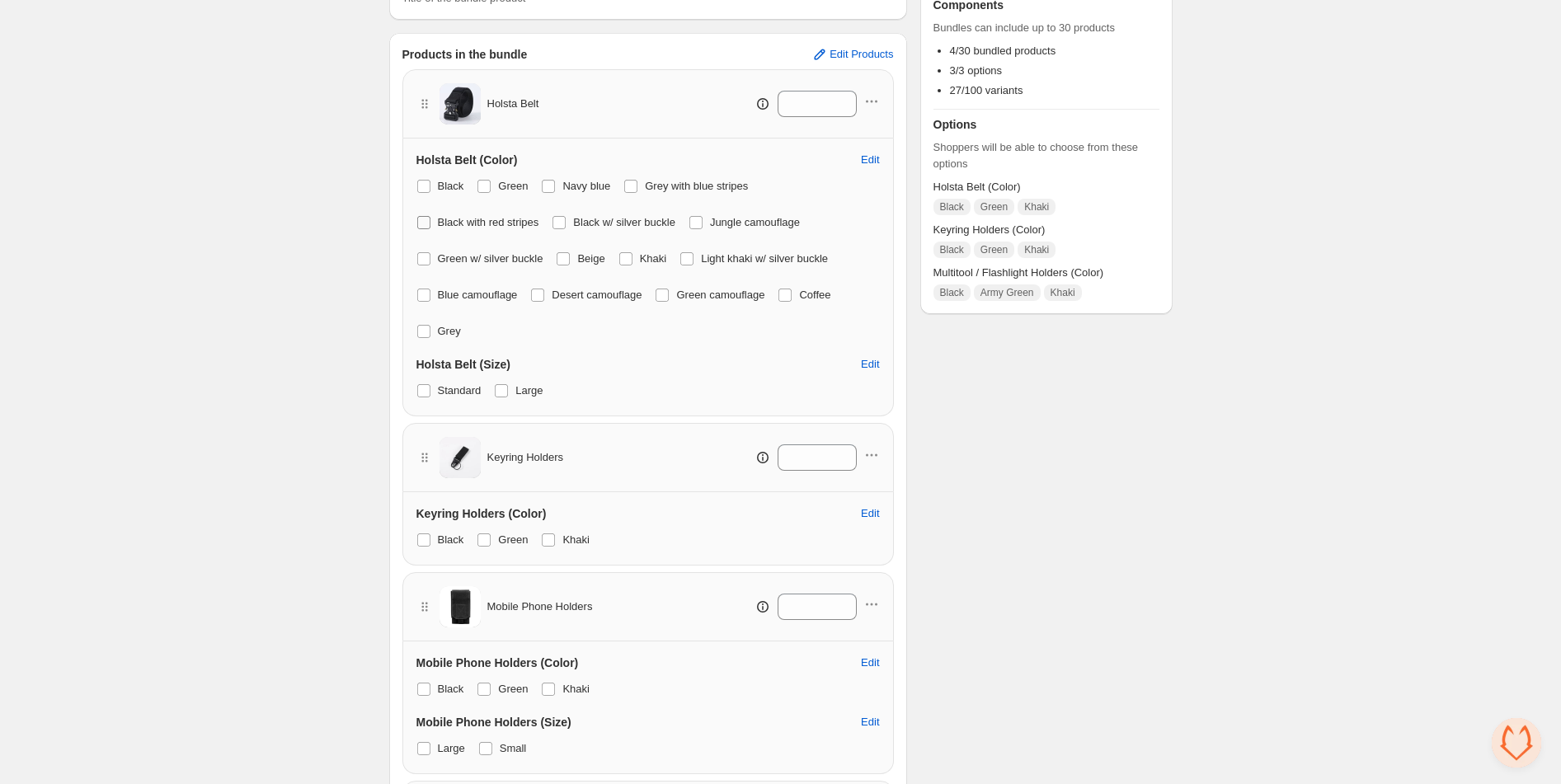
click at [419, 224] on span at bounding box center [424, 222] width 13 height 13
click at [566, 216] on span at bounding box center [558, 222] width 13 height 13
click at [536, 266] on span "Green w/ silver buckle" at bounding box center [491, 259] width 105 height 16
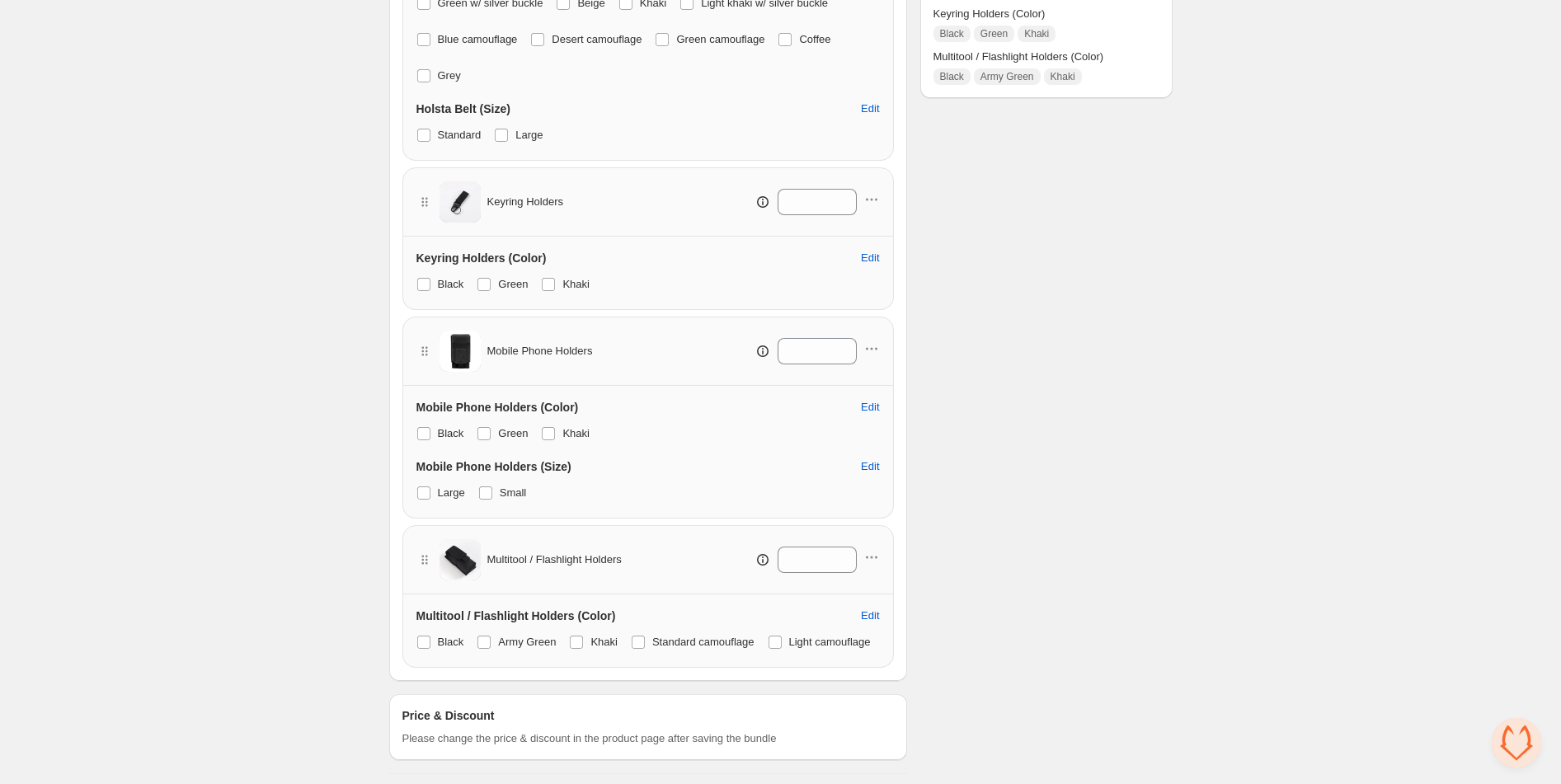
scroll to position [524, 0]
click at [487, 431] on span at bounding box center [483, 430] width 13 height 13
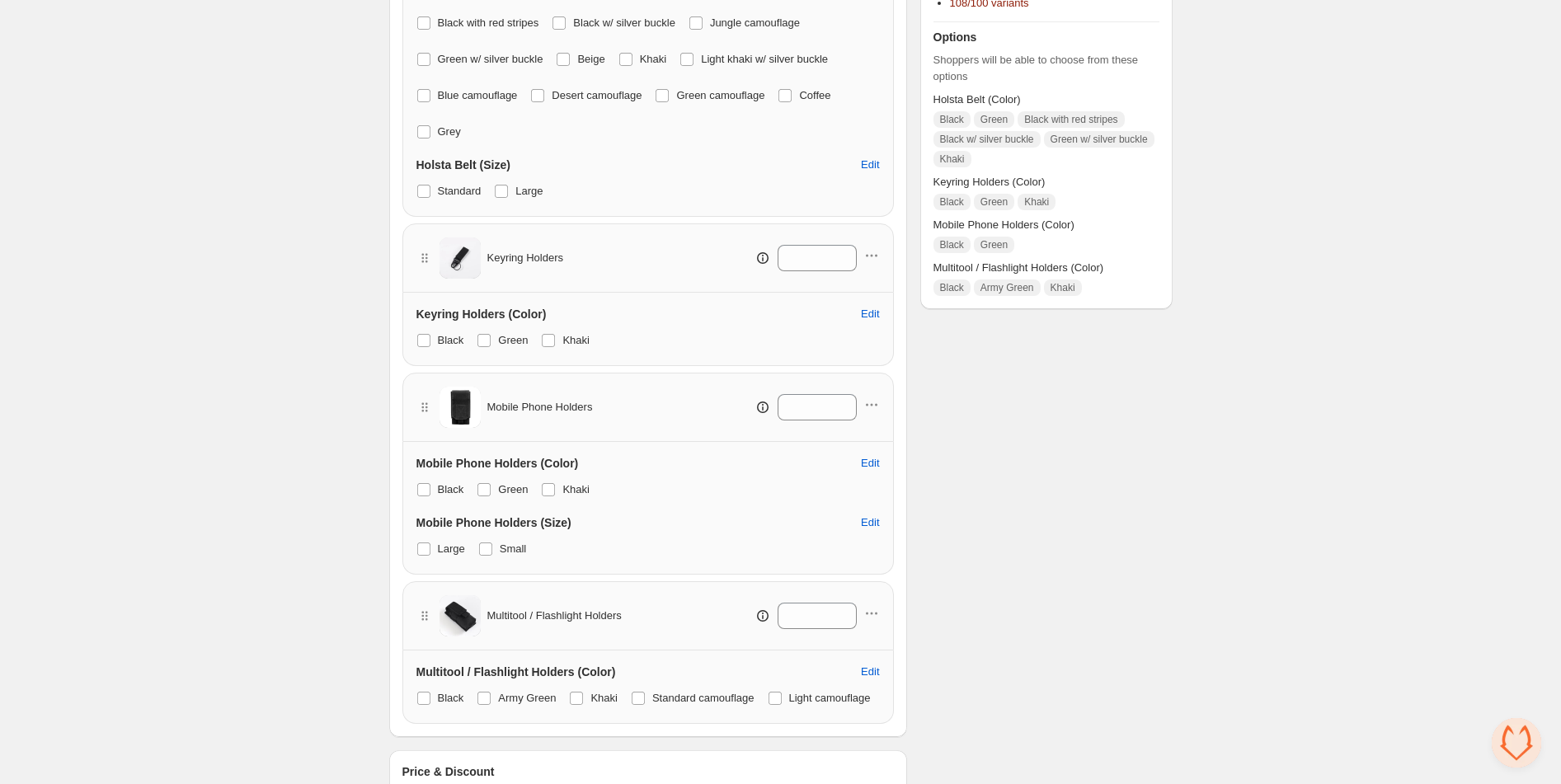
scroll to position [447, 0]
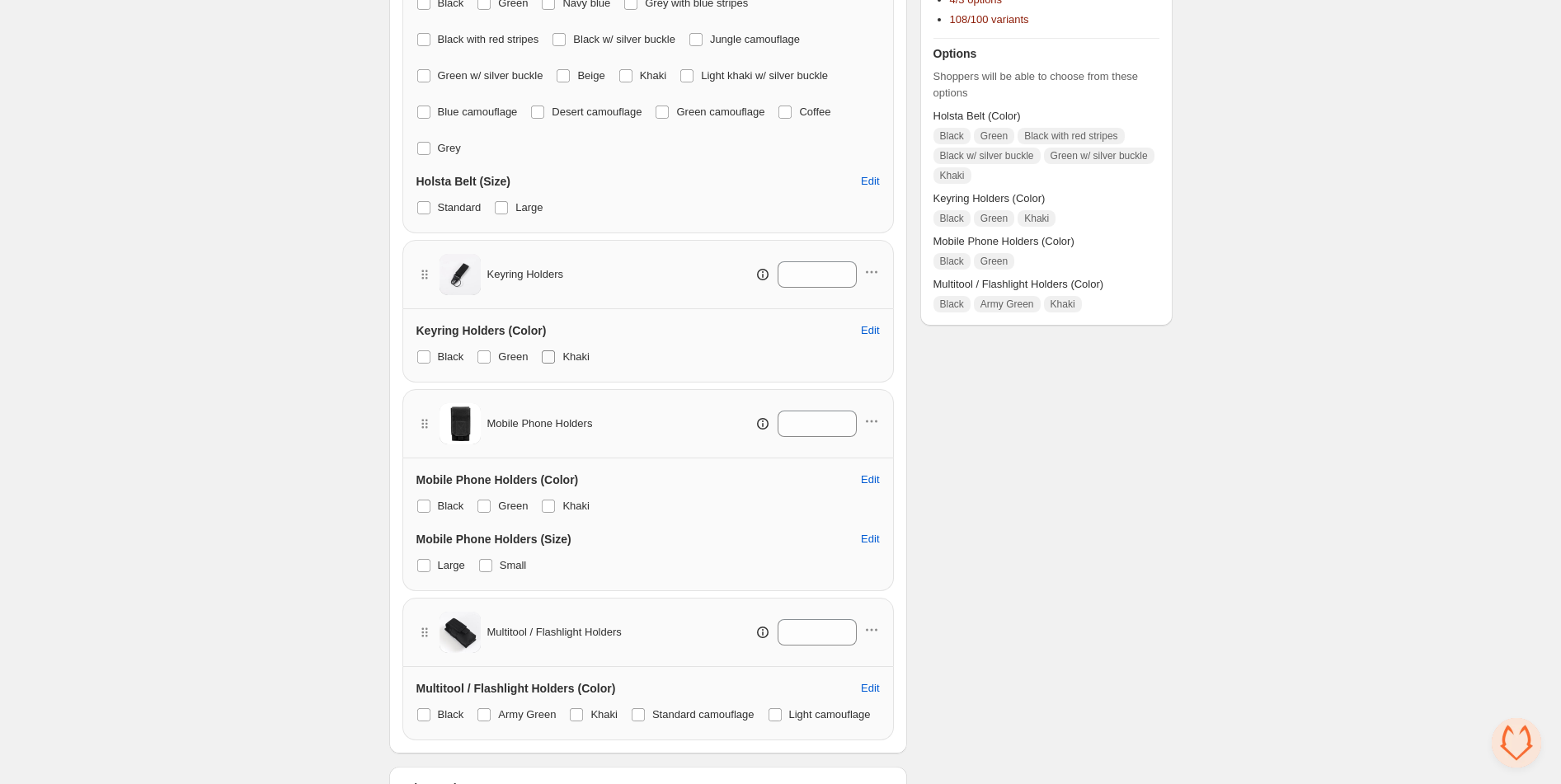
click at [552, 358] on span at bounding box center [548, 357] width 13 height 13
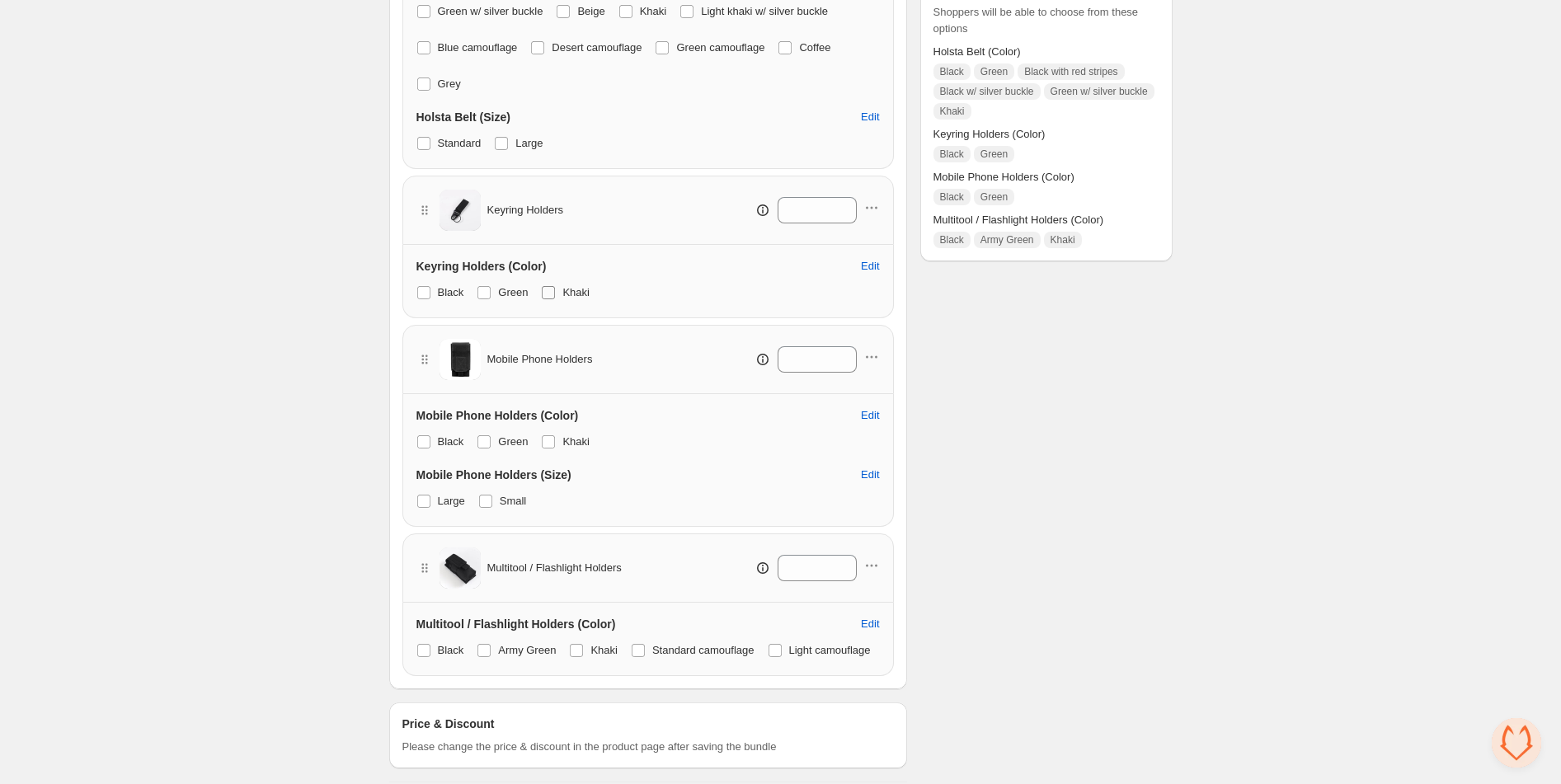
scroll to position [515, 0]
click at [550, 292] on span at bounding box center [548, 289] width 13 height 13
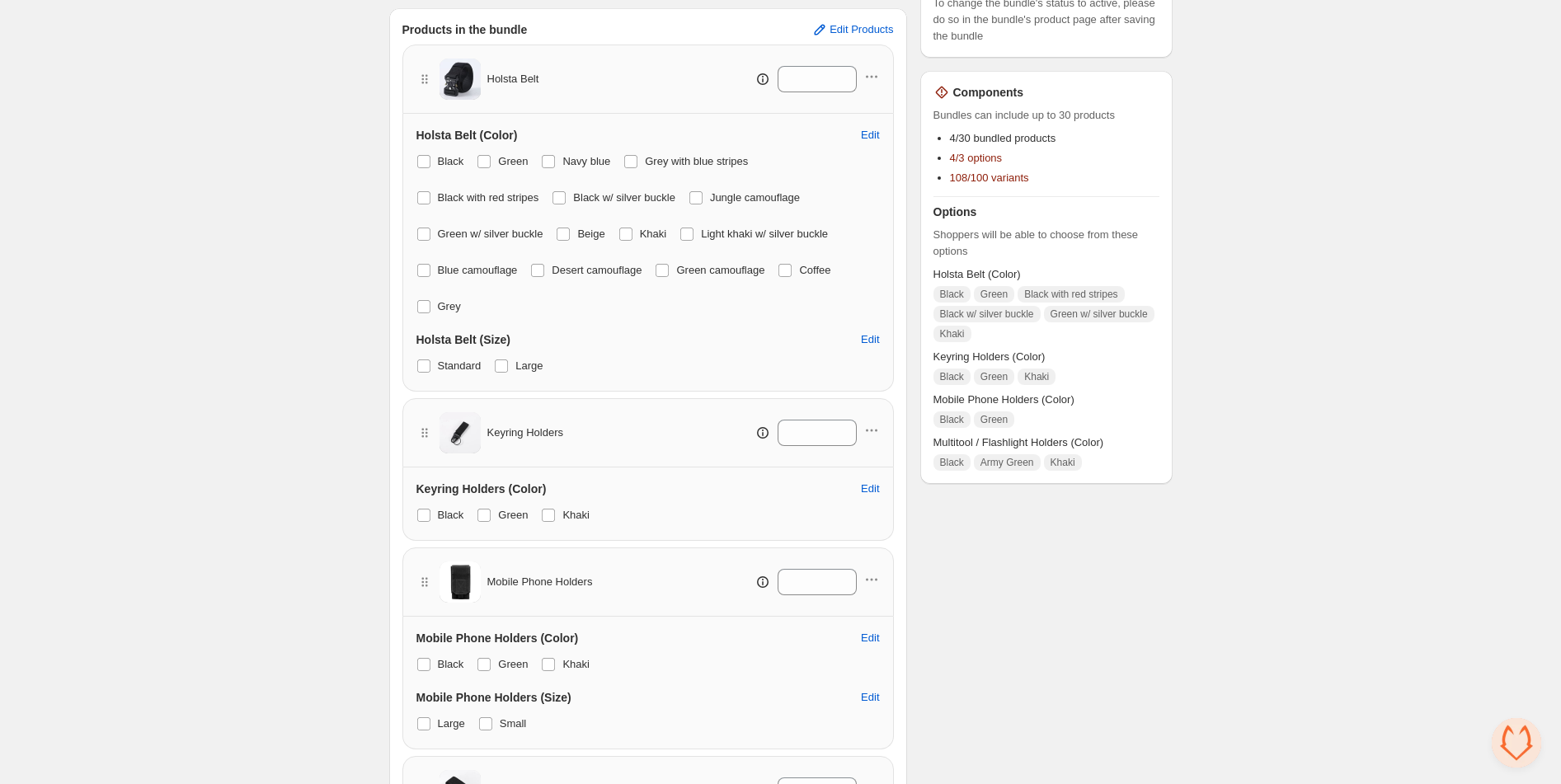
scroll to position [283, 0]
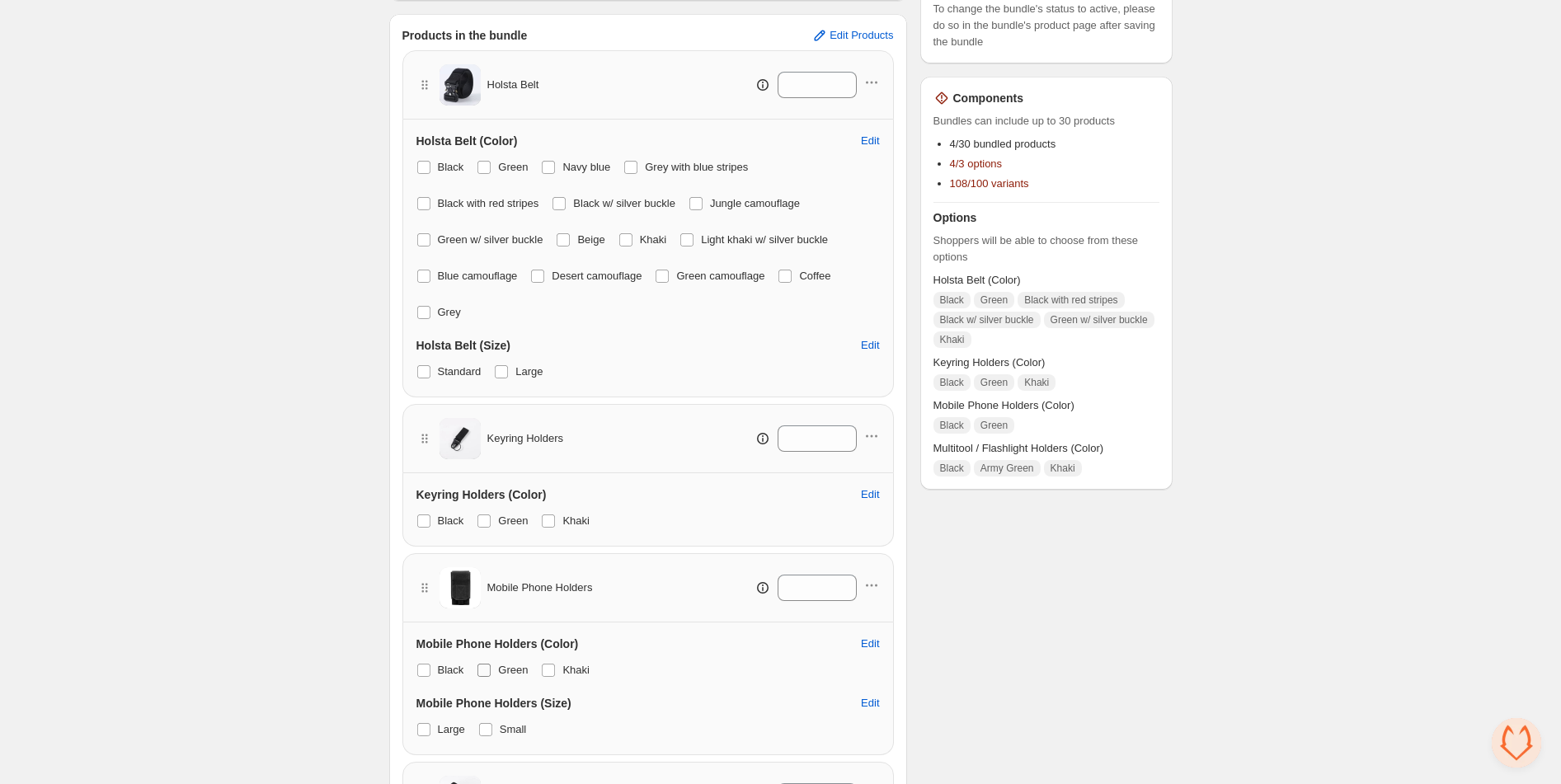
click at [482, 670] on span at bounding box center [483, 670] width 13 height 13
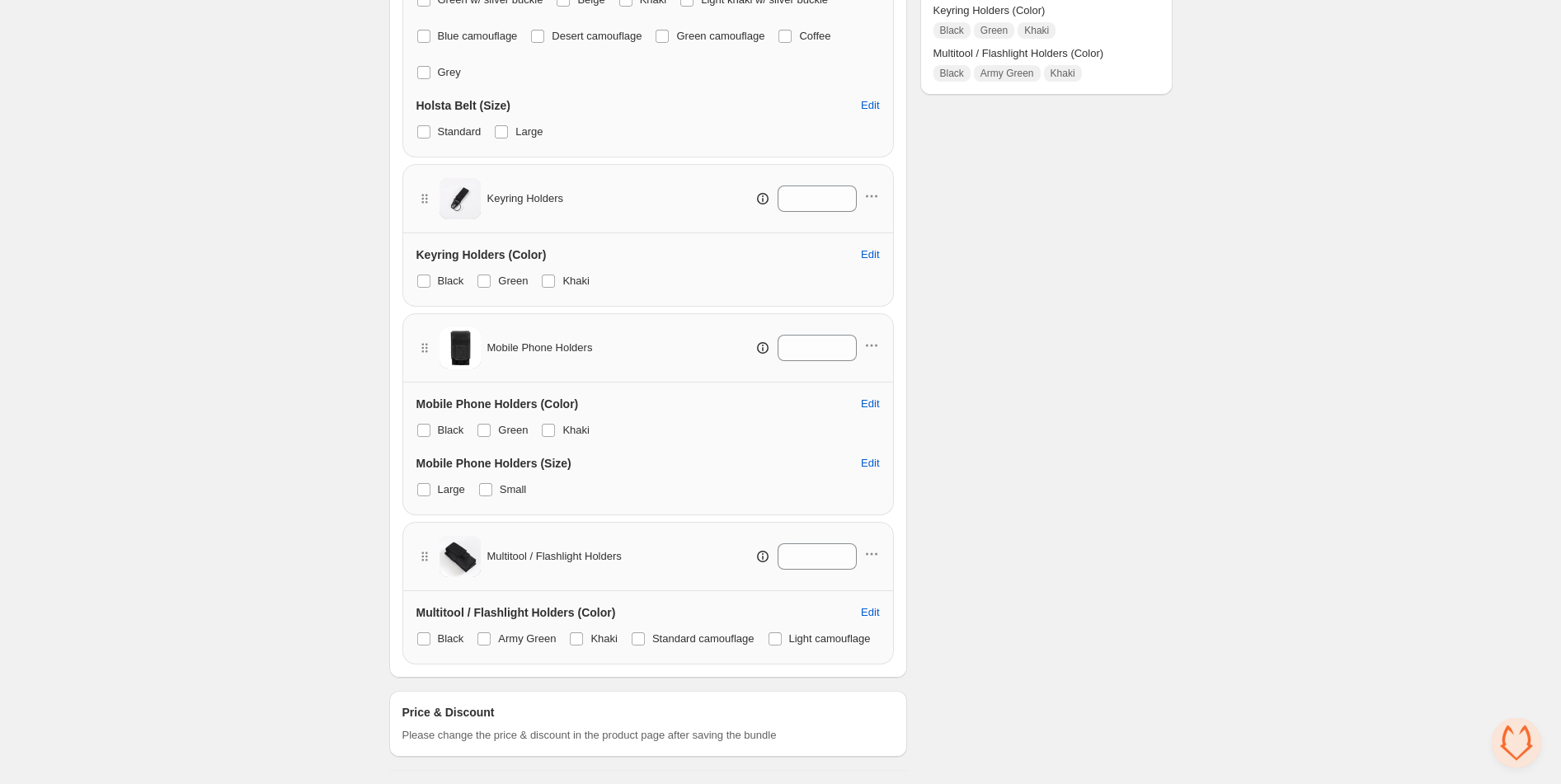
scroll to position [0, 0]
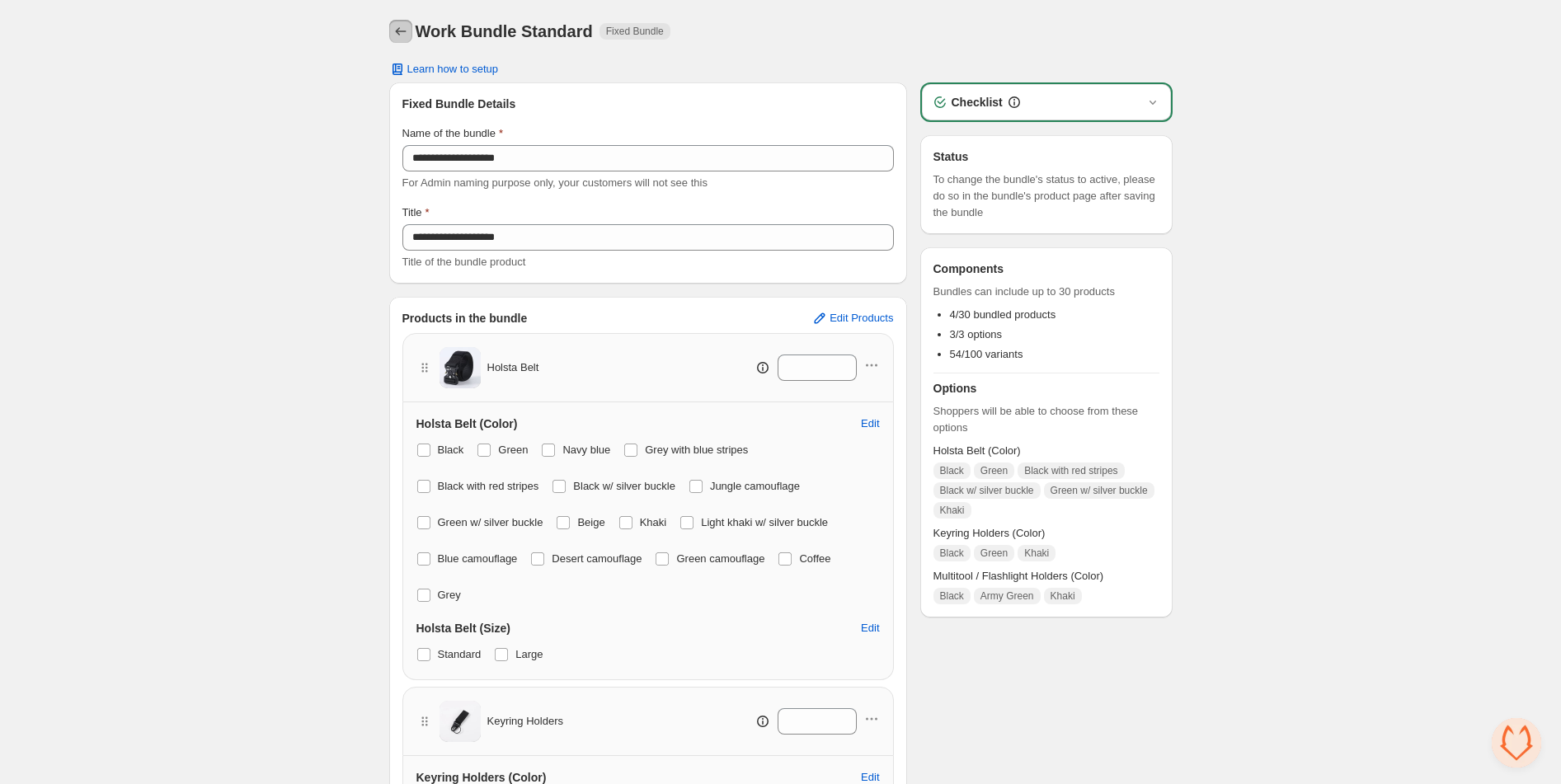
click at [395, 35] on icon "Back" at bounding box center [401, 31] width 16 height 16
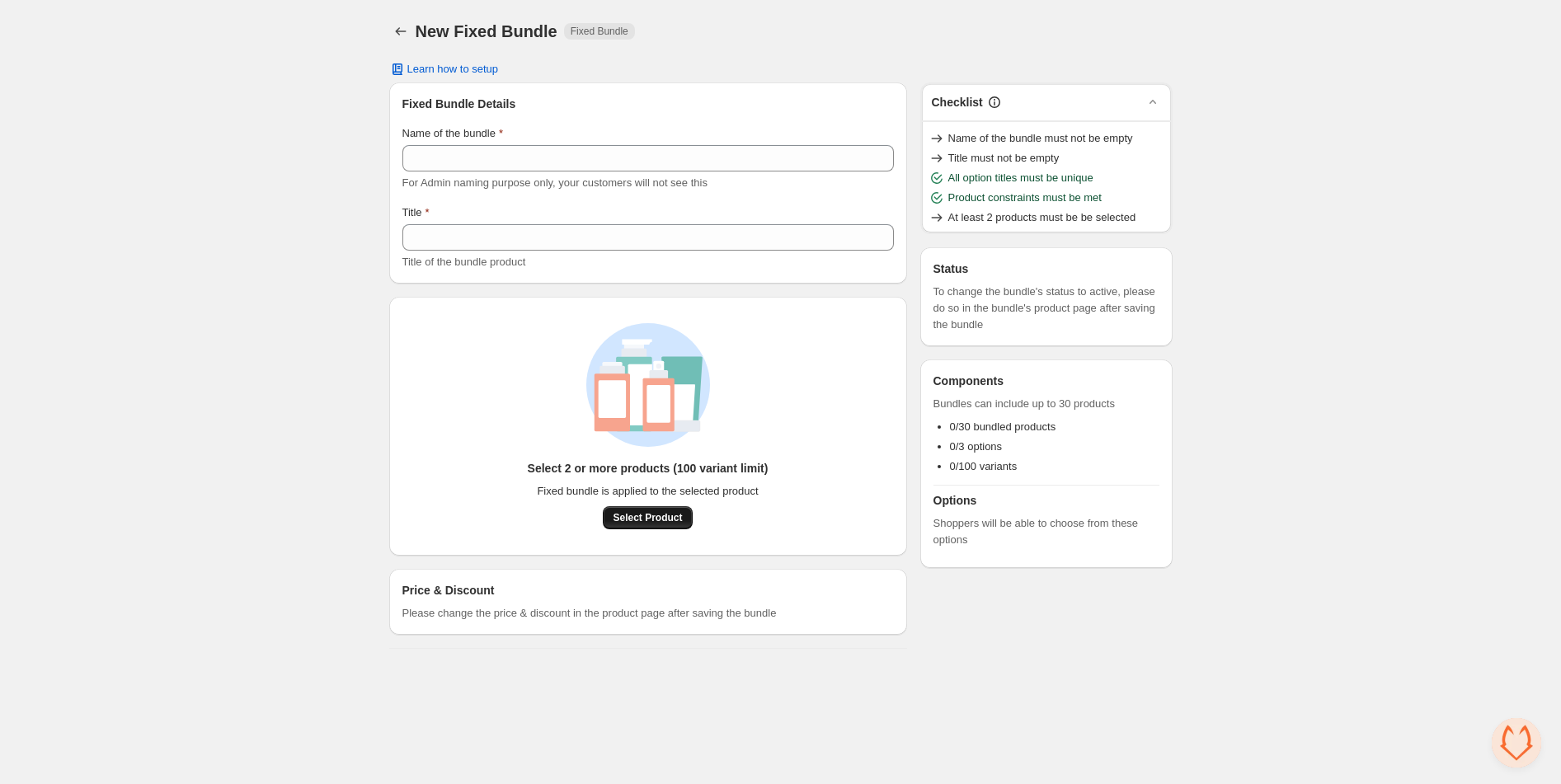
click at [688, 517] on button "Select Product" at bounding box center [648, 518] width 89 height 23
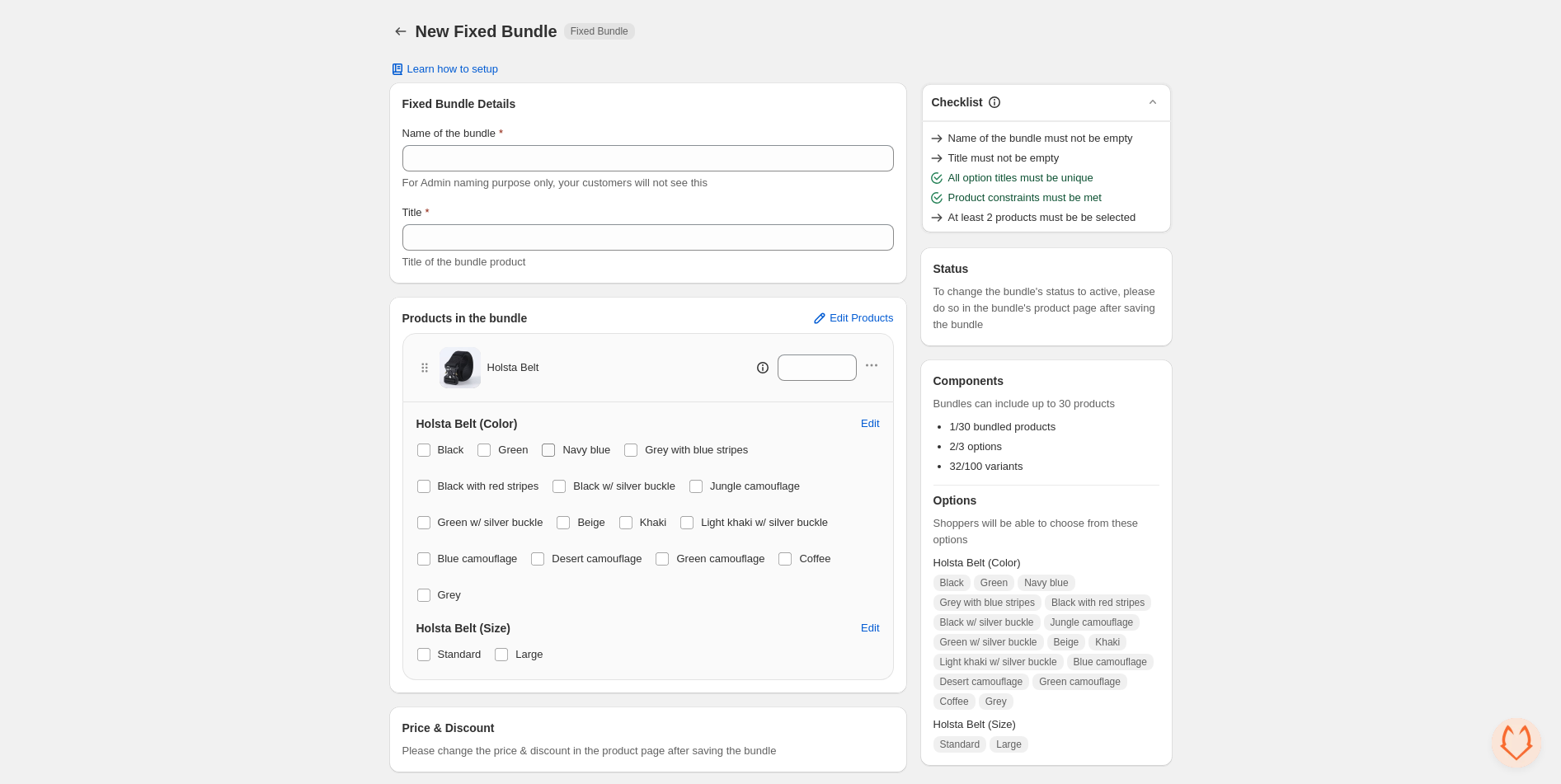
click at [550, 454] on span at bounding box center [548, 450] width 13 height 13
drag, startPoint x: 637, startPoint y: 456, endPoint x: 613, endPoint y: 504, distance: 53.7
click at [636, 456] on span at bounding box center [631, 450] width 13 height 13
click at [703, 488] on span at bounding box center [696, 486] width 13 height 13
drag, startPoint x: 424, startPoint y: 520, endPoint x: 525, endPoint y: 536, distance: 102.3
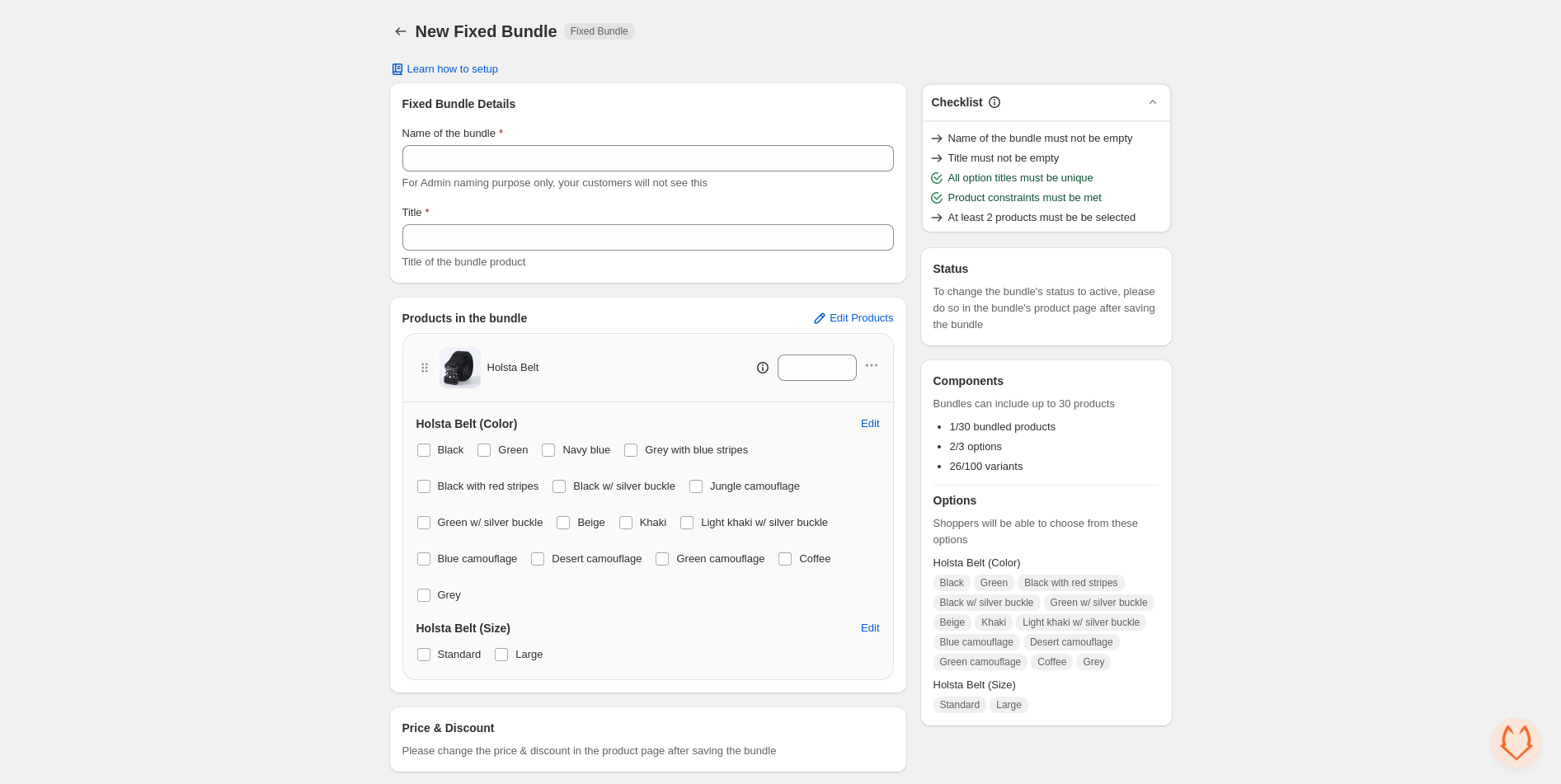
click at [424, 520] on span at bounding box center [424, 523] width 13 height 13
click at [563, 521] on span at bounding box center [563, 523] width 13 height 13
drag, startPoint x: 433, startPoint y: 521, endPoint x: 472, endPoint y: 524, distance: 39.1
click at [433, 520] on label "Green w/ silver buckle" at bounding box center [480, 523] width 127 height 23
click at [687, 525] on span at bounding box center [687, 523] width 13 height 13
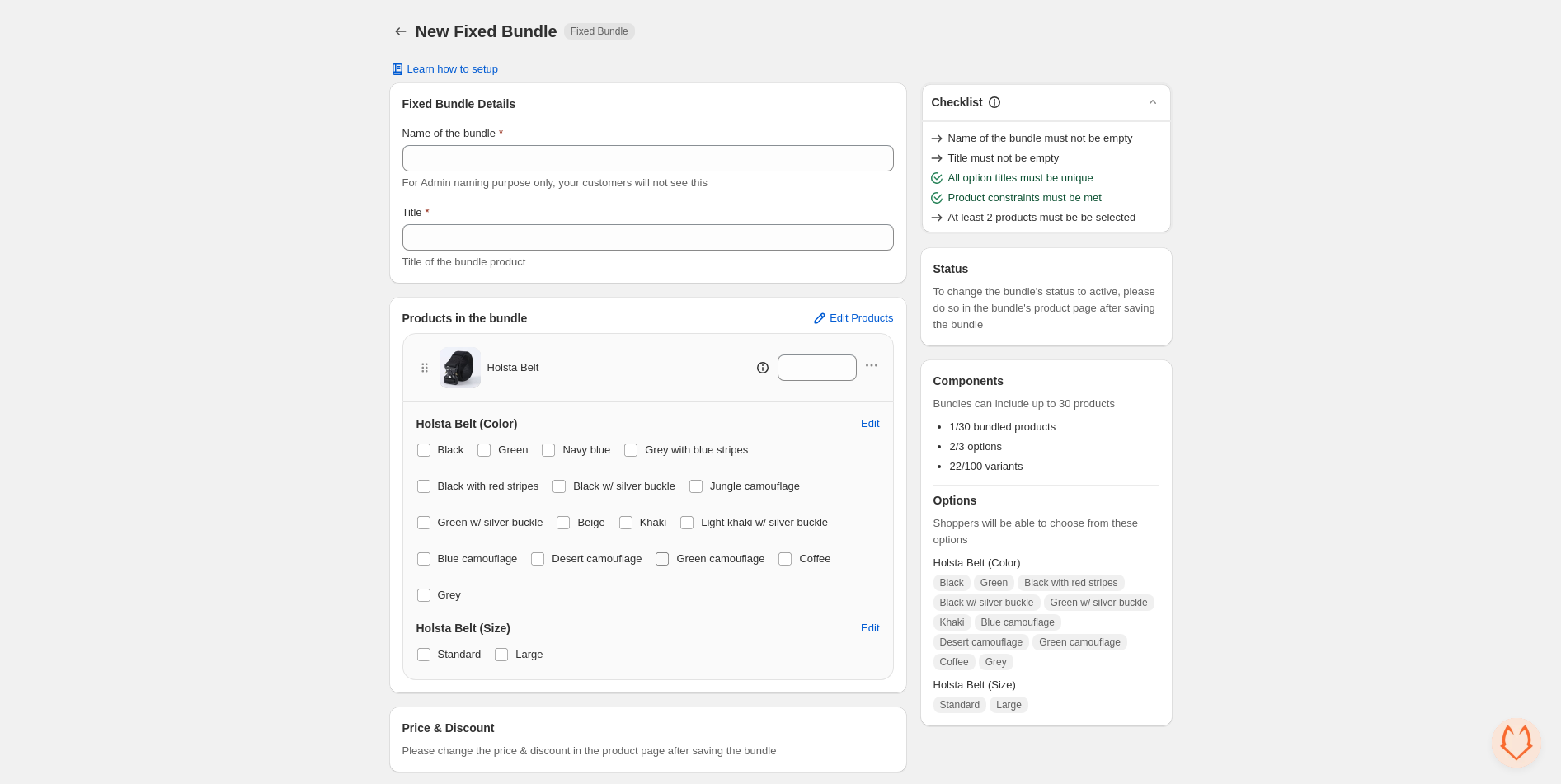
click at [682, 560] on label "Green camouflage" at bounding box center [709, 559] width 110 height 23
click at [809, 561] on label "Coffee" at bounding box center [804, 559] width 53 height 23
drag, startPoint x: 534, startPoint y: 561, endPoint x: 500, endPoint y: 563, distance: 34.1
click at [533, 562] on div "Black Green Navy blue Grey with blue stripes Black with red stripes Black w/ si…" at bounding box center [648, 523] width 464 height 169
drag, startPoint x: 427, startPoint y: 557, endPoint x: 430, endPoint y: 593, distance: 36.1
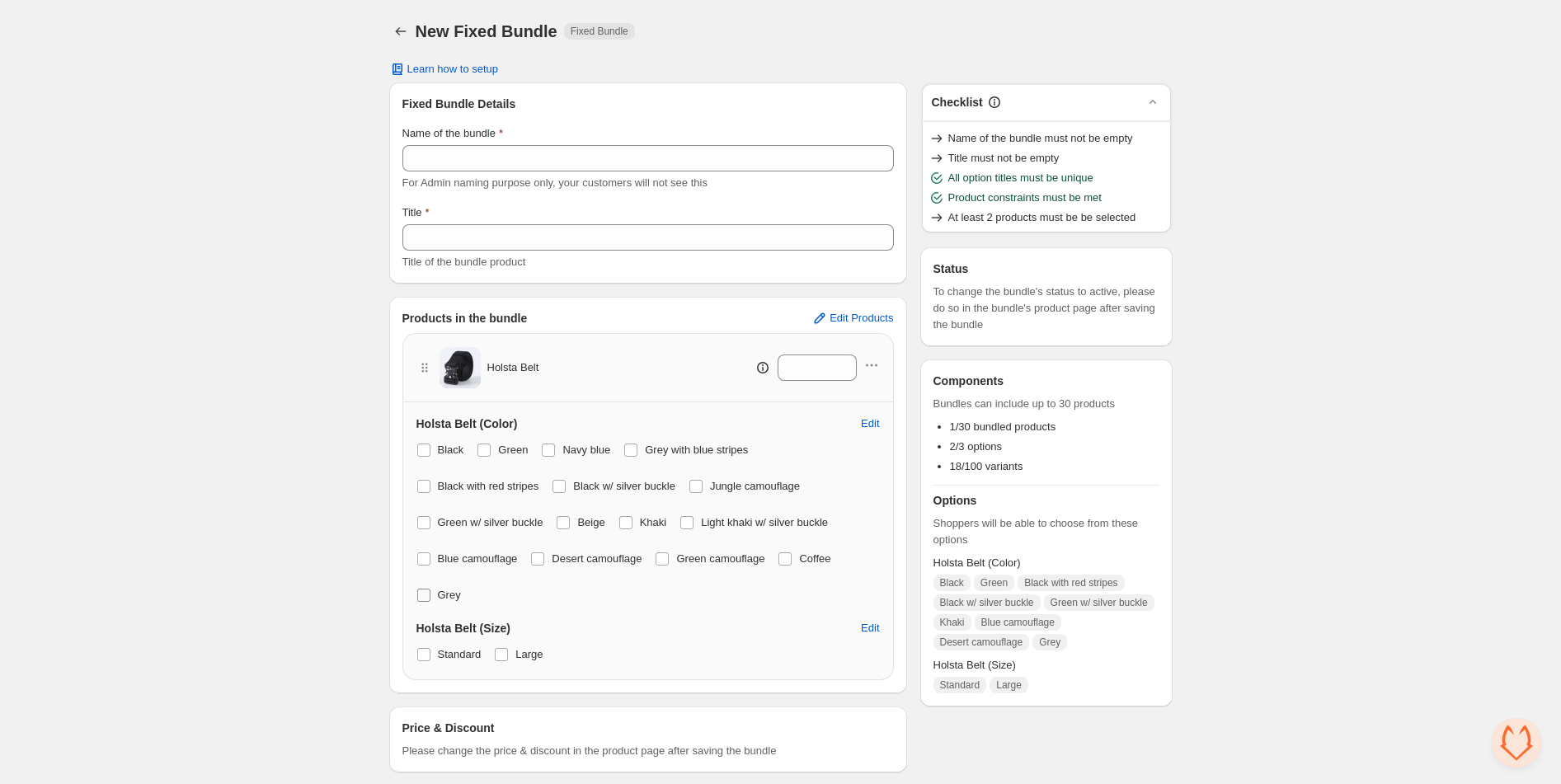
click at [426, 558] on span at bounding box center [424, 558] width 13 height 13
click at [425, 597] on span at bounding box center [424, 595] width 13 height 13
drag, startPoint x: 542, startPoint y: 557, endPoint x: 507, endPoint y: 607, distance: 61.0
drag, startPoint x: 508, startPoint y: 654, endPoint x: 518, endPoint y: 657, distance: 10.4
click at [508, 655] on span at bounding box center [501, 655] width 13 height 13
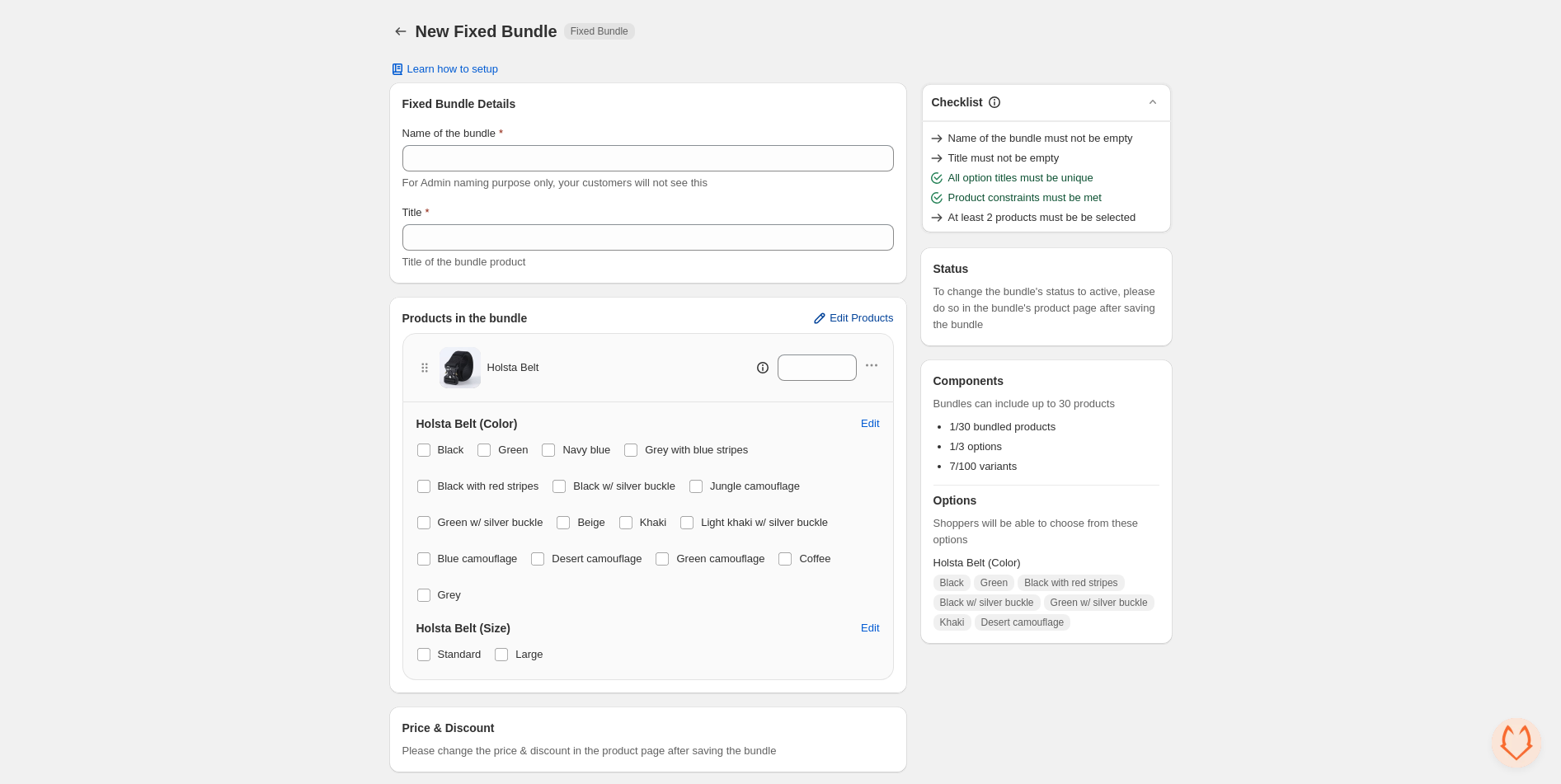
click at [847, 325] on button "Edit Products" at bounding box center [853, 318] width 102 height 27
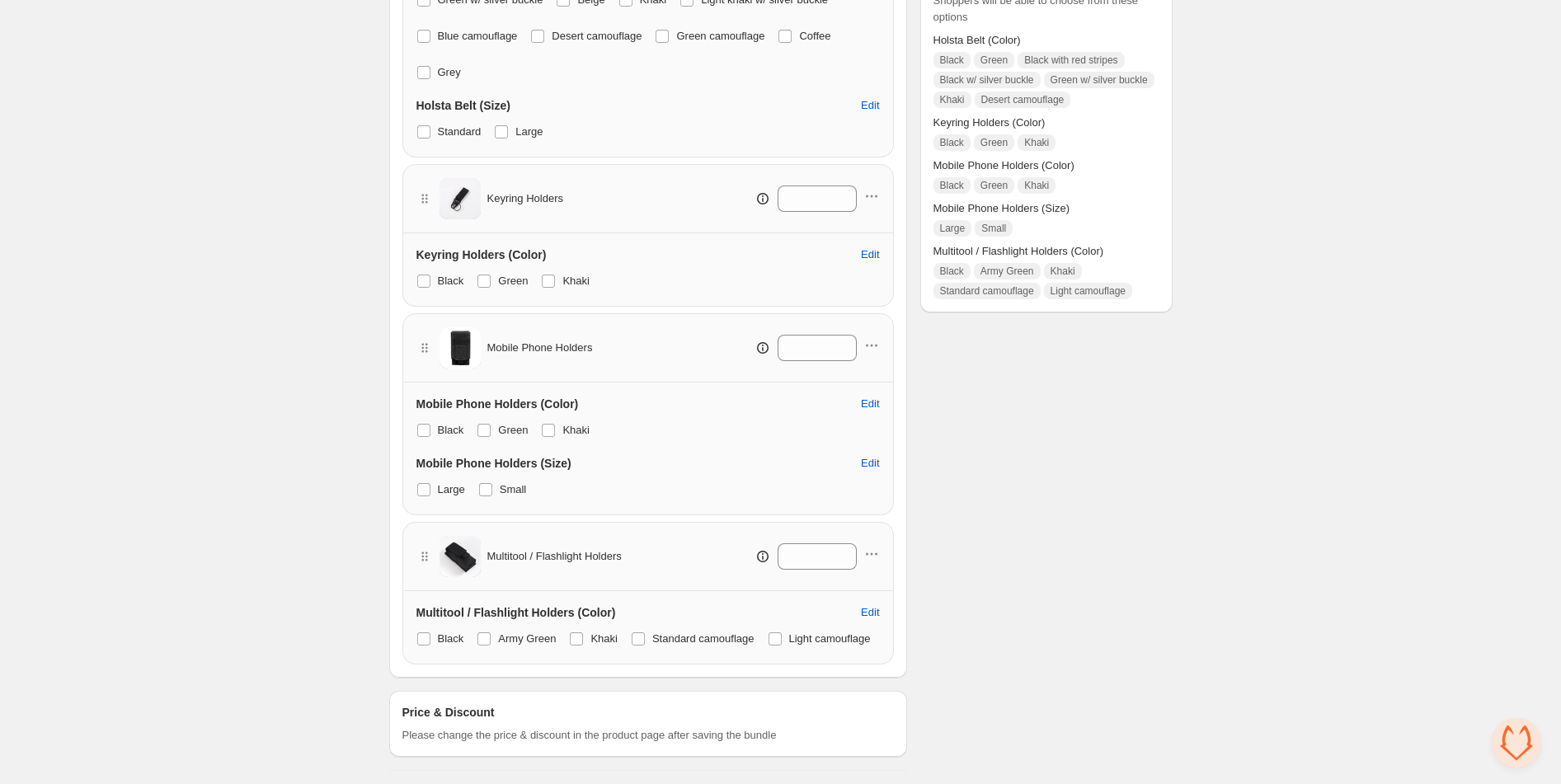
scroll to position [531, 0]
drag, startPoint x: 556, startPoint y: 423, endPoint x: 521, endPoint y: 422, distance: 35.0
click at [555, 424] on span at bounding box center [548, 430] width 13 height 13
drag, startPoint x: 485, startPoint y: 421, endPoint x: 485, endPoint y: 481, distance: 60.0
click at [485, 424] on span at bounding box center [483, 430] width 13 height 13
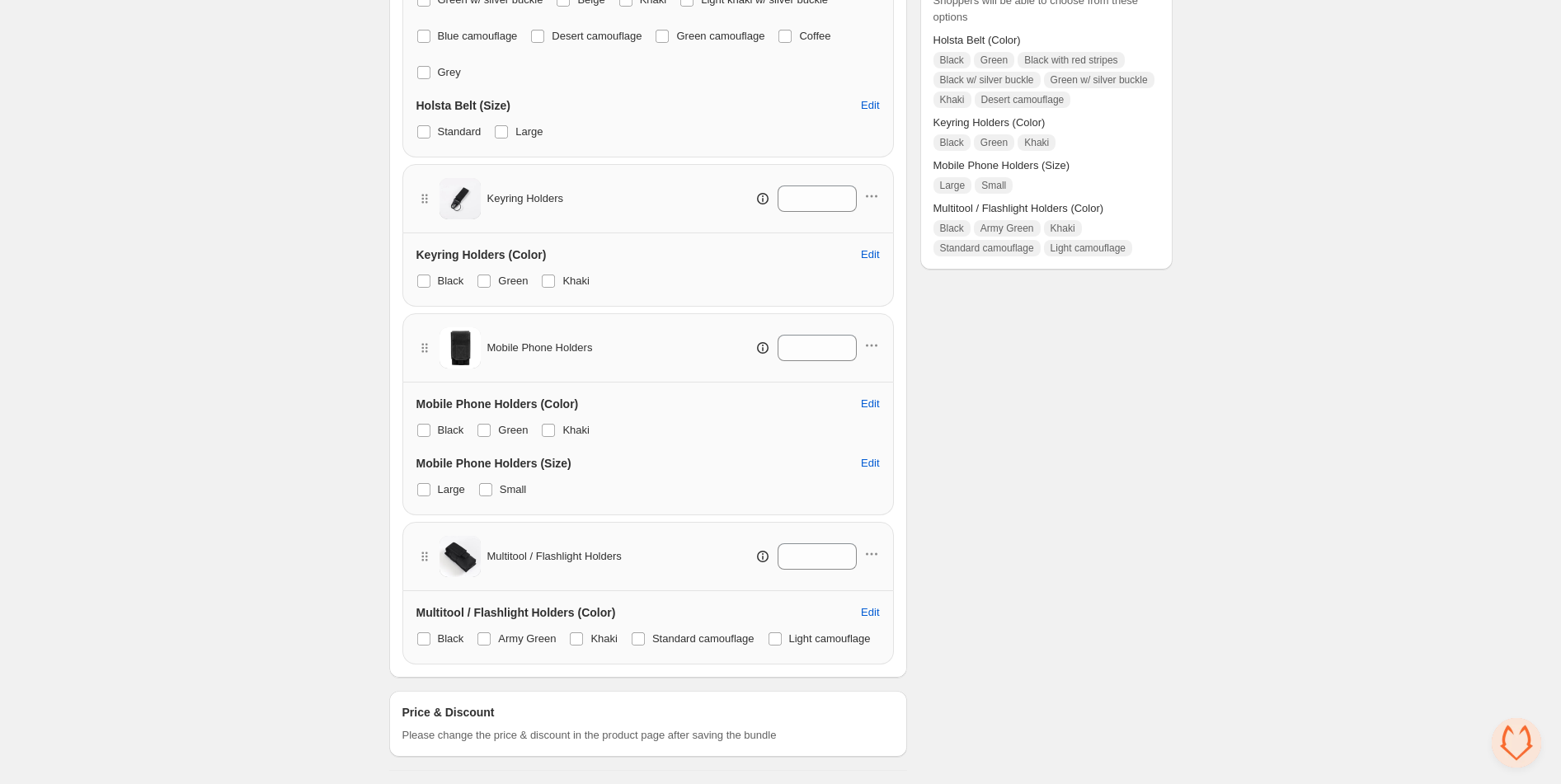
drag, startPoint x: 486, startPoint y: 484, endPoint x: 542, endPoint y: 489, distance: 56.2
click at [487, 485] on span at bounding box center [485, 490] width 13 height 13
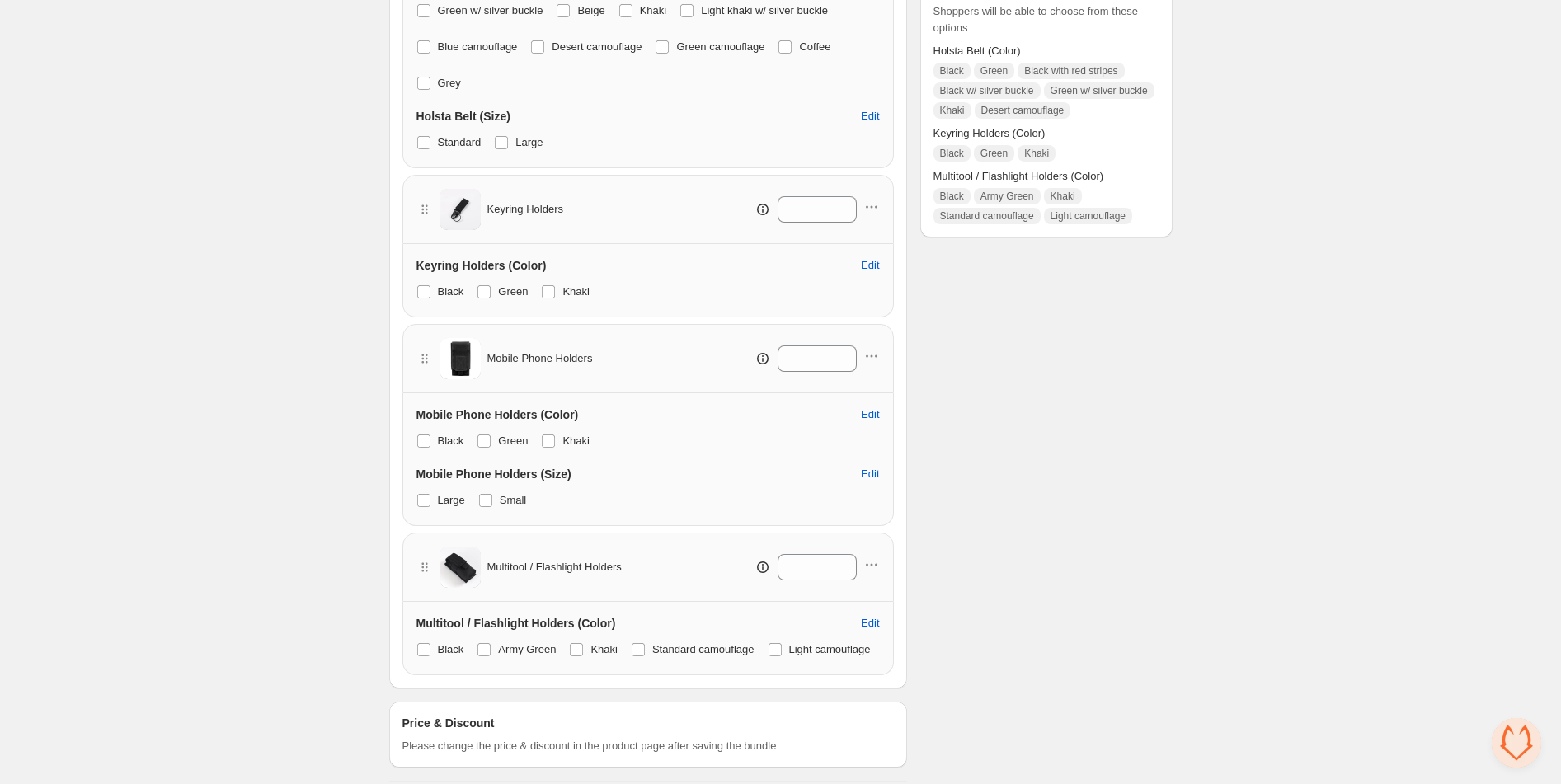
scroll to position [508, 0]
click at [643, 656] on span at bounding box center [638, 654] width 13 height 13
click at [769, 661] on span at bounding box center [775, 654] width 13 height 13
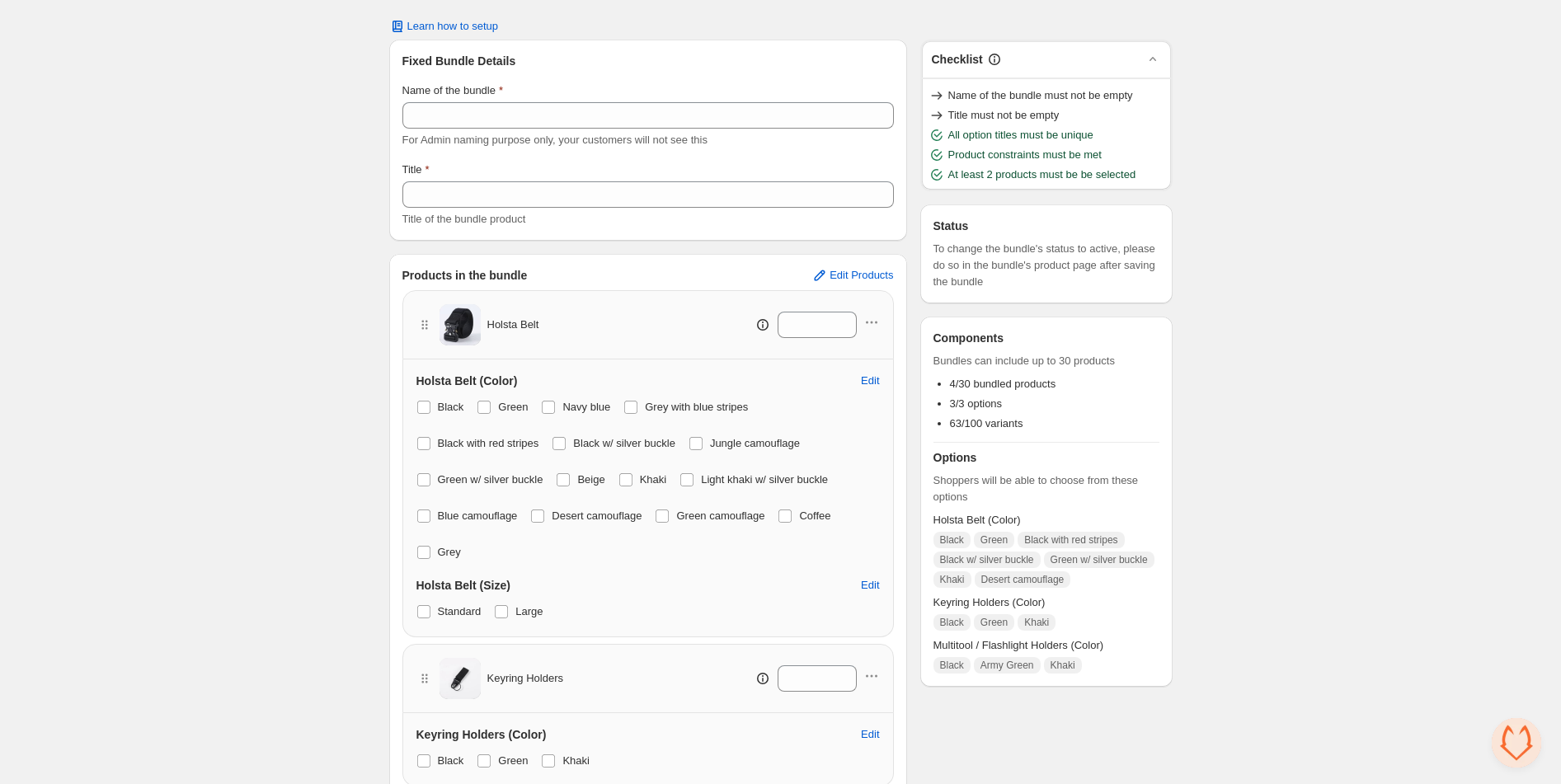
scroll to position [41, 0]
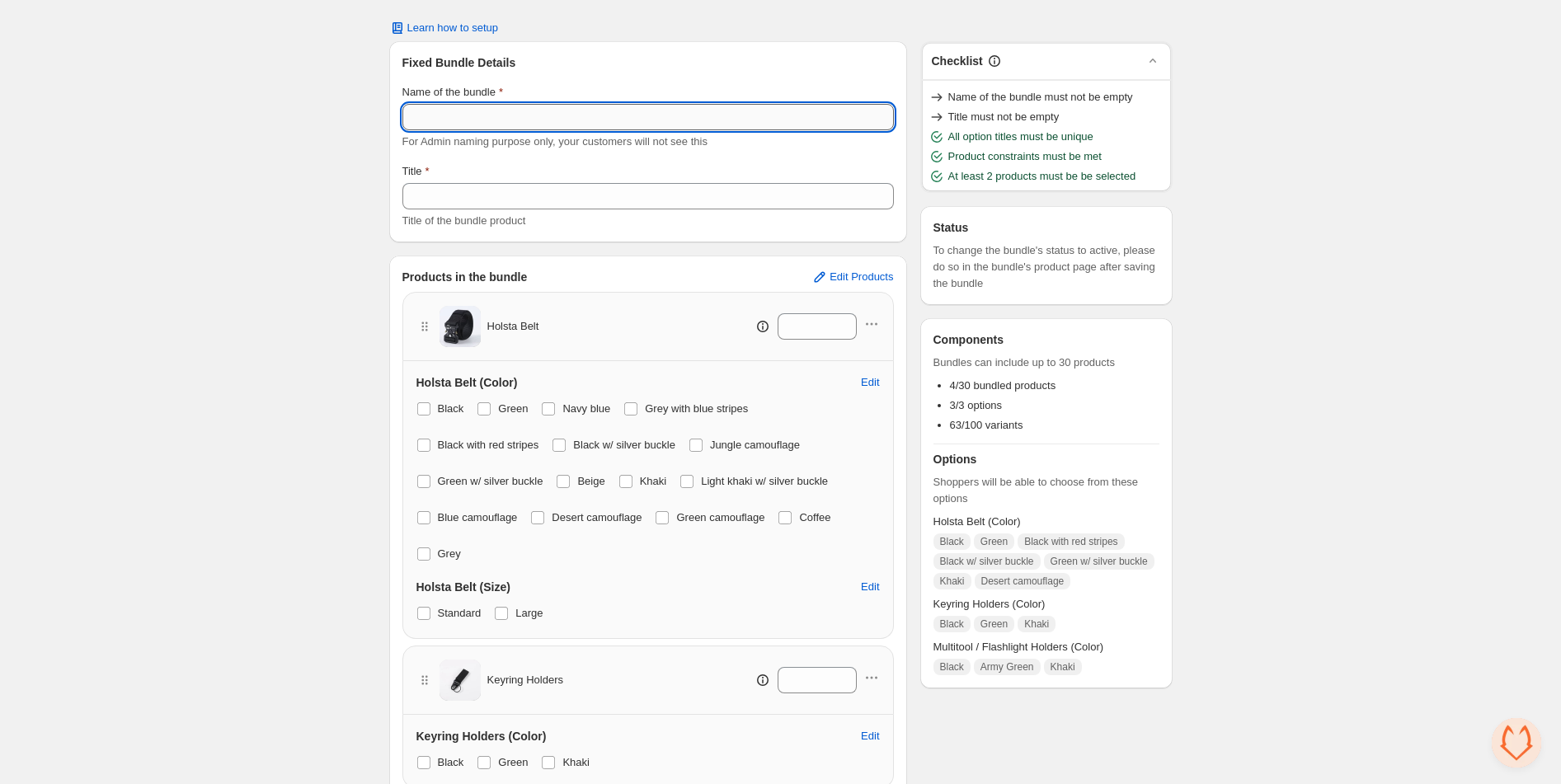
click at [552, 112] on input "Name of the bundle" at bounding box center [648, 117] width 491 height 27
type input "**********"
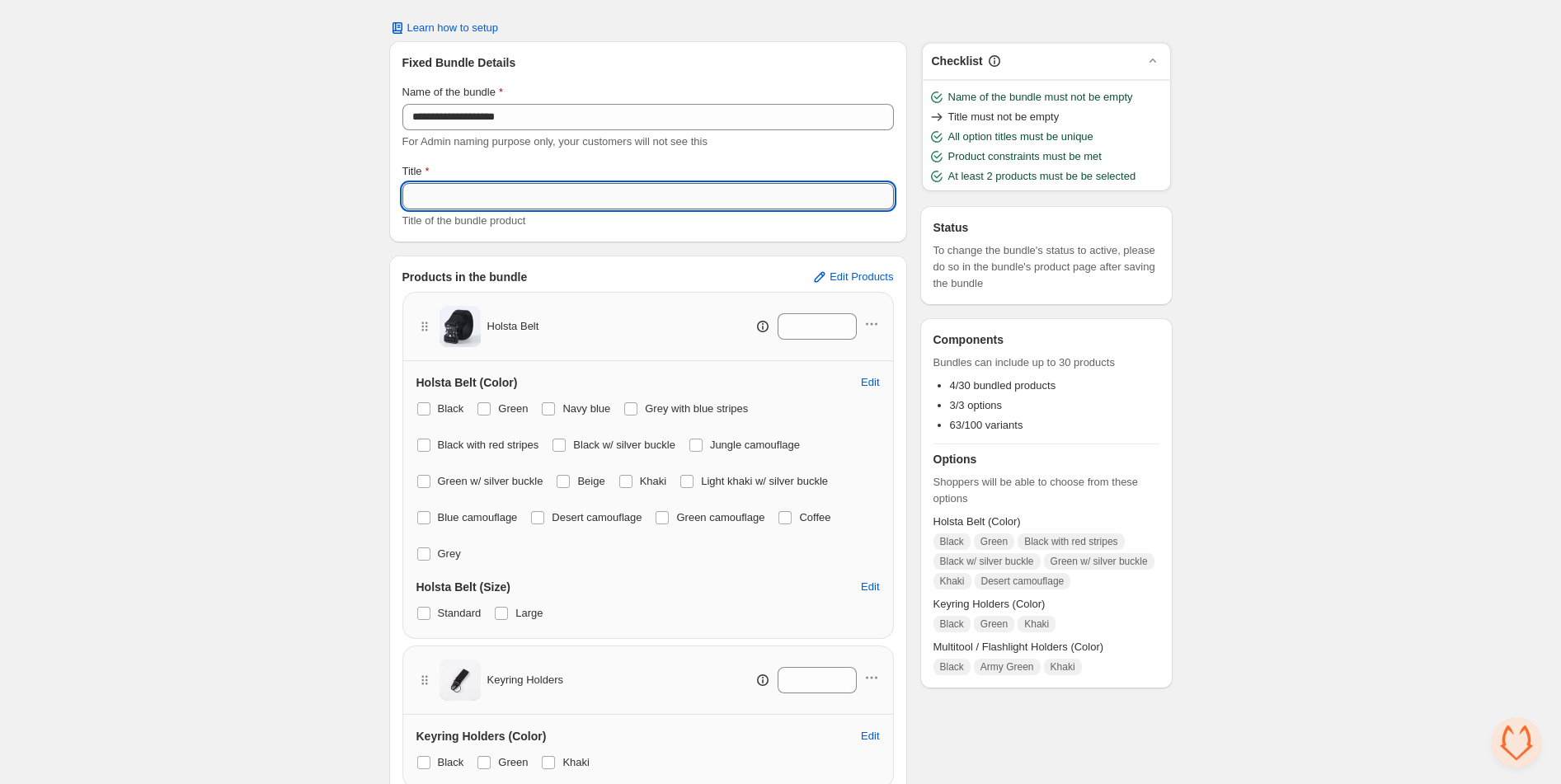
click at [466, 197] on input "Title" at bounding box center [648, 196] width 491 height 27
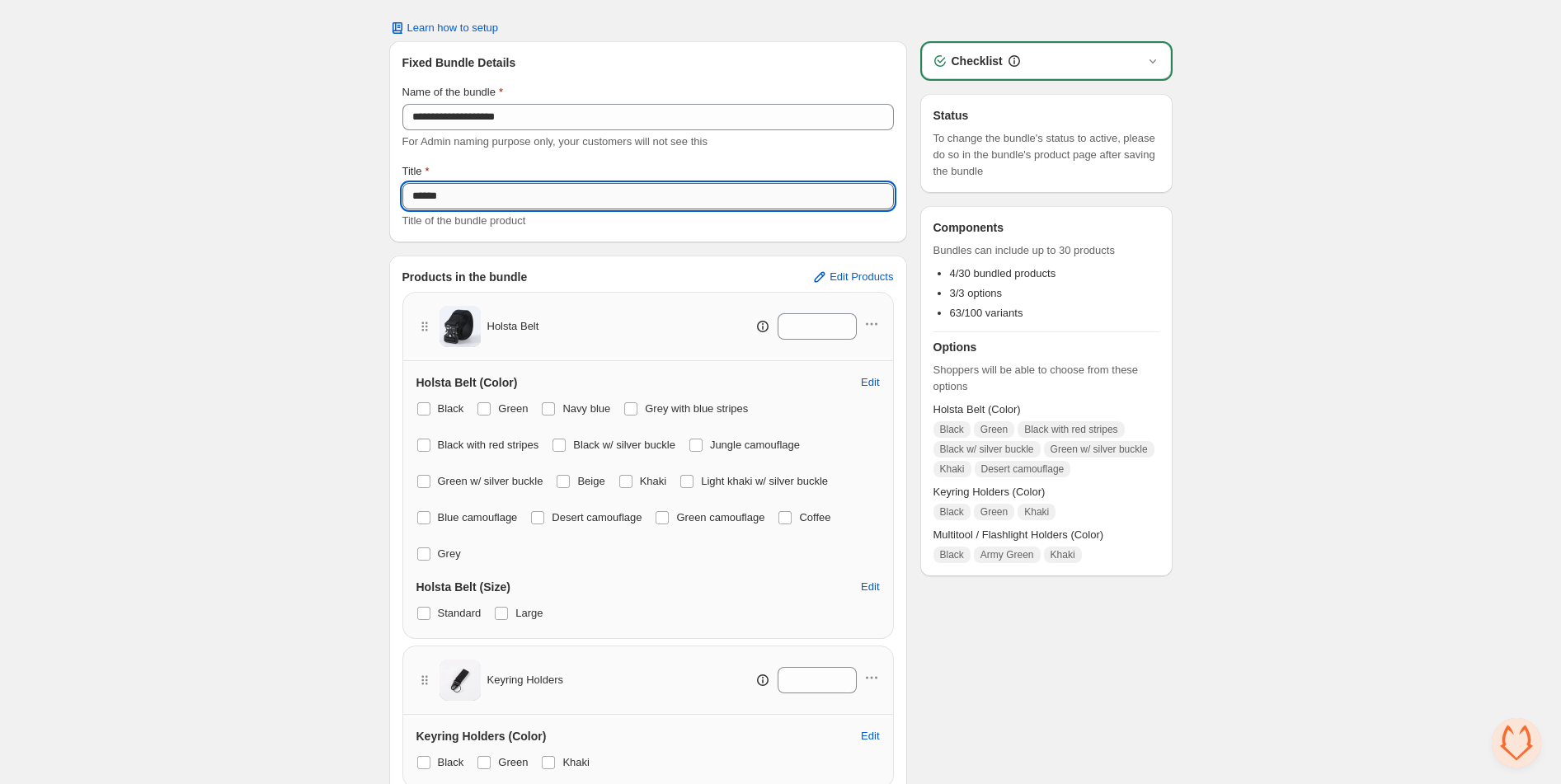
type input "**********"
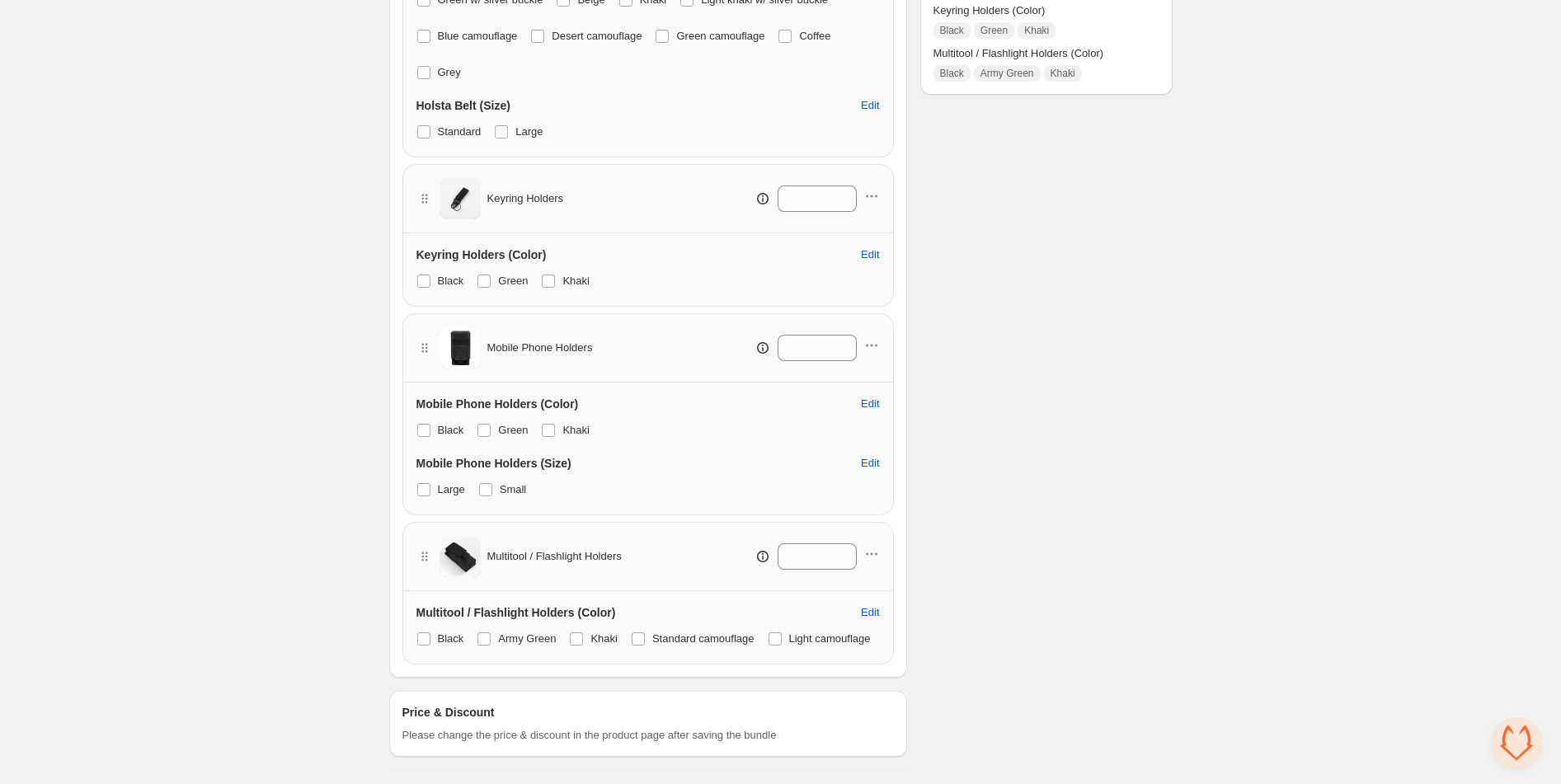
scroll to position [0, 0]
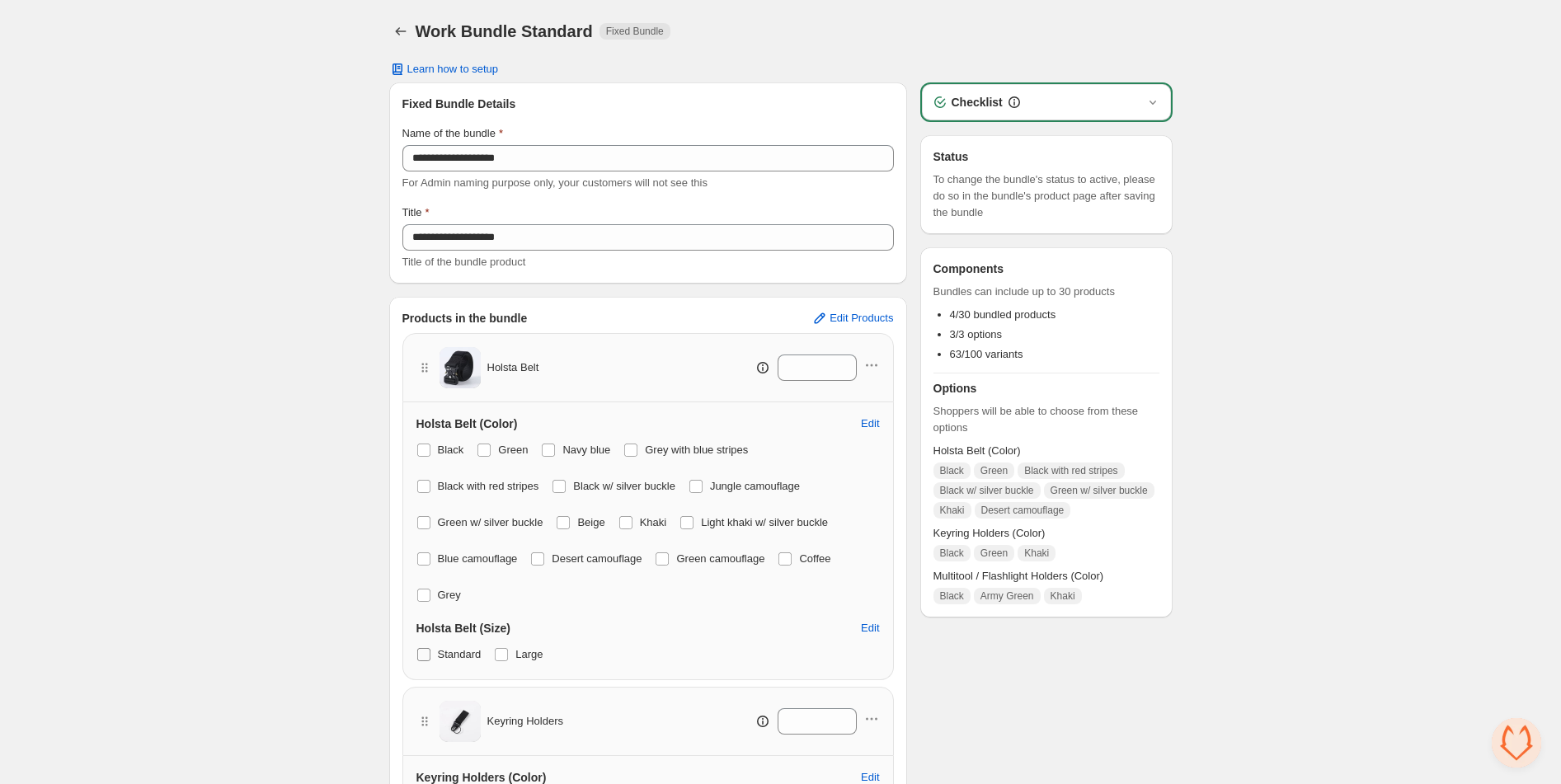
drag, startPoint x: 510, startPoint y: 646, endPoint x: 480, endPoint y: 663, distance: 34.5
click at [509, 646] on label "Large" at bounding box center [518, 655] width 49 height 23
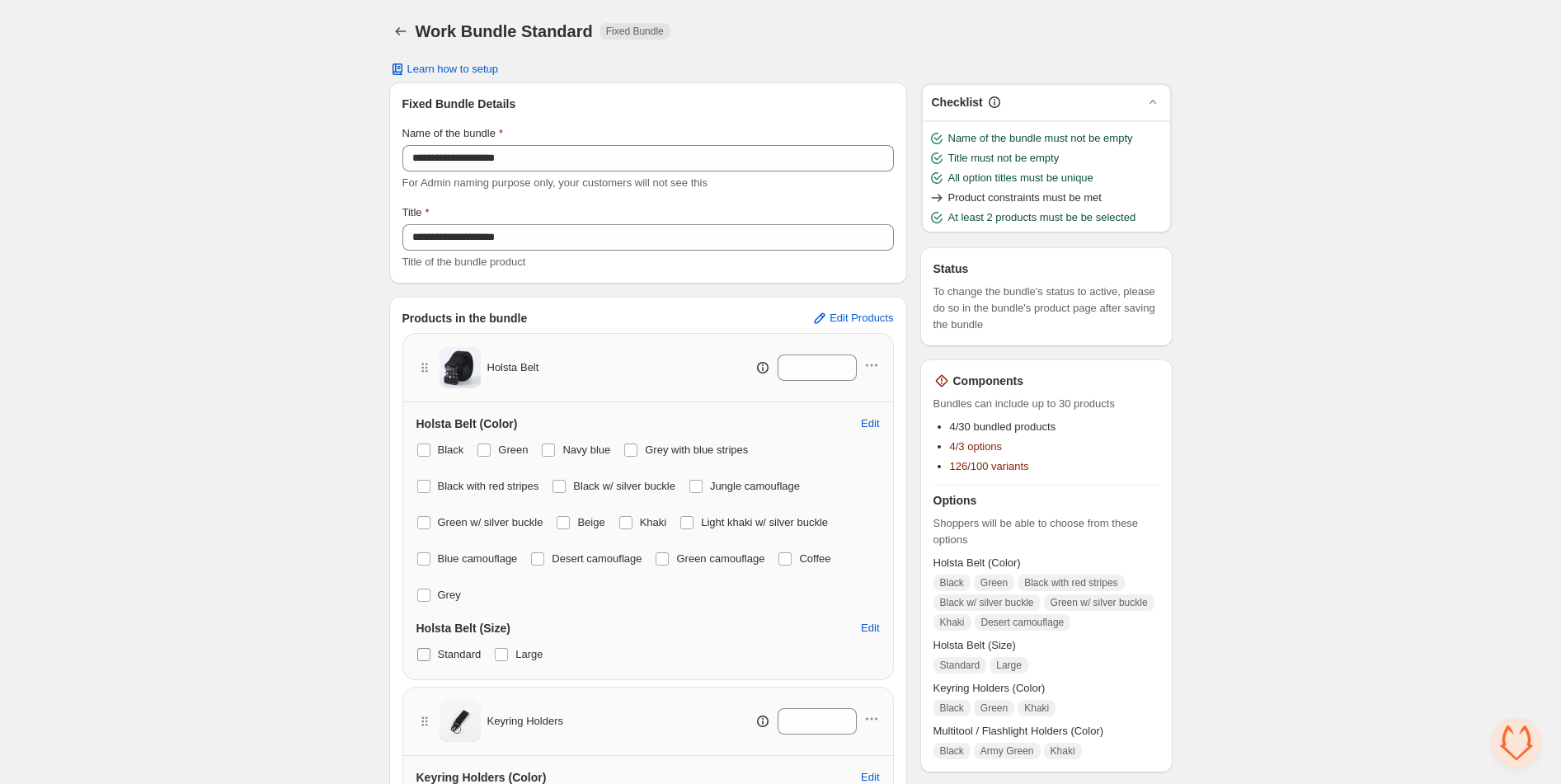
click at [422, 649] on span at bounding box center [424, 655] width 13 height 13
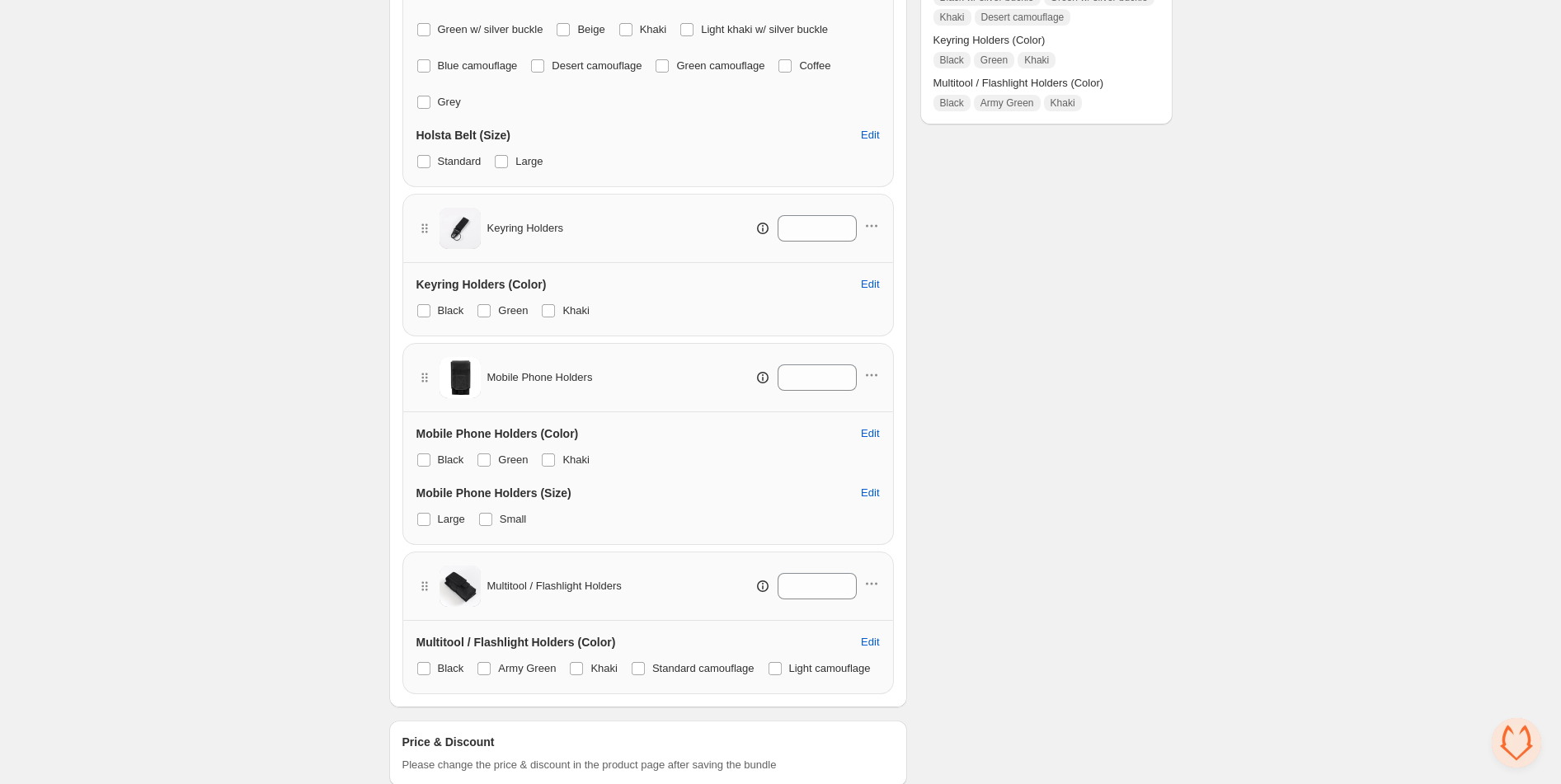
scroll to position [559, 0]
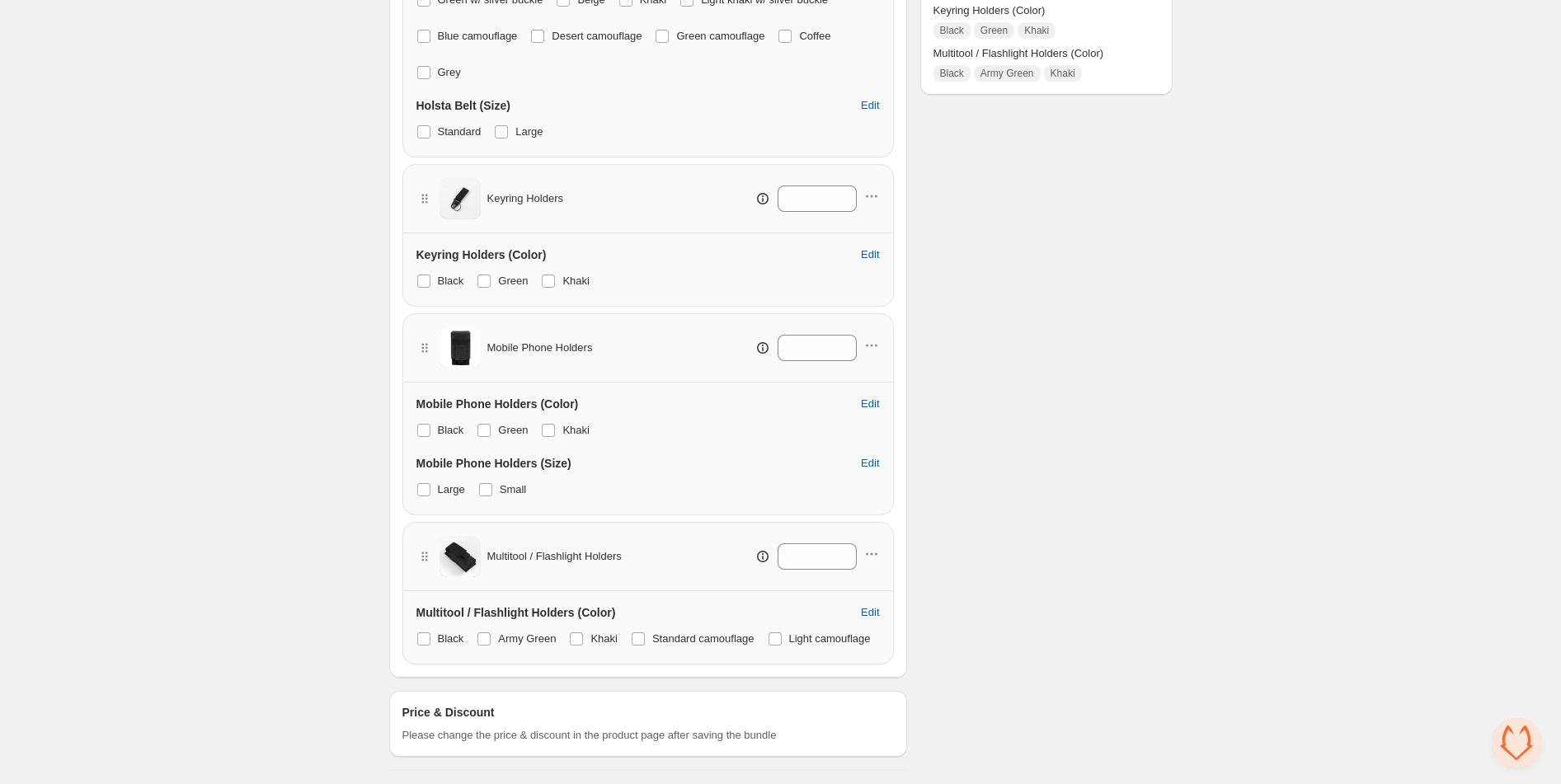
click at [303, 685] on div "**********" at bounding box center [780, 130] width 1561 height 1307
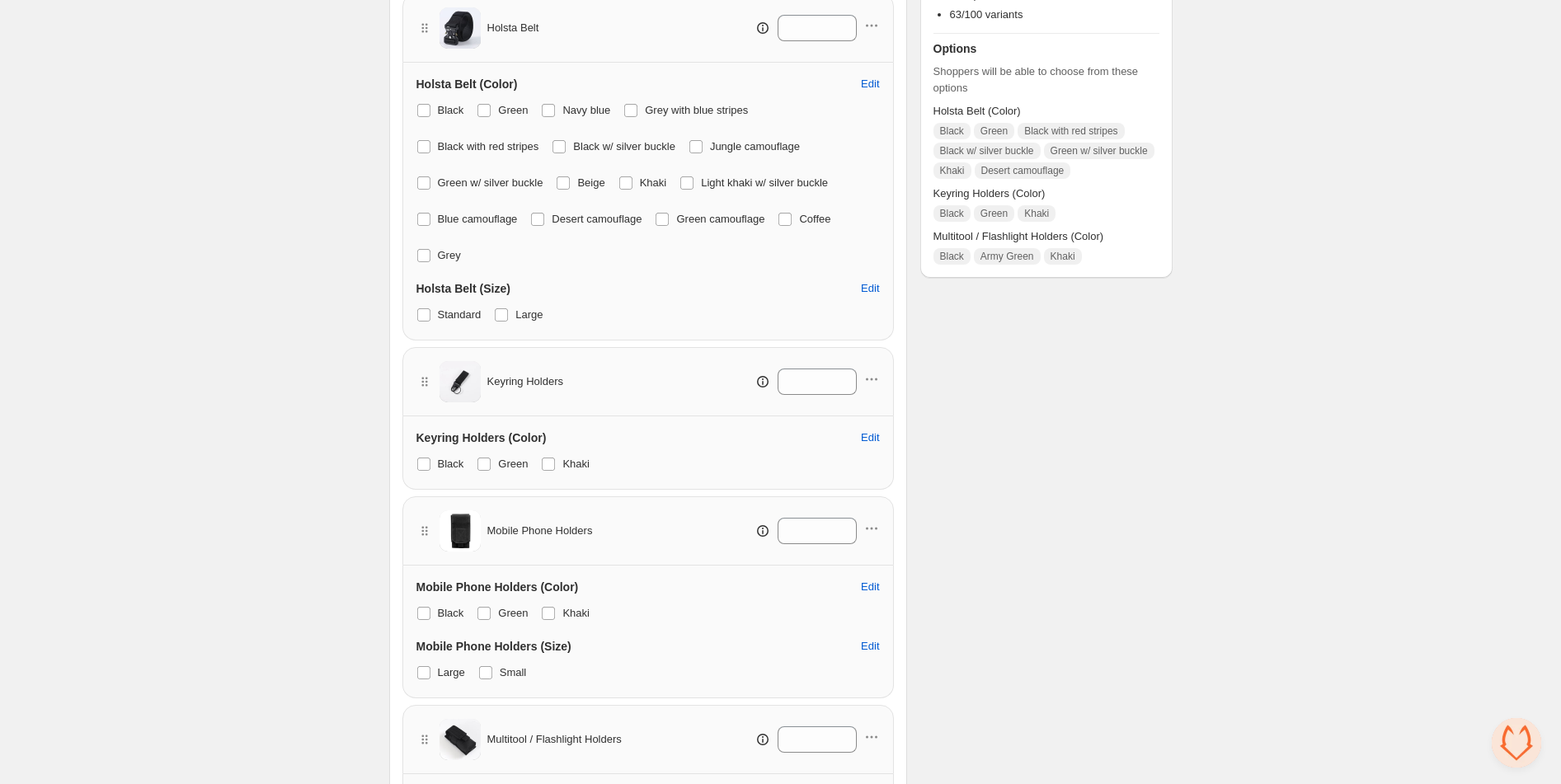
scroll to position [356, 0]
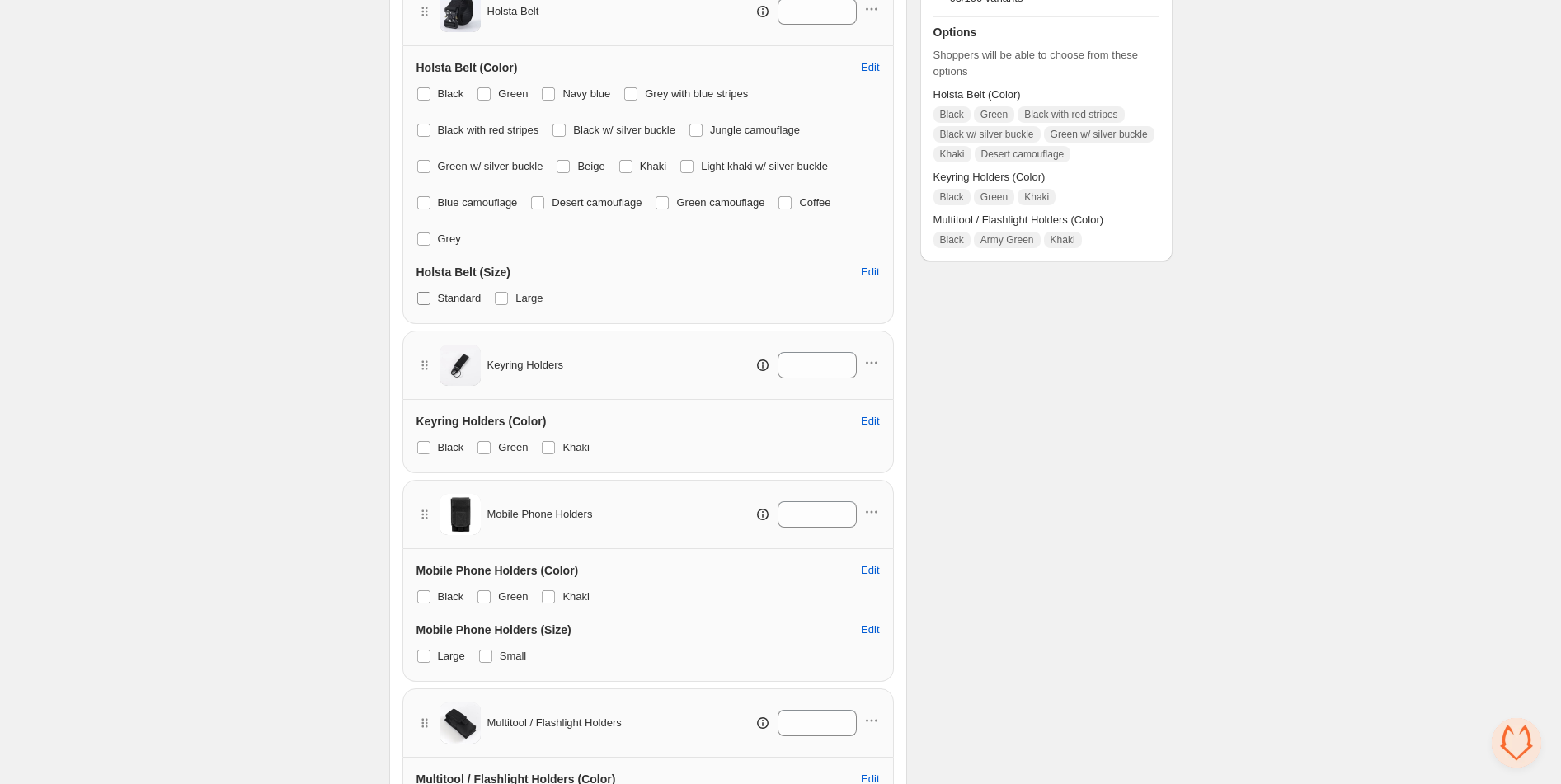
click at [426, 301] on span at bounding box center [424, 298] width 13 height 13
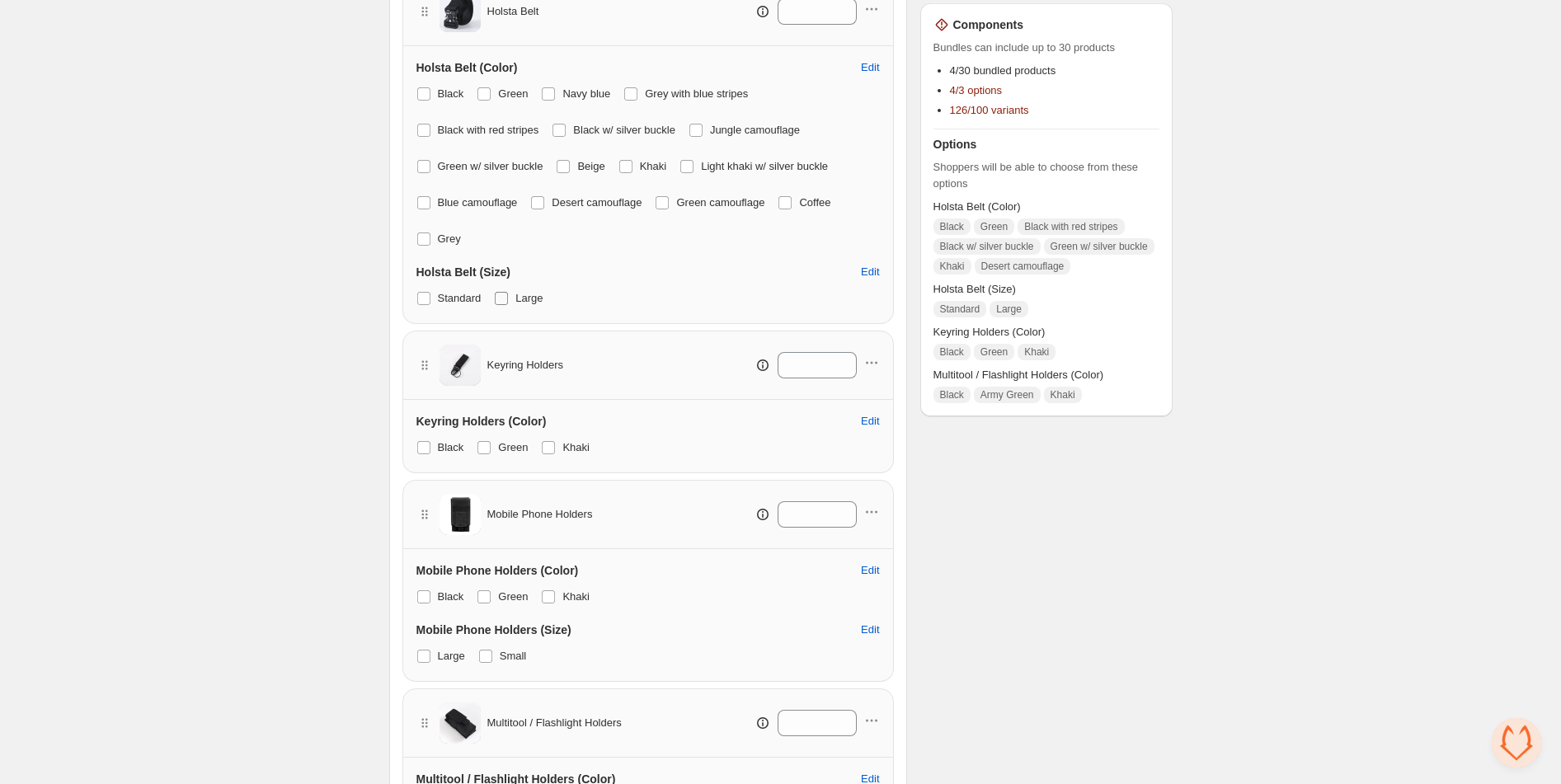
drag, startPoint x: 500, startPoint y: 296, endPoint x: 523, endPoint y: 294, distance: 23.1
click at [502, 295] on span at bounding box center [501, 298] width 13 height 13
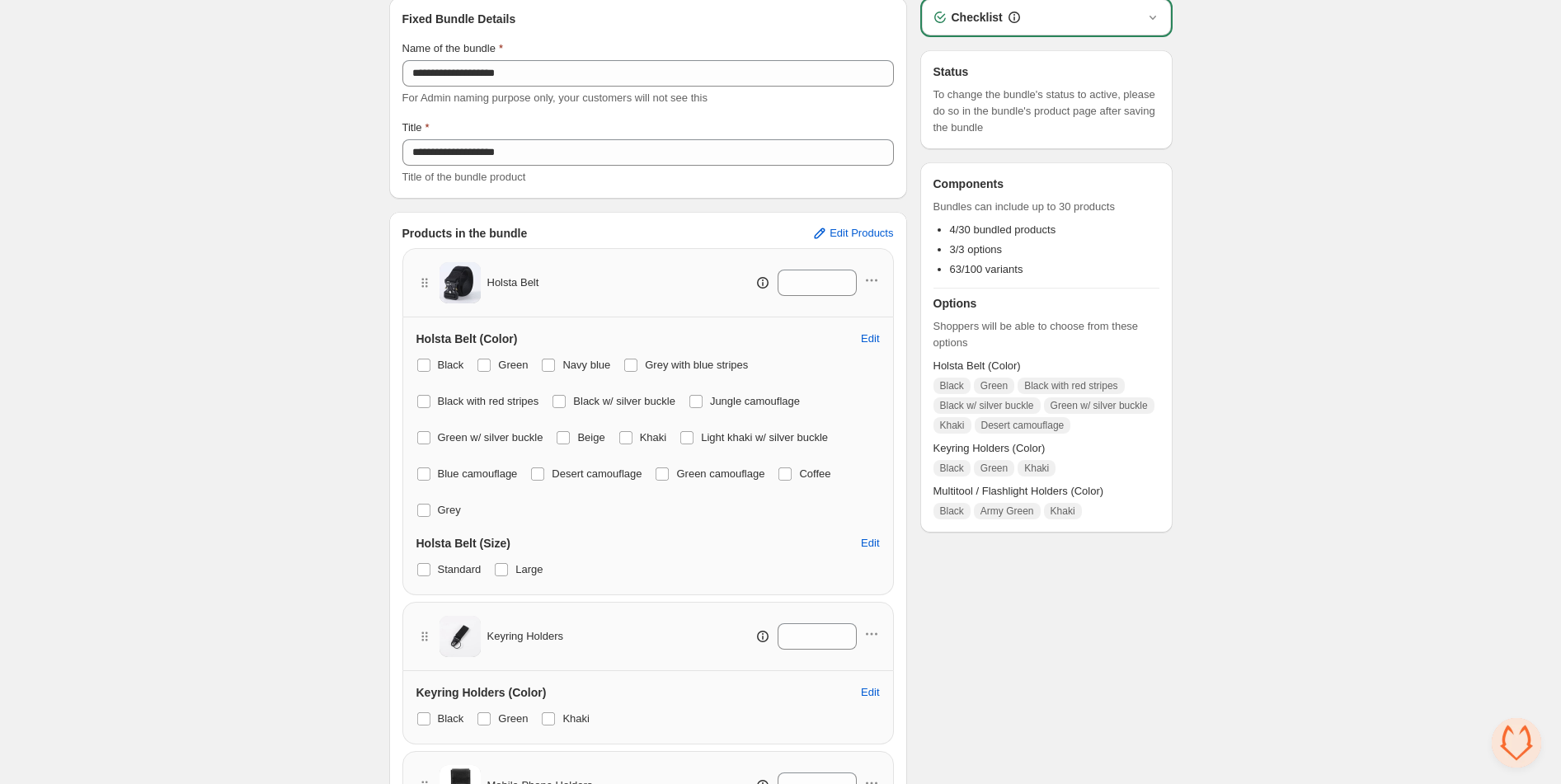
scroll to position [0, 0]
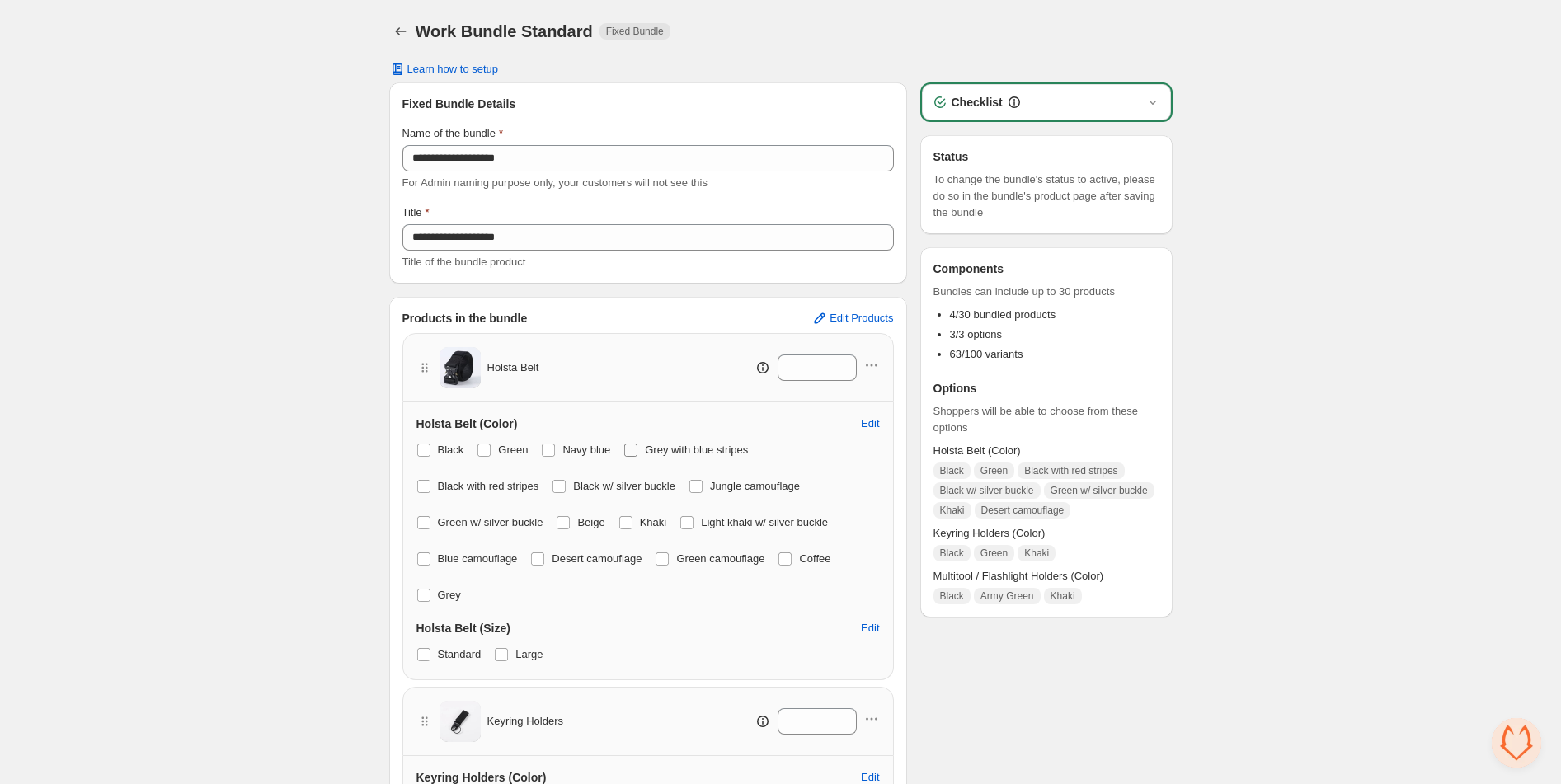
click at [638, 453] on span at bounding box center [631, 450] width 13 height 13
click at [638, 452] on span at bounding box center [631, 450] width 13 height 13
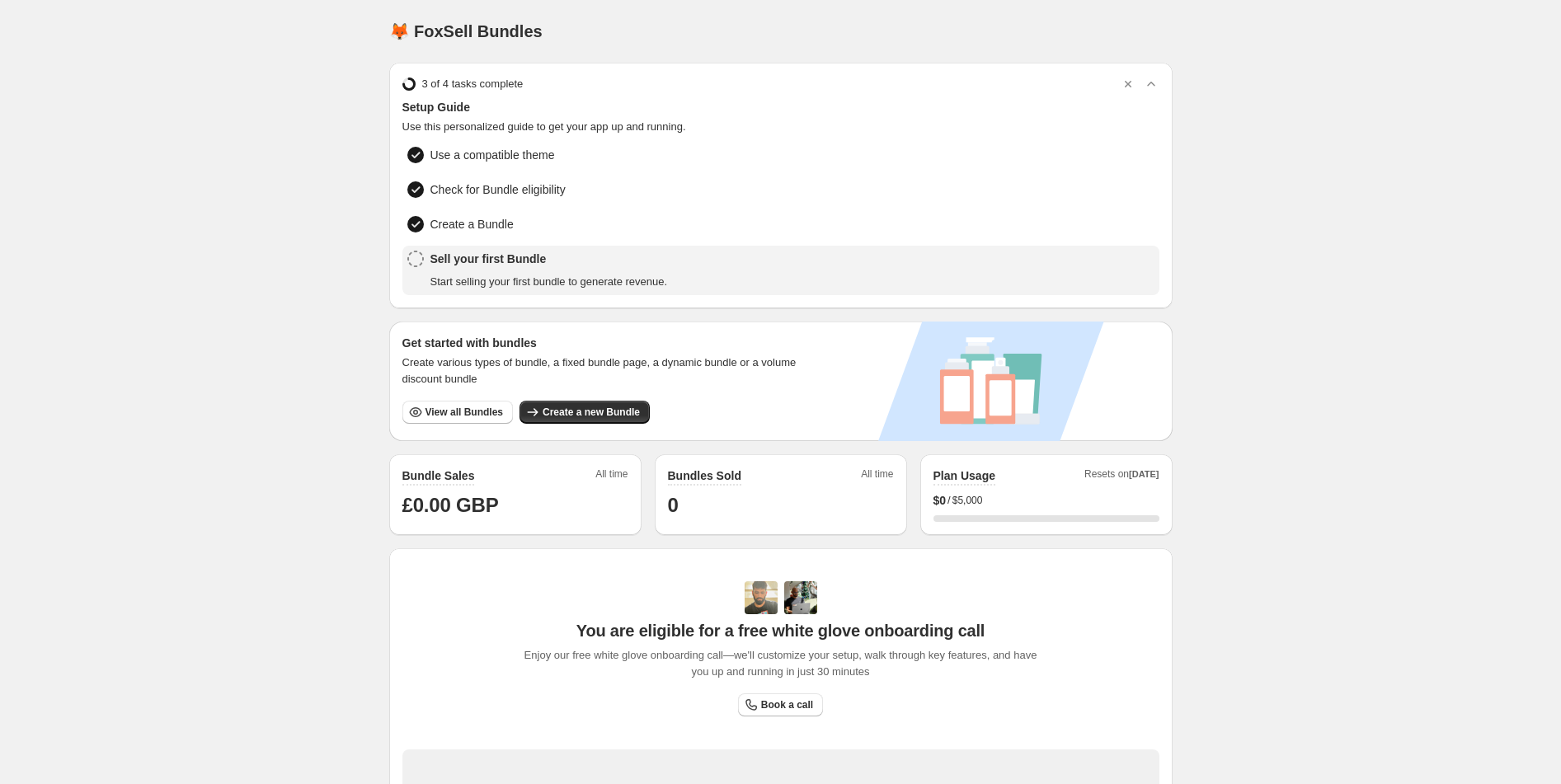
scroll to position [276, 0]
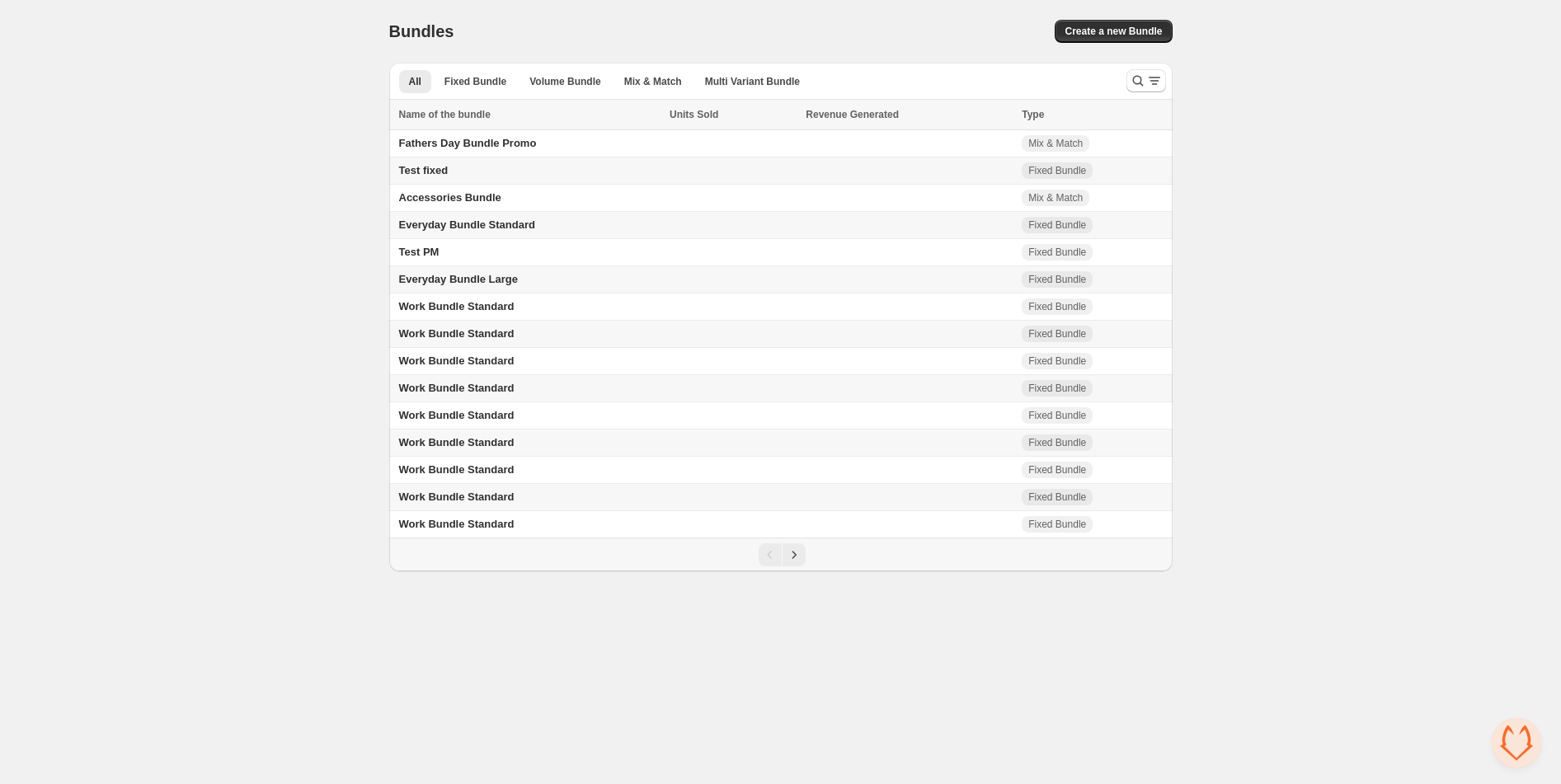
click at [512, 227] on span "Everyday Bundle Standard" at bounding box center [467, 225] width 136 height 12
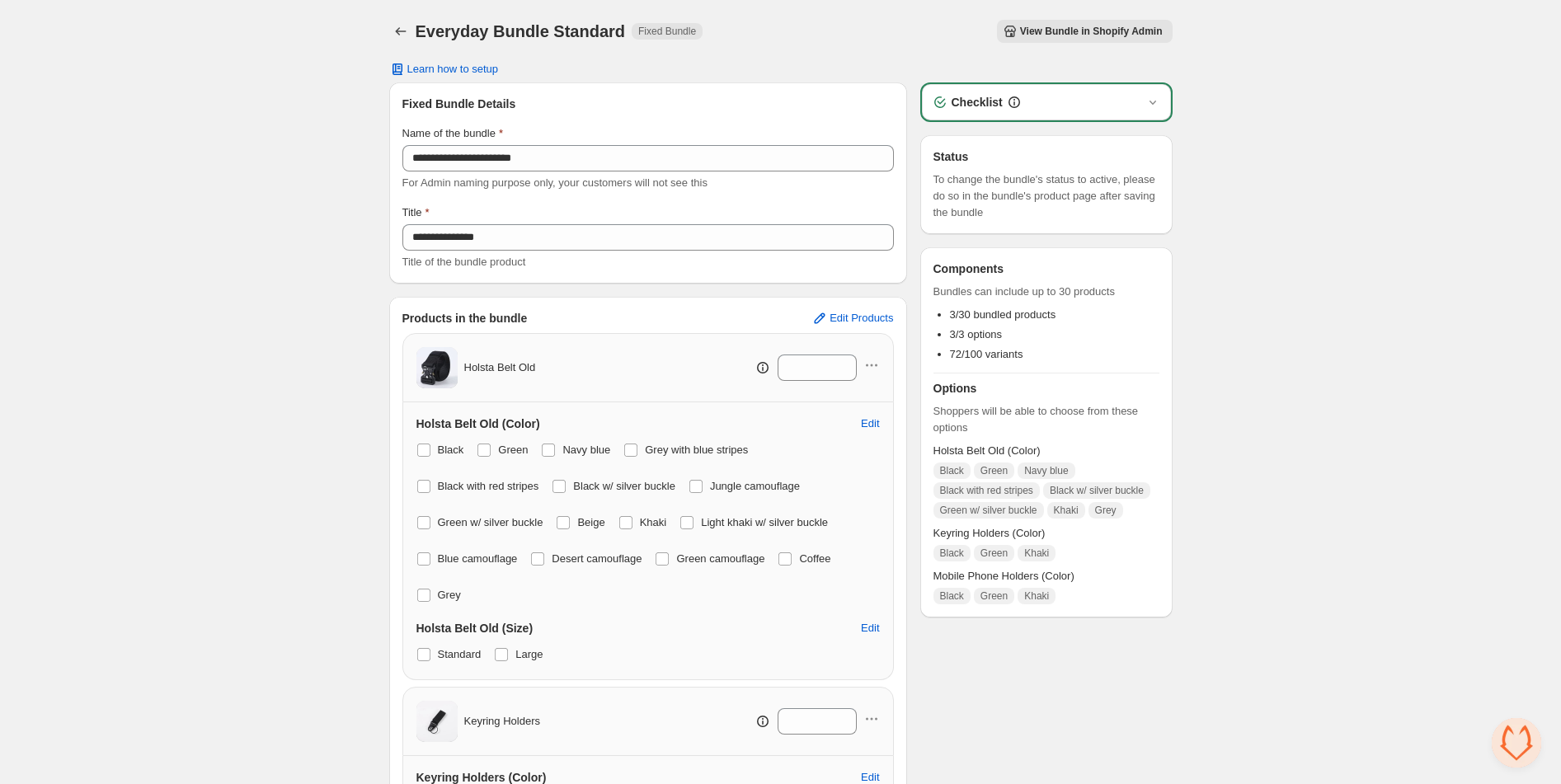
click at [1108, 34] on span "View Bundle in Shopify Admin" at bounding box center [1092, 31] width 143 height 13
